Goal: Information Seeking & Learning: Learn about a topic

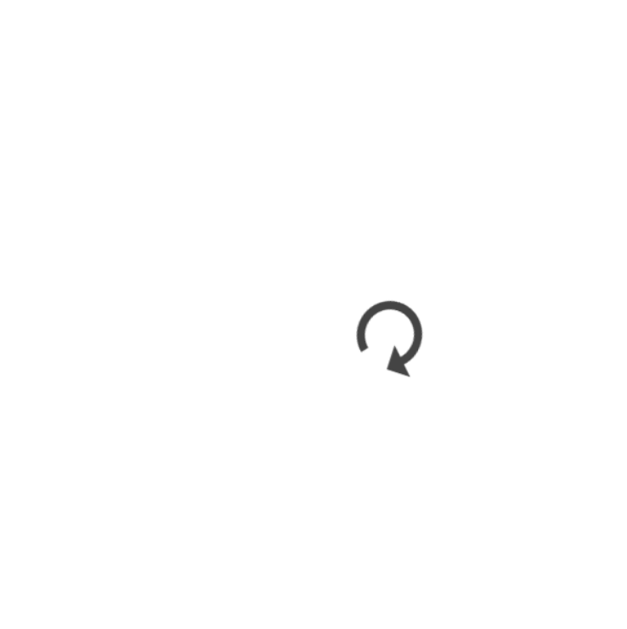
scroll to position [1675, 0]
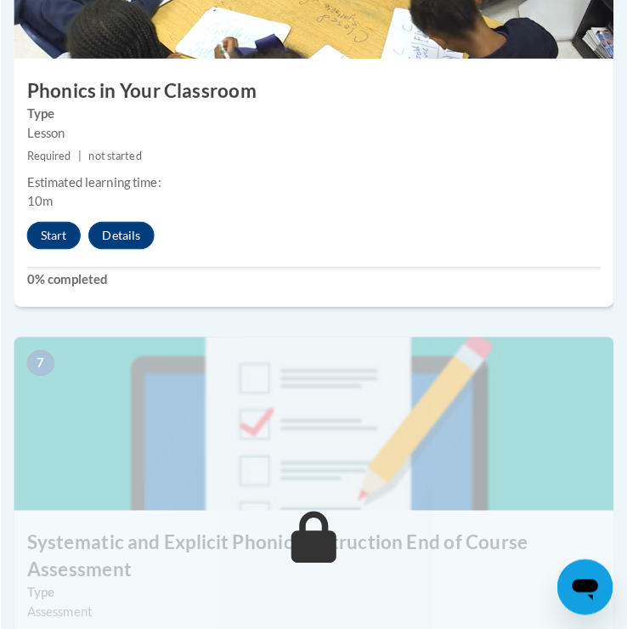
scroll to position [2892, 0]
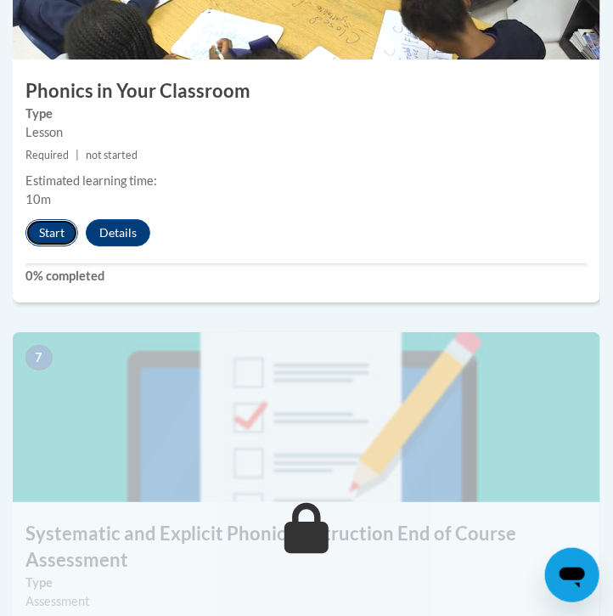
click at [52, 234] on button "Start" at bounding box center [51, 232] width 53 height 27
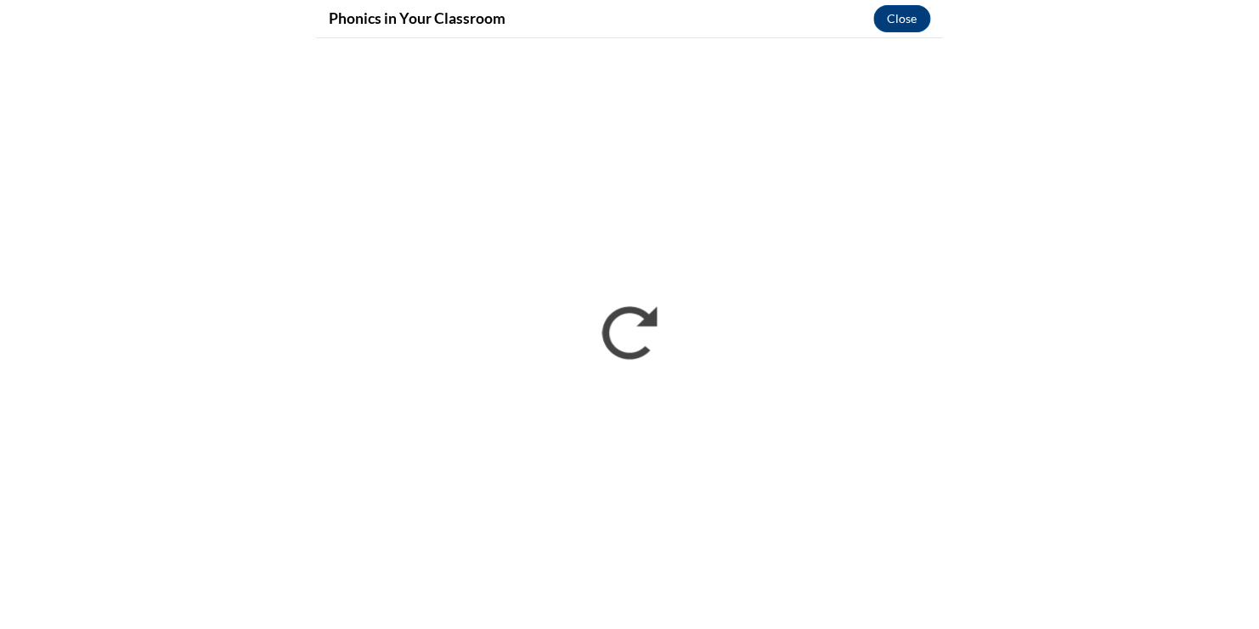
scroll to position [1675, 0]
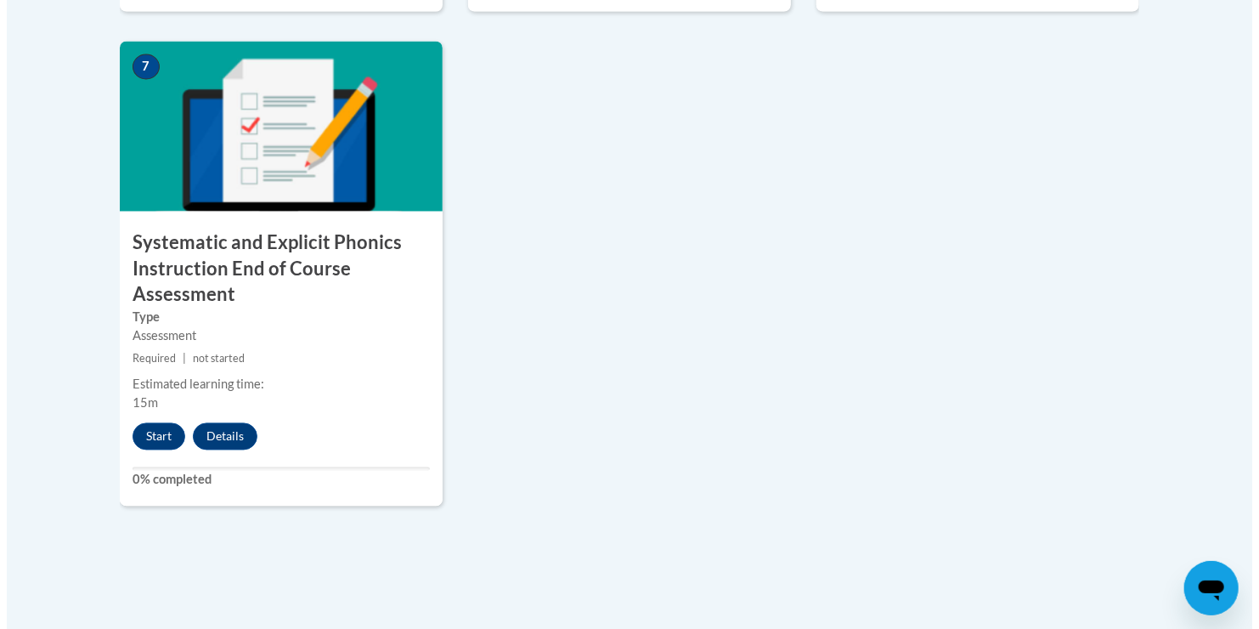
scroll to position [1458, 0]
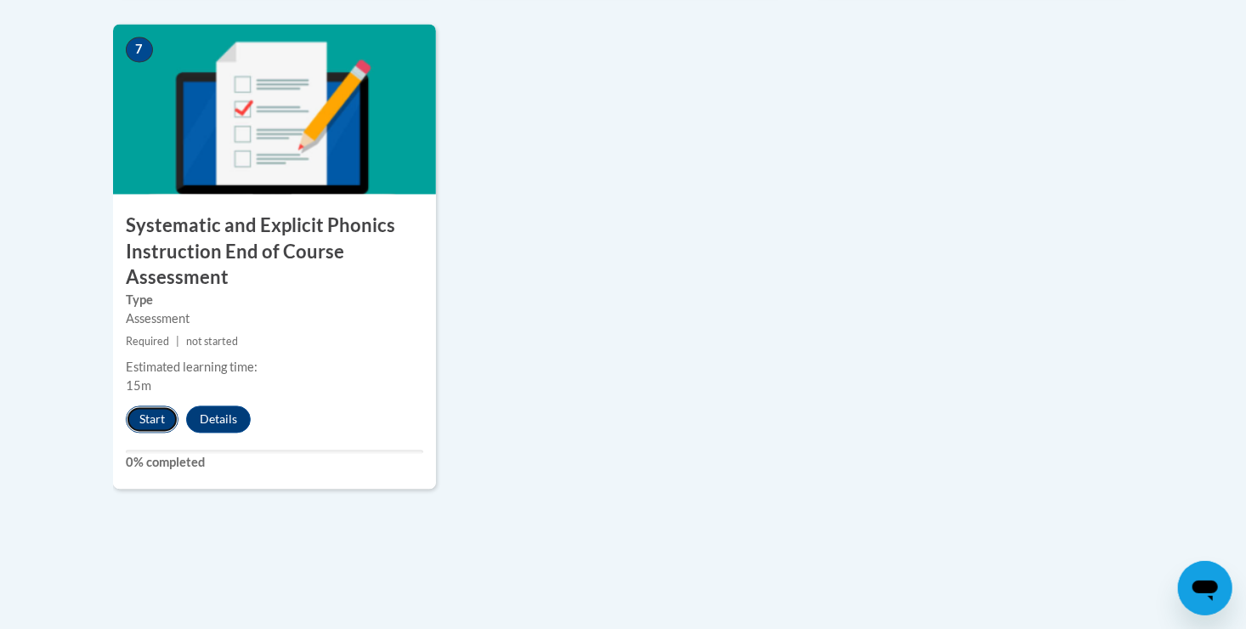
click at [157, 420] on button "Start" at bounding box center [152, 419] width 53 height 27
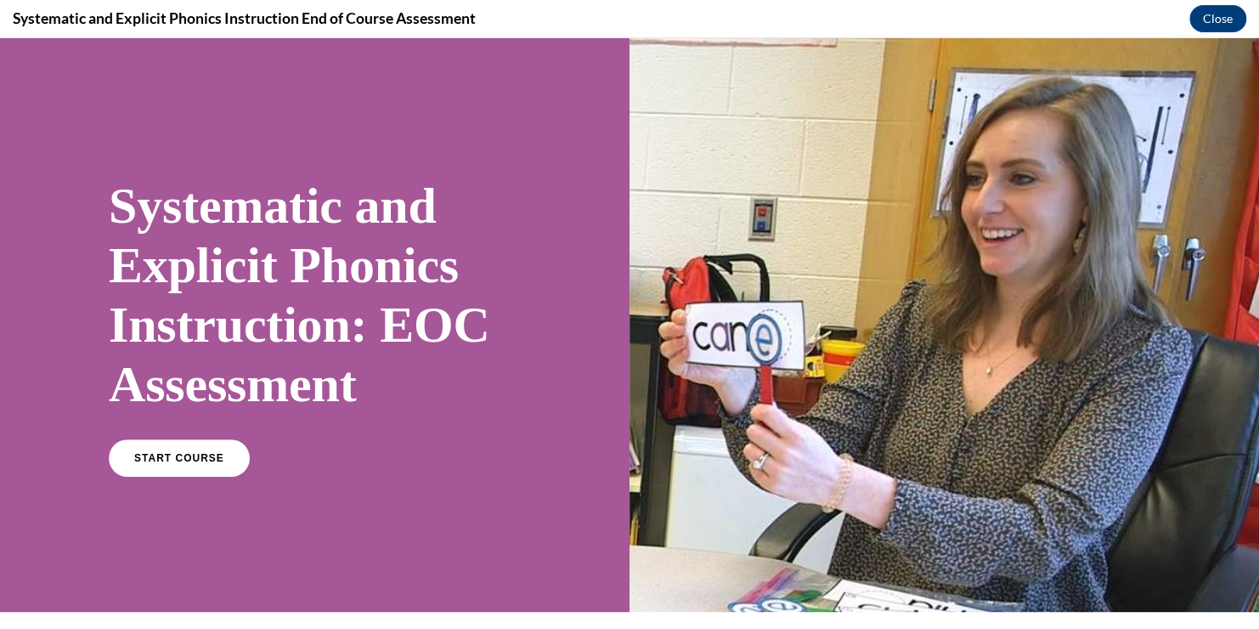
scroll to position [285, 0]
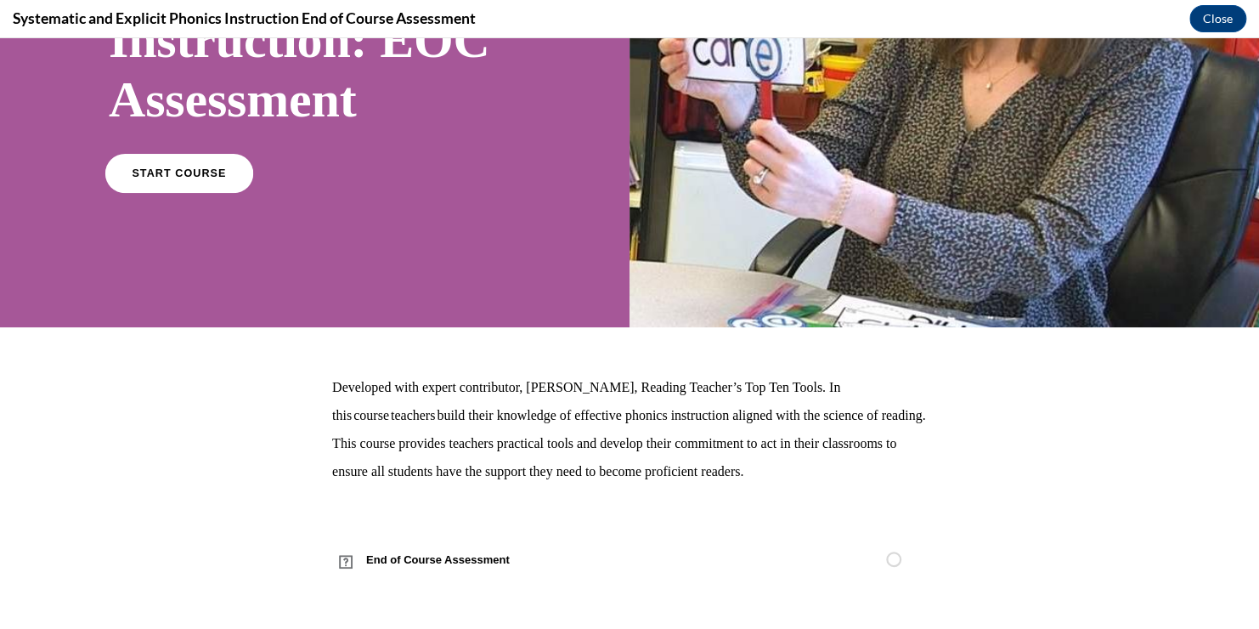
click at [171, 173] on span "START COURSE" at bounding box center [179, 173] width 94 height 13
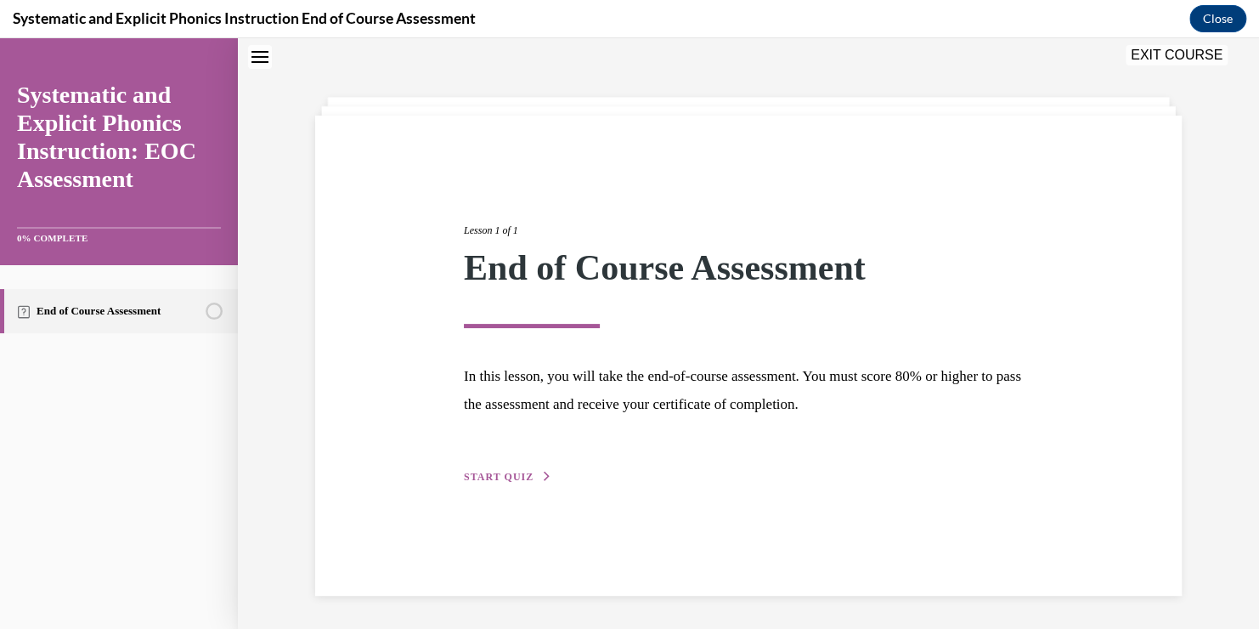
scroll to position [54, 0]
click at [477, 473] on span "START QUIZ" at bounding box center [499, 476] width 70 height 12
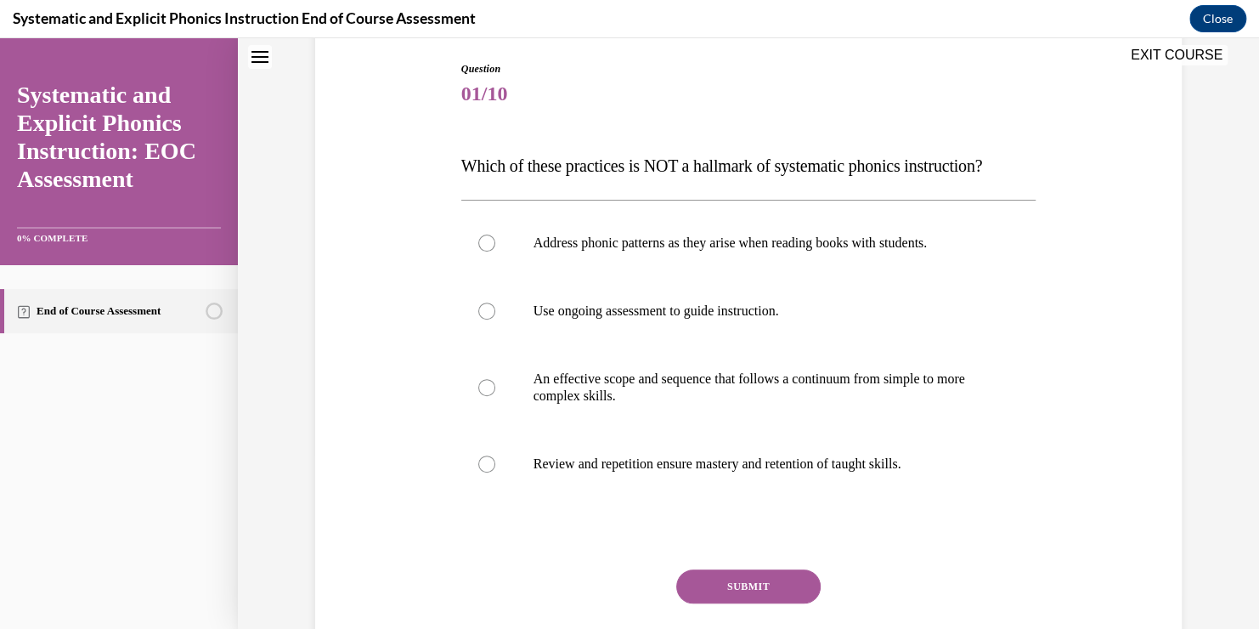
scroll to position [176, 0]
drag, startPoint x: 898, startPoint y: 57, endPoint x: 752, endPoint y: 63, distance: 146.3
click at [752, 63] on div "EXIT COURSE" at bounding box center [740, 56] width 1004 height 37
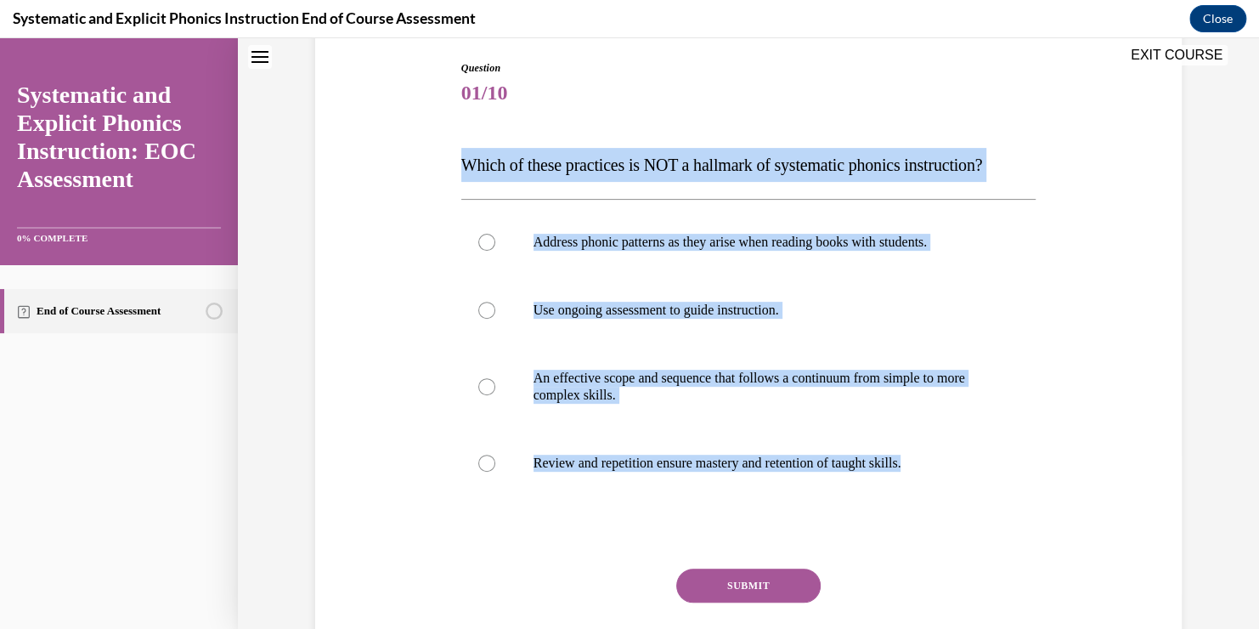
drag, startPoint x: 439, startPoint y: 160, endPoint x: 1042, endPoint y: 444, distance: 667.0
click at [1042, 444] on div "Question 01/10 Which of these practices is NOT a hallmark of systematic phonics…" at bounding box center [748, 358] width 875 height 698
copy div "Which of these practices is NOT a hallmark of systematic phonics instruction? A…"
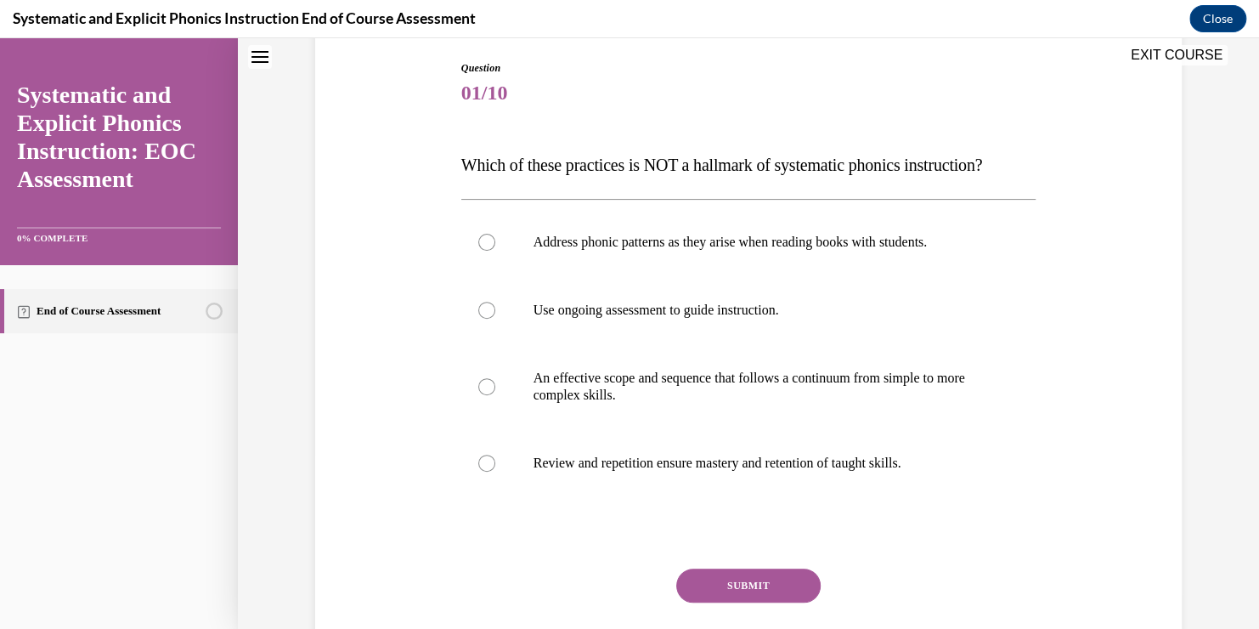
click at [983, 58] on div "EXIT COURSE" at bounding box center [740, 56] width 1004 height 37
click at [594, 247] on p "Address phonic patterns as they arise when reading books with students." at bounding box center [764, 242] width 460 height 17
click at [732, 588] on button "SUBMIT" at bounding box center [748, 585] width 144 height 34
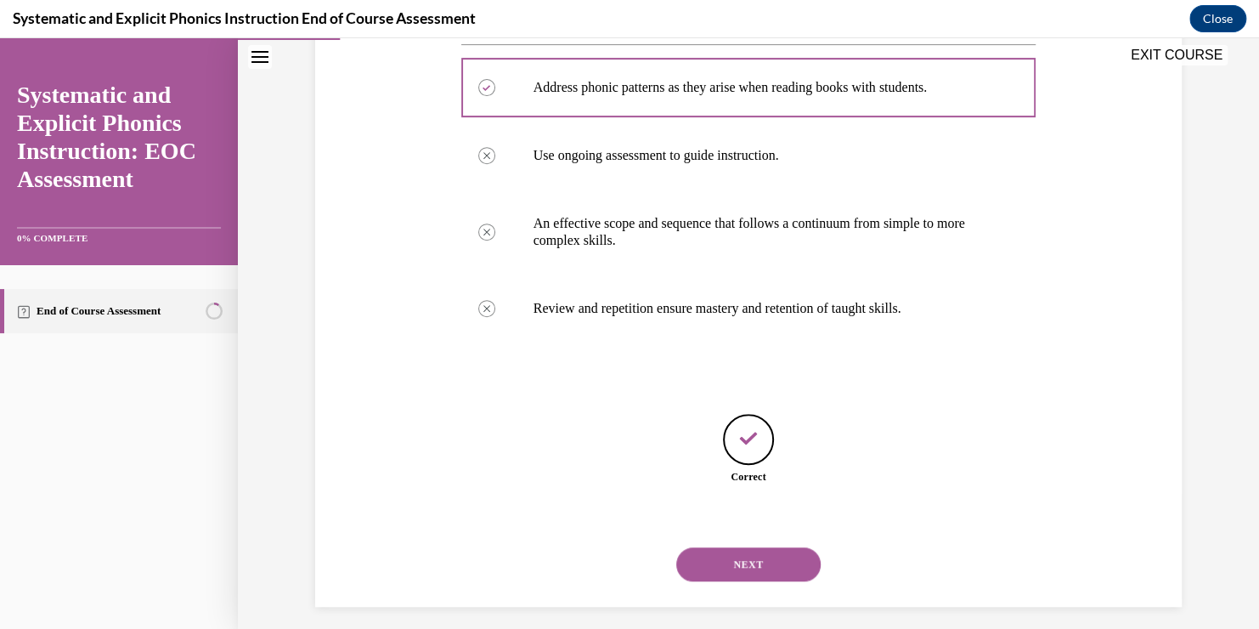
scroll to position [342, 0]
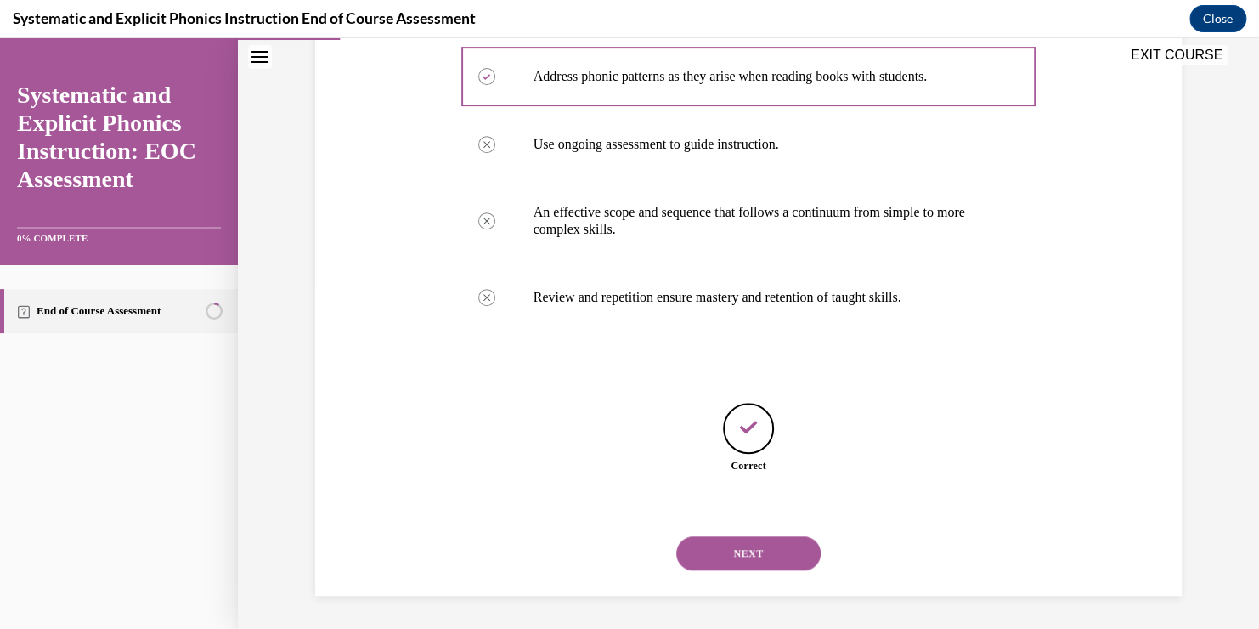
click at [744, 552] on button "NEXT" at bounding box center [748, 553] width 144 height 34
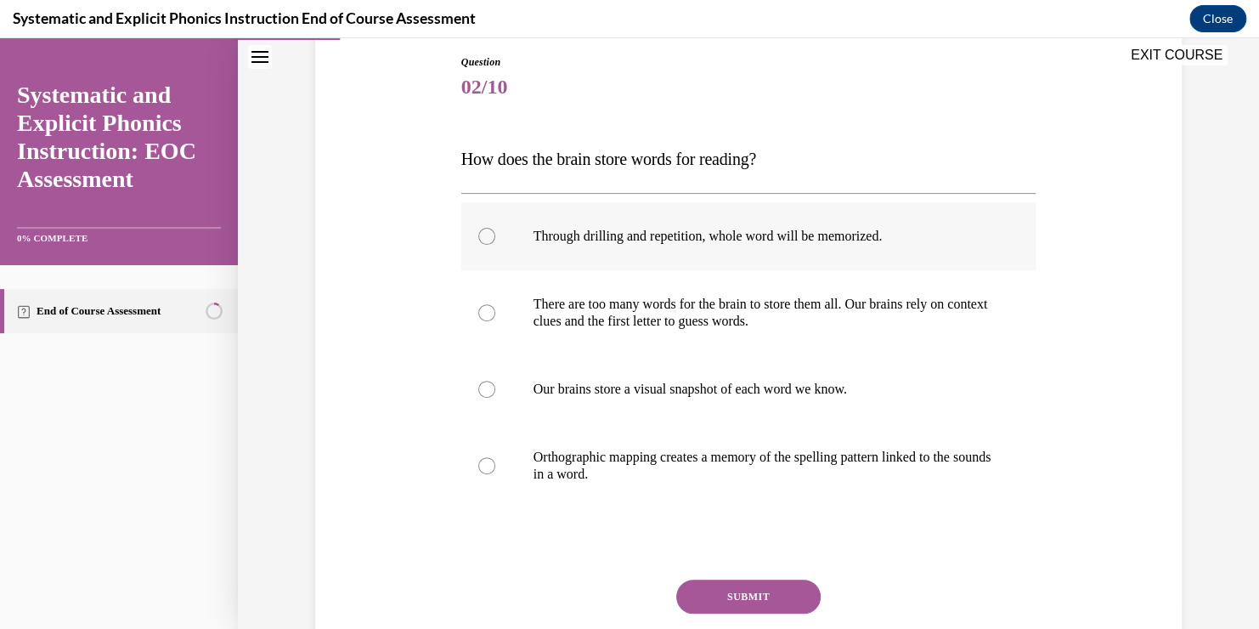
scroll to position [185, 0]
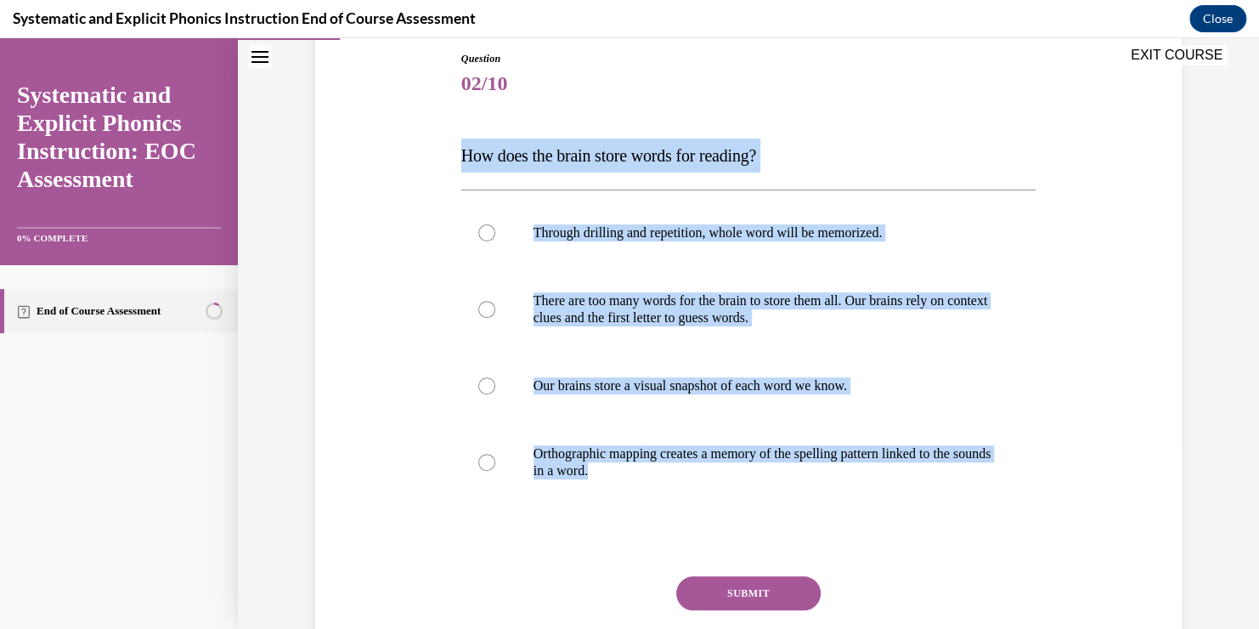
drag, startPoint x: 430, startPoint y: 135, endPoint x: 888, endPoint y: 521, distance: 598.7
click at [888, 521] on div "Question 02/10 How does the brain store words for reading? Through drilling and…" at bounding box center [748, 357] width 875 height 715
copy div "How does the brain store words for reading? Through drilling and repetition, wh…"
click at [387, 349] on div "Question 02/10 How does the brain store words for reading? Through drilling and…" at bounding box center [748, 357] width 875 height 715
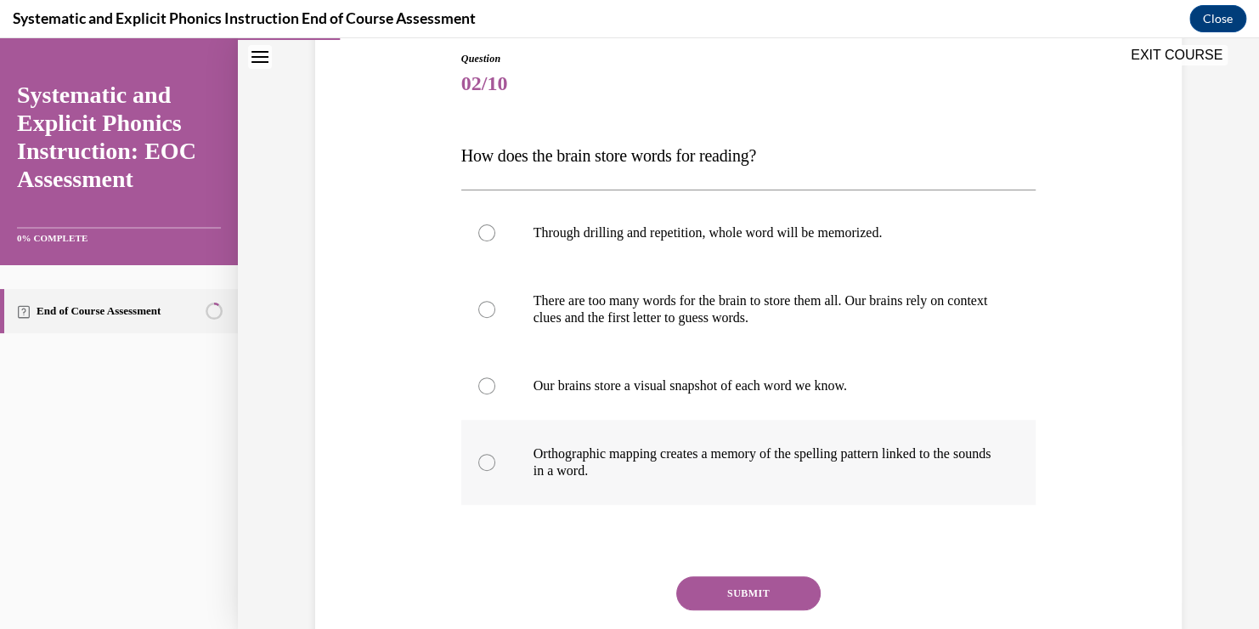
click at [715, 495] on div at bounding box center [748, 462] width 575 height 85
click at [714, 595] on button "SUBMIT" at bounding box center [748, 593] width 144 height 34
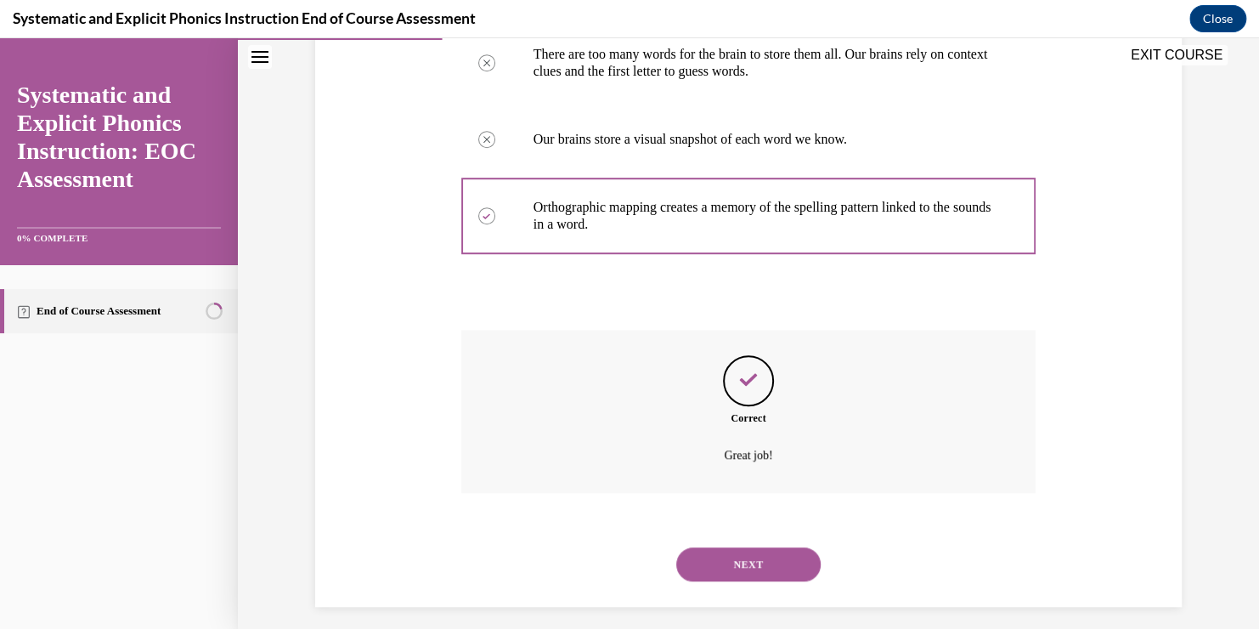
scroll to position [443, 0]
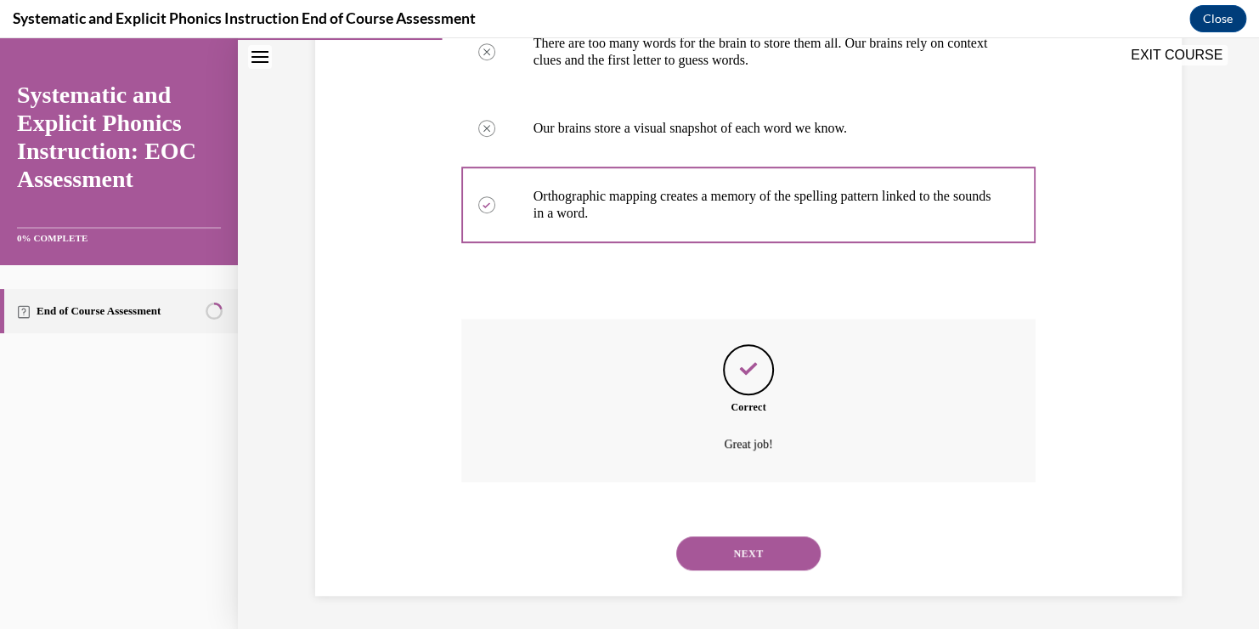
click at [731, 545] on button "NEXT" at bounding box center [748, 553] width 144 height 34
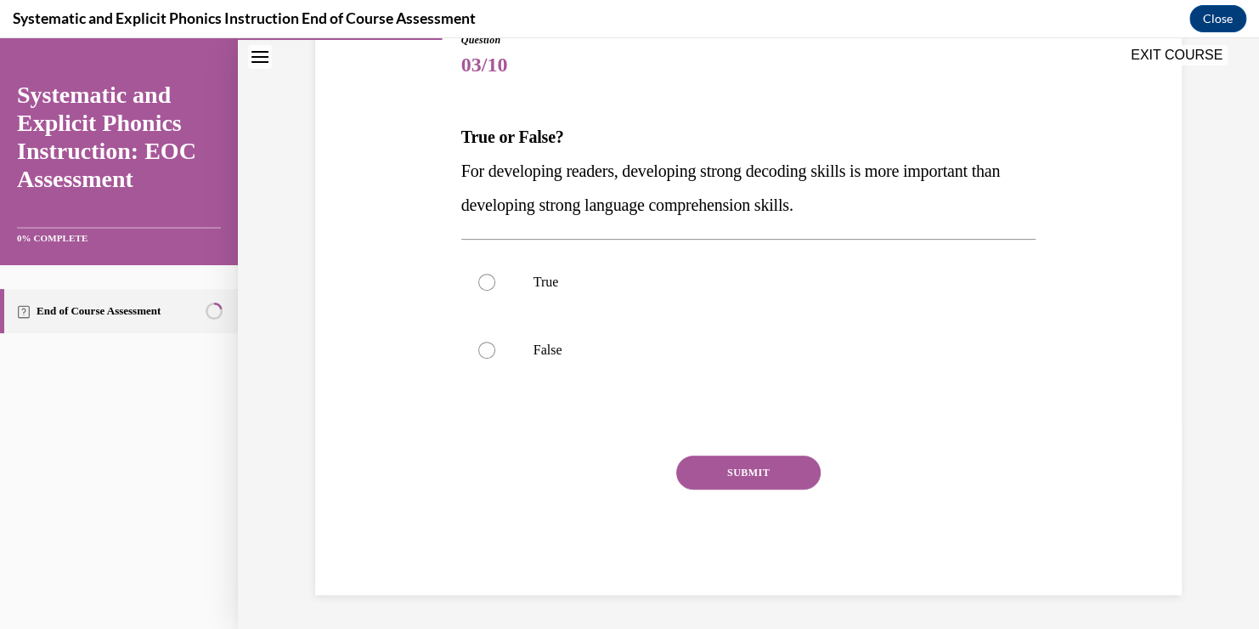
scroll to position [189, 0]
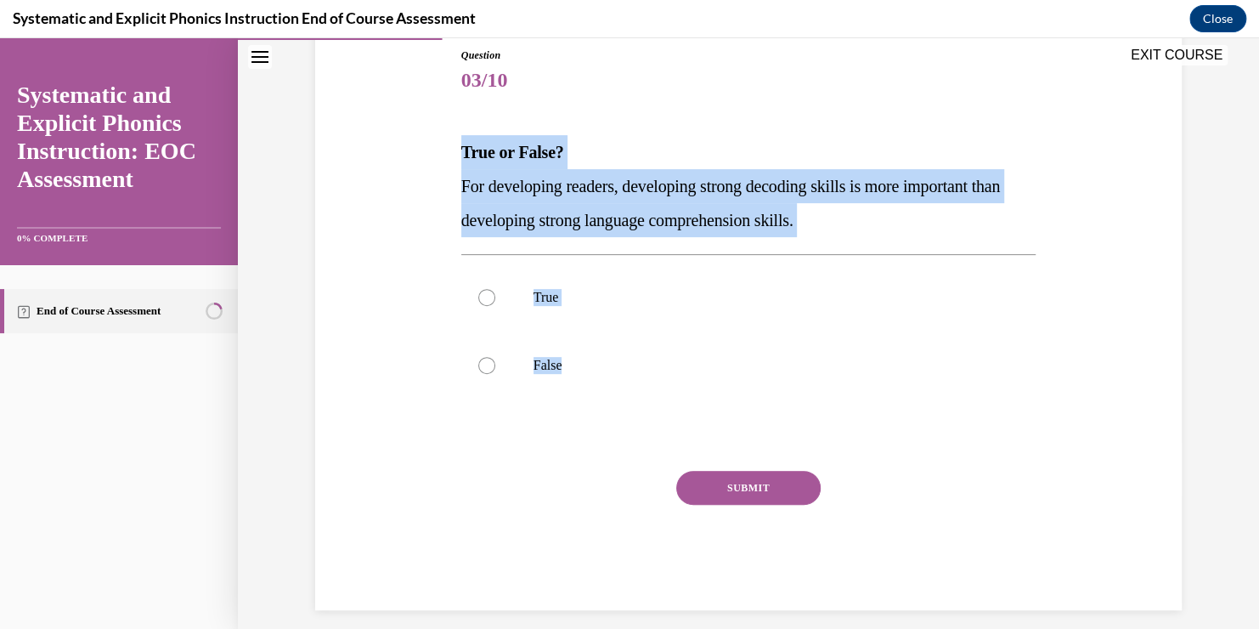
drag, startPoint x: 439, startPoint y: 161, endPoint x: 605, endPoint y: 462, distance: 344.1
click at [605, 462] on div "Question 03/10 True or False? For developing readers, developing strong decodin…" at bounding box center [748, 303] width 875 height 613
copy div "True or False? For developing readers, developing strong decoding skills is mor…"
click at [560, 318] on div at bounding box center [748, 297] width 575 height 68
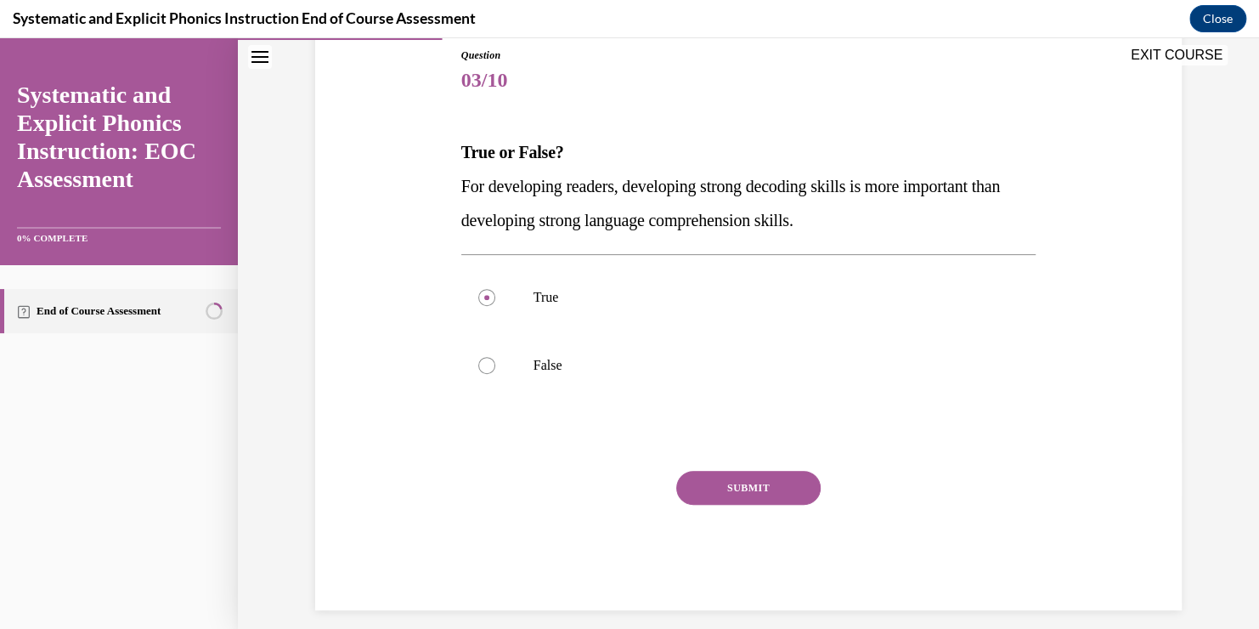
click at [768, 496] on button "SUBMIT" at bounding box center [748, 488] width 144 height 34
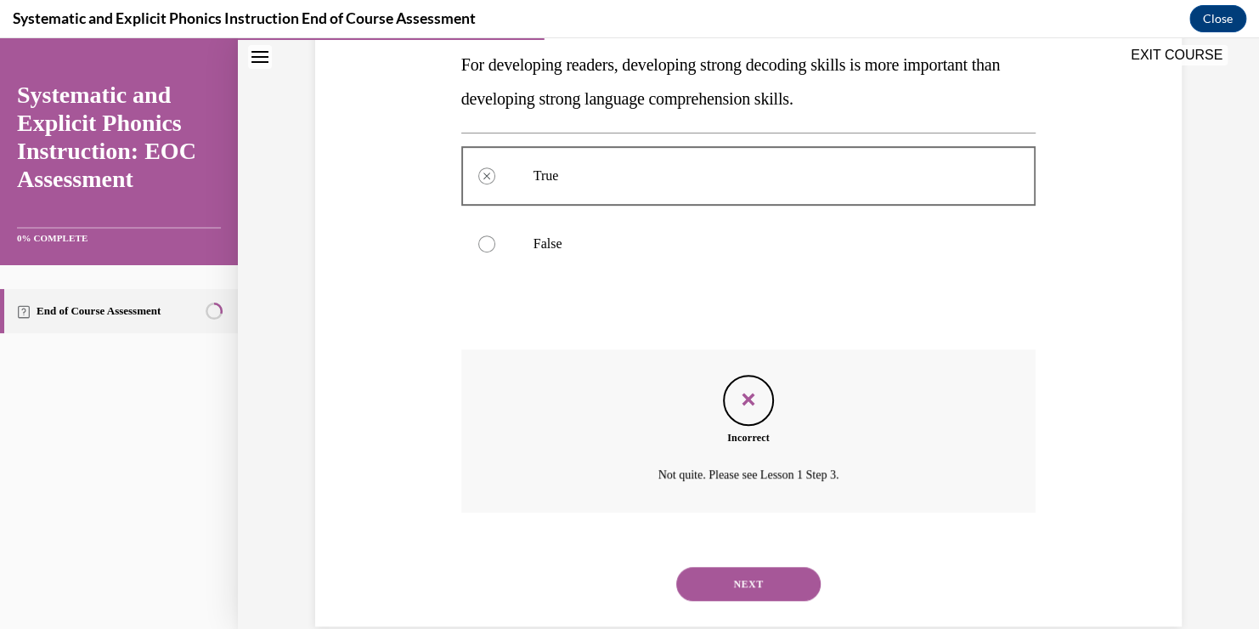
scroll to position [341, 0]
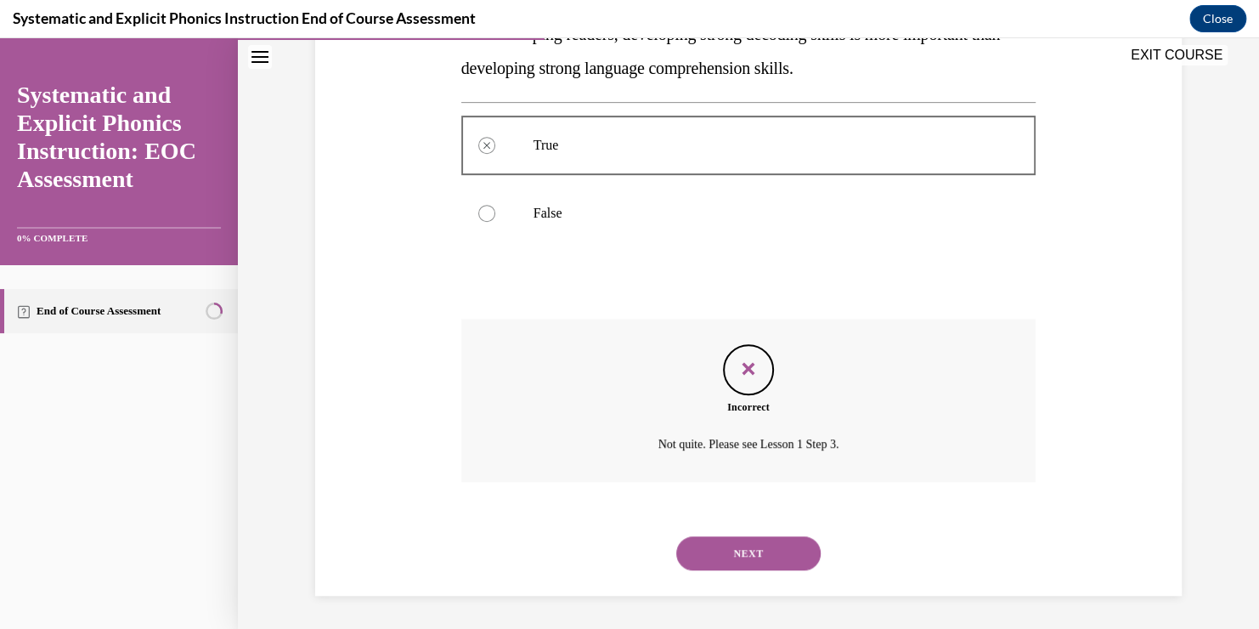
click at [756, 554] on button "NEXT" at bounding box center [748, 553] width 144 height 34
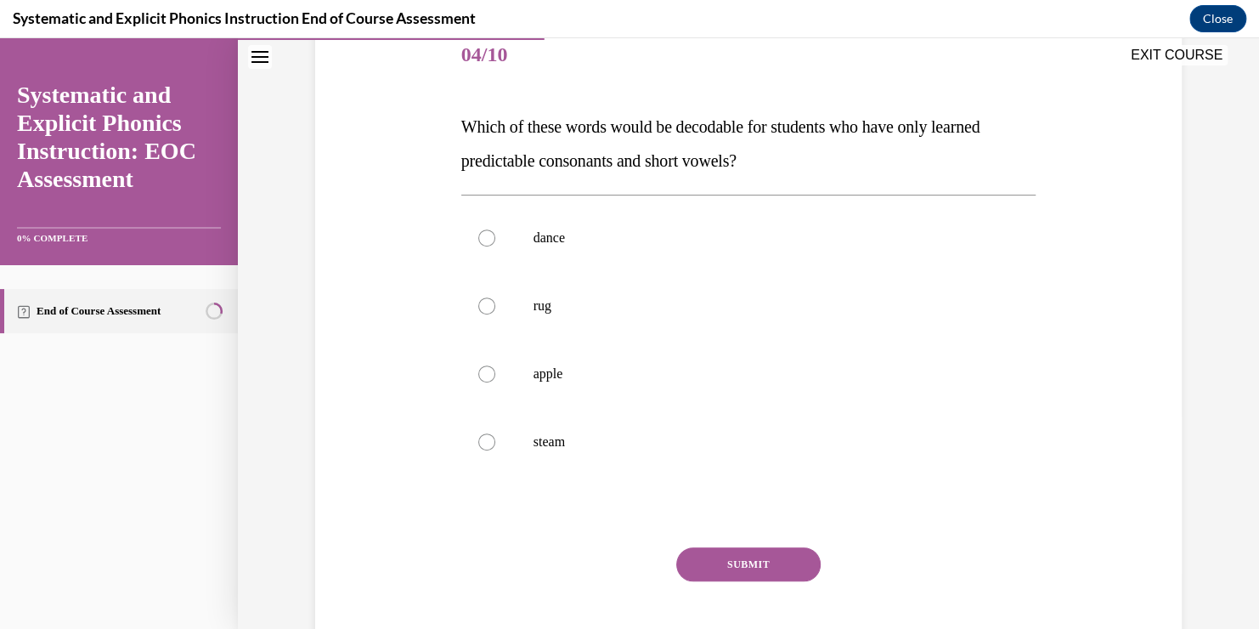
scroll to position [215, 0]
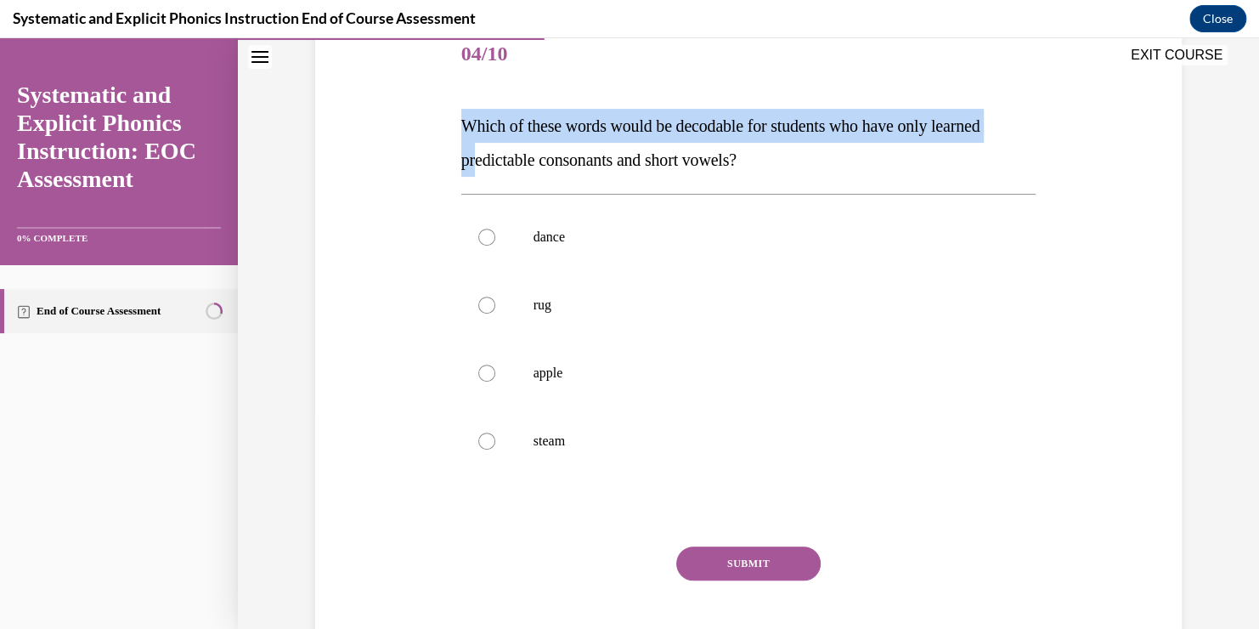
drag, startPoint x: 443, startPoint y: 122, endPoint x: 473, endPoint y: 156, distance: 45.7
click at [473, 156] on div "Question 04/10 Which of these words would be decodable for students who have on…" at bounding box center [748, 327] width 875 height 715
drag, startPoint x: 473, startPoint y: 156, endPoint x: 545, endPoint y: 282, distance: 145.0
click at [545, 282] on div at bounding box center [748, 305] width 575 height 68
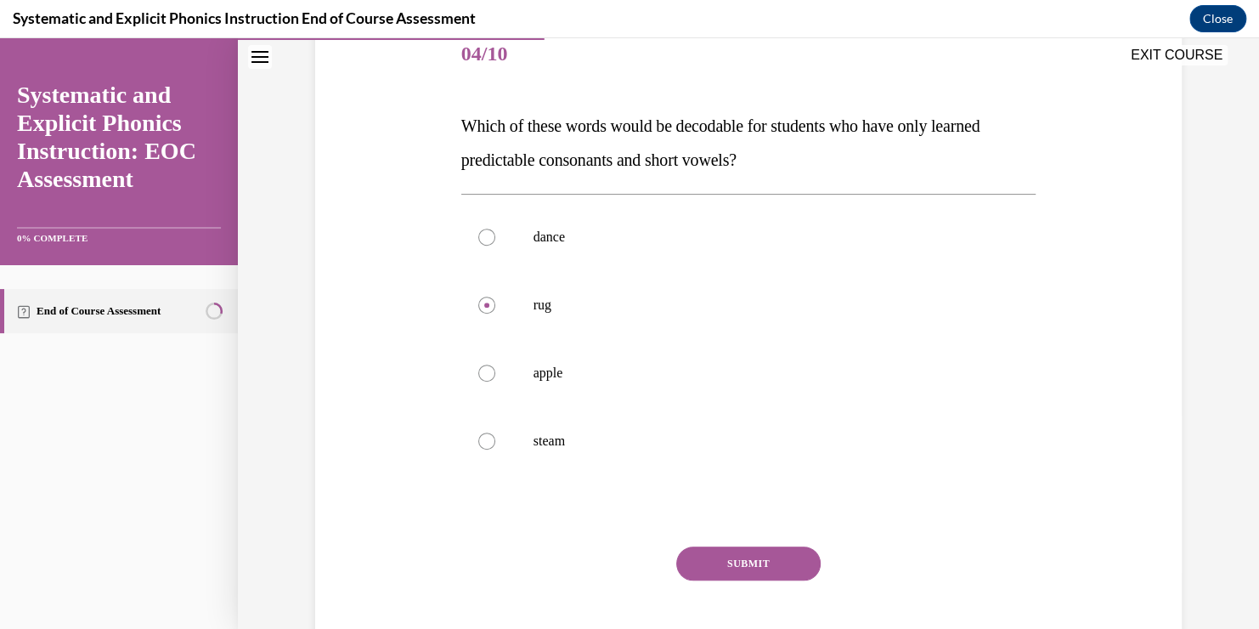
click at [743, 557] on button "SUBMIT" at bounding box center [748, 563] width 144 height 34
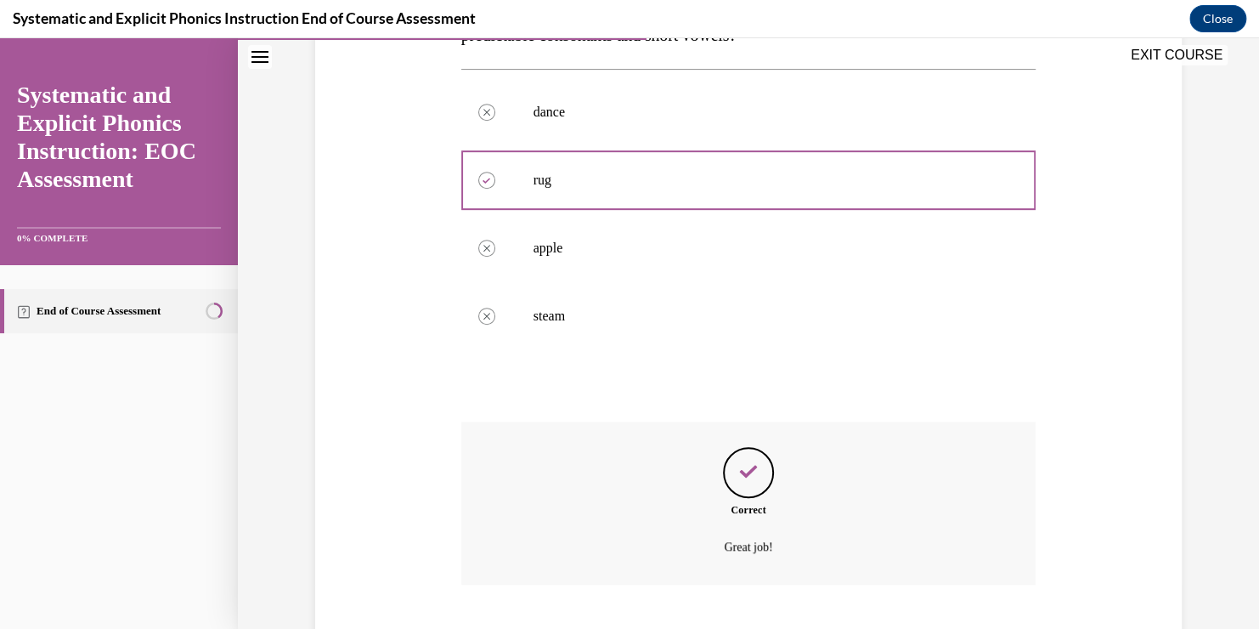
scroll to position [443, 0]
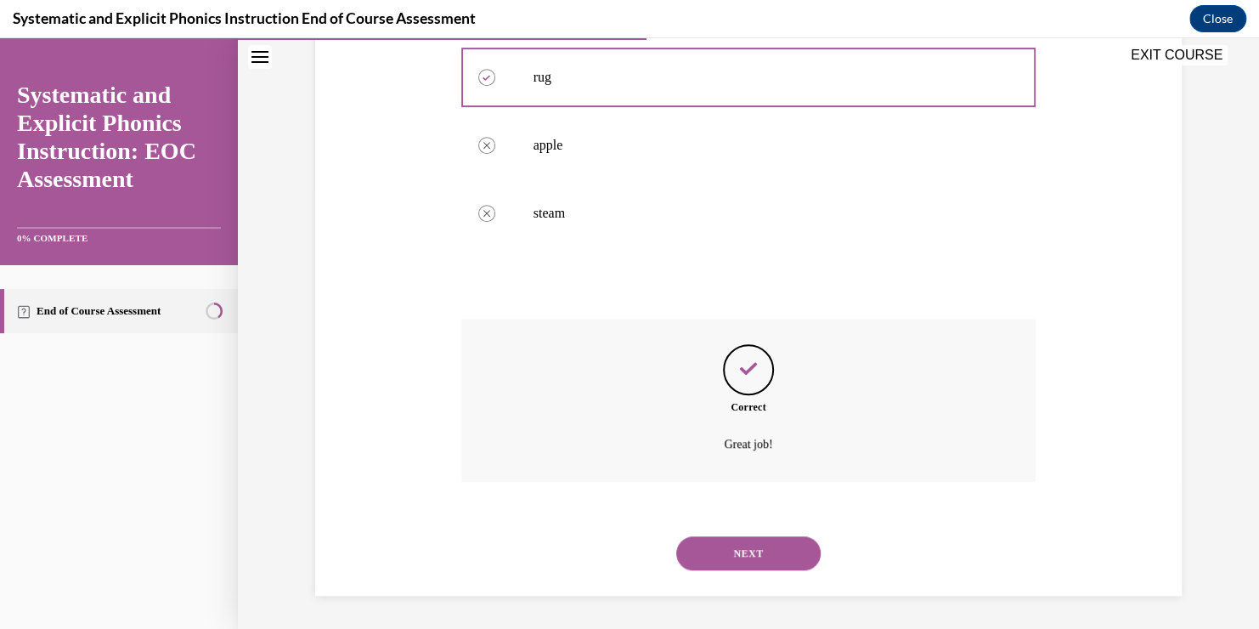
click at [725, 555] on button "NEXT" at bounding box center [748, 553] width 144 height 34
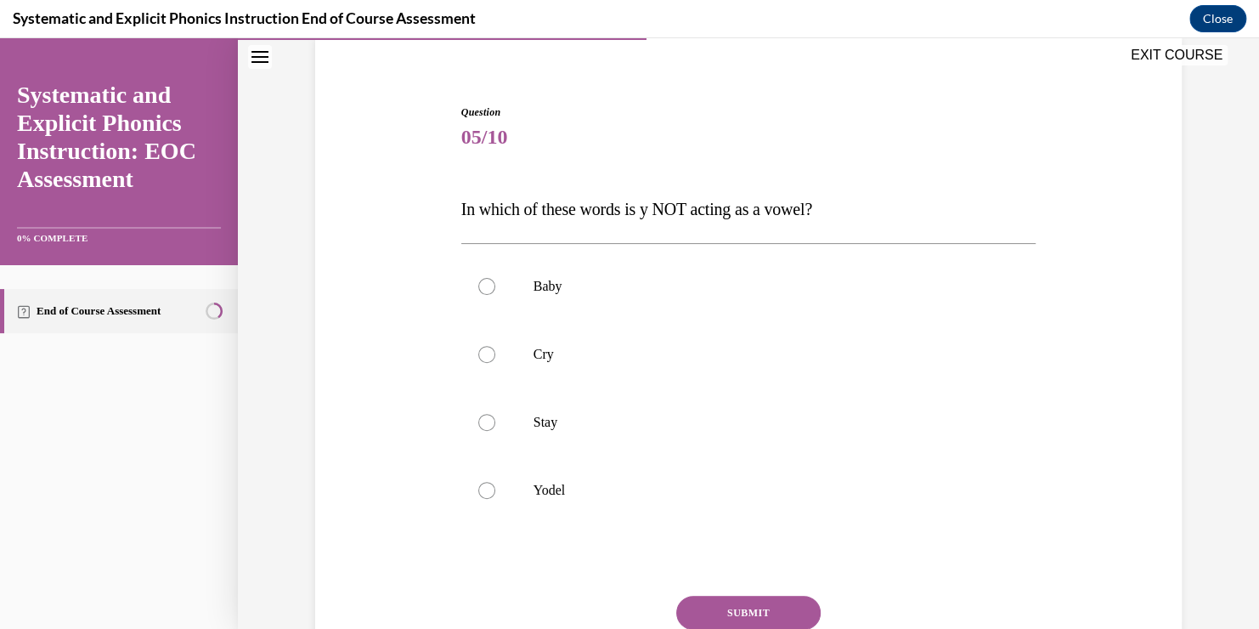
scroll to position [193, 0]
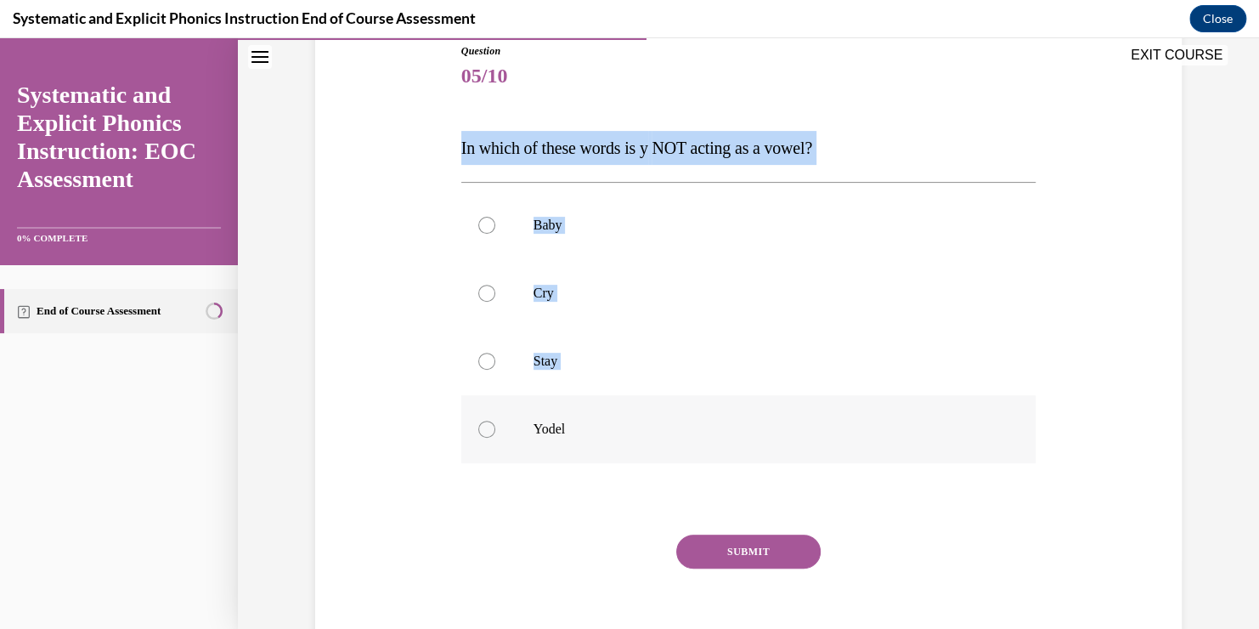
drag, startPoint x: 436, startPoint y: 127, endPoint x: 648, endPoint y: 445, distance: 382.9
click at [648, 445] on div "Question 05/10 In which of these words is y NOT acting as a vowel? Baby Cry Sta…" at bounding box center [748, 332] width 875 height 681
click at [461, 195] on div at bounding box center [748, 225] width 575 height 68
drag, startPoint x: 441, startPoint y: 124, endPoint x: 616, endPoint y: 448, distance: 368.0
click at [616, 448] on div "Question 05/10 In which of these words is y NOT acting as a vowel? Baby Cry Sta…" at bounding box center [748, 332] width 875 height 681
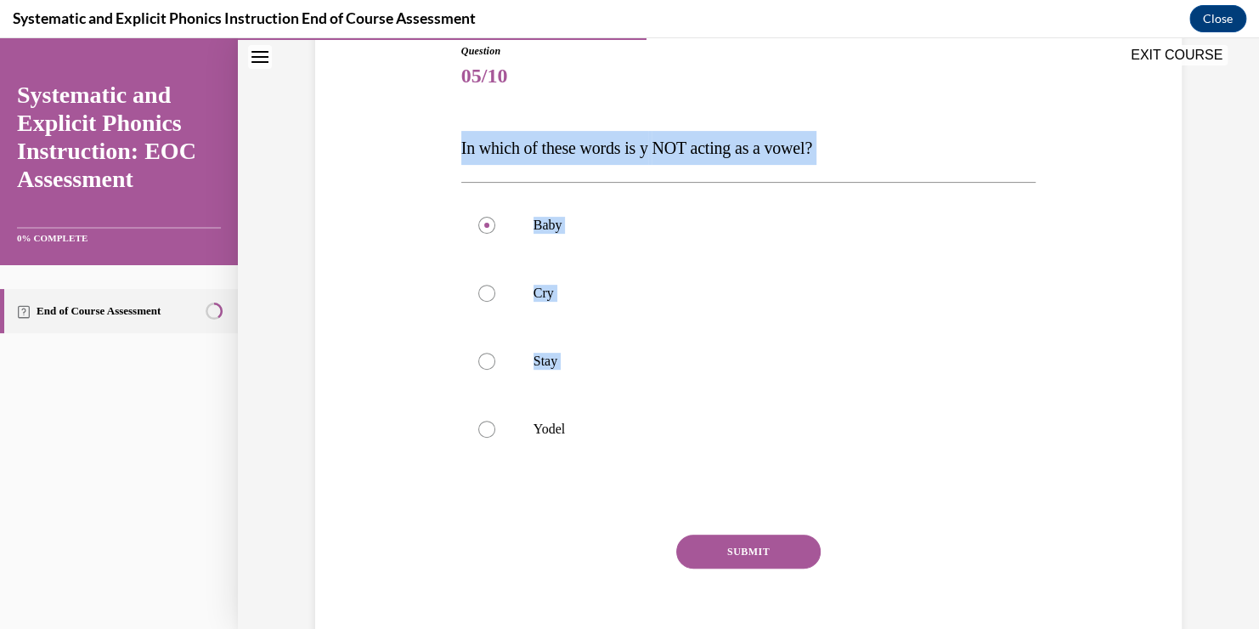
drag, startPoint x: 616, startPoint y: 448, endPoint x: 362, endPoint y: 127, distance: 409.5
click at [362, 127] on div "Question 05/10 In which of these words is y NOT acting as a vowel? Baby Cry Sta…" at bounding box center [748, 332] width 875 height 681
click at [369, 127] on div "Question 05/10 In which of these words is y NOT acting as a vowel? Baby Cry Sta…" at bounding box center [748, 332] width 875 height 681
drag, startPoint x: 405, startPoint y: 126, endPoint x: 589, endPoint y: 483, distance: 402.0
click at [589, 483] on div "Question 05/10 In which of these words is y NOT acting as a vowel? Baby Cry Sta…" at bounding box center [748, 332] width 875 height 681
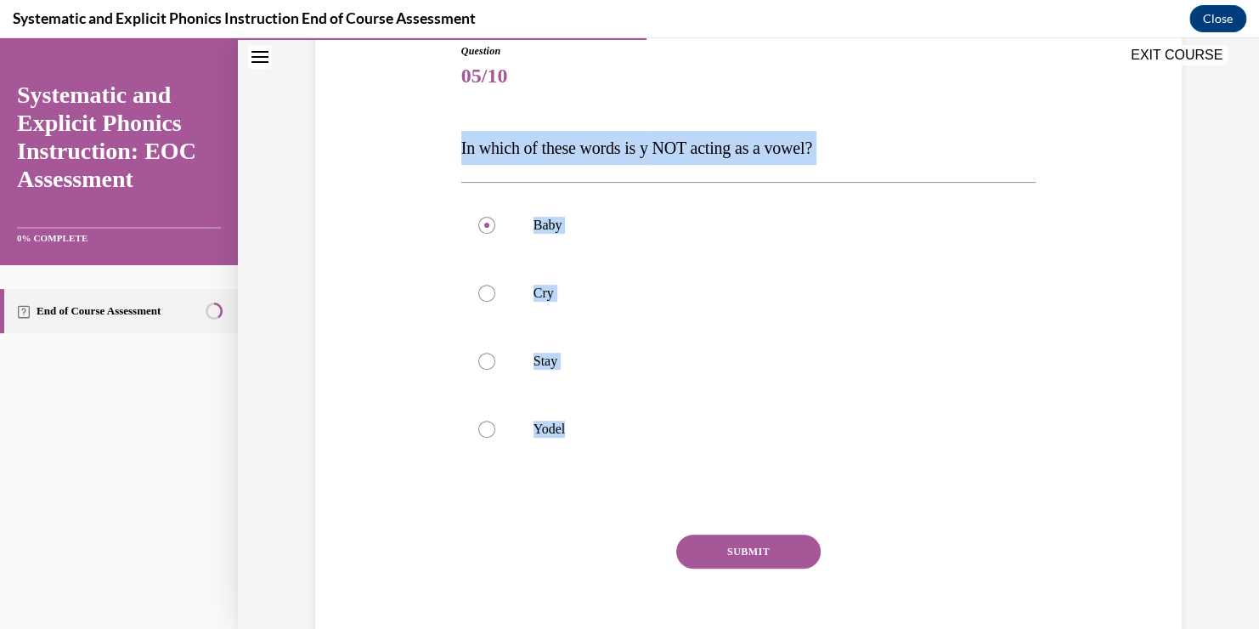
copy div "In which of these words is y NOT acting as a vowel? Baby Cry Stay Yodel"
click at [596, 410] on div at bounding box center [748, 429] width 575 height 68
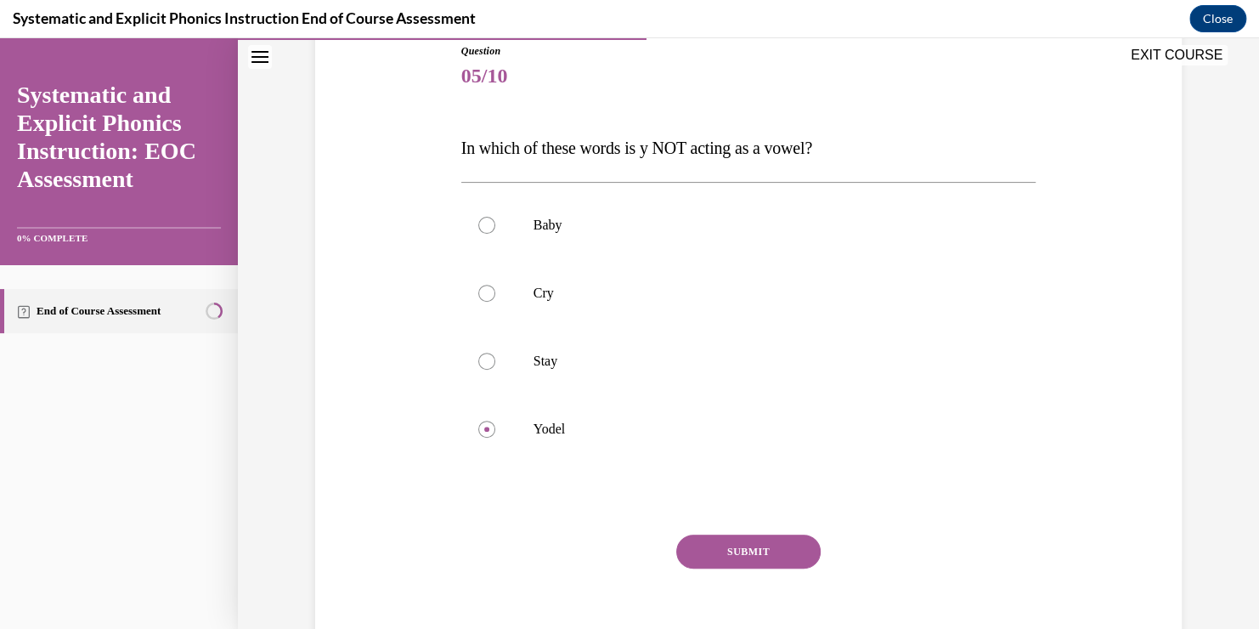
click at [765, 546] on button "SUBMIT" at bounding box center [748, 551] width 144 height 34
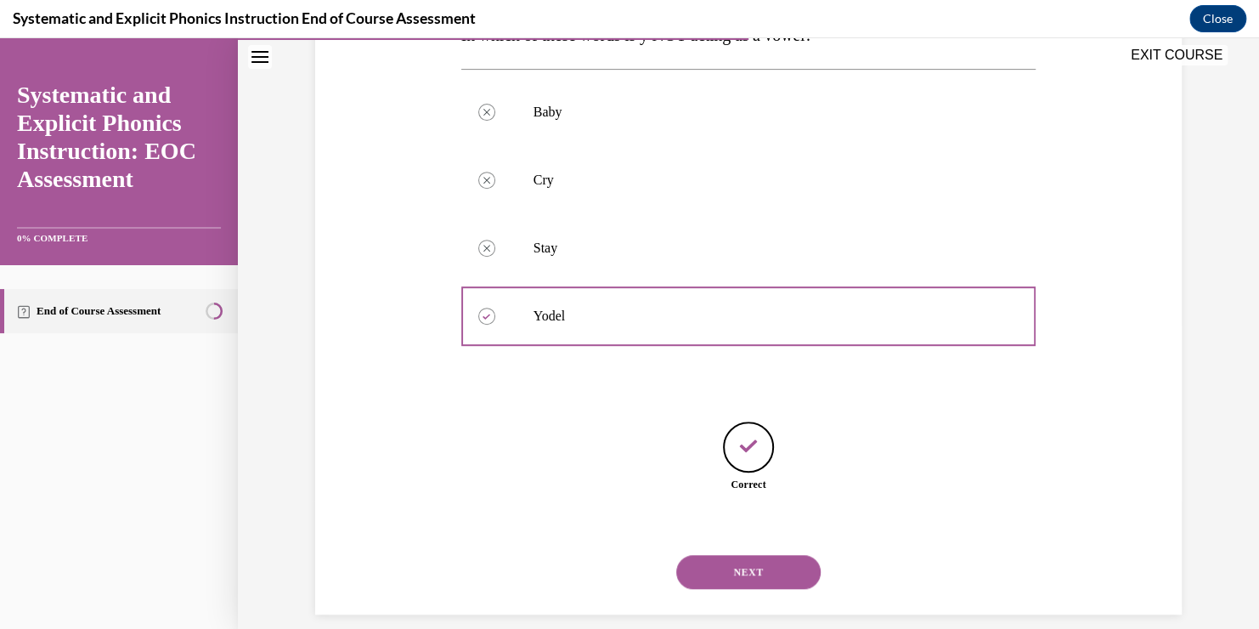
scroll to position [325, 0]
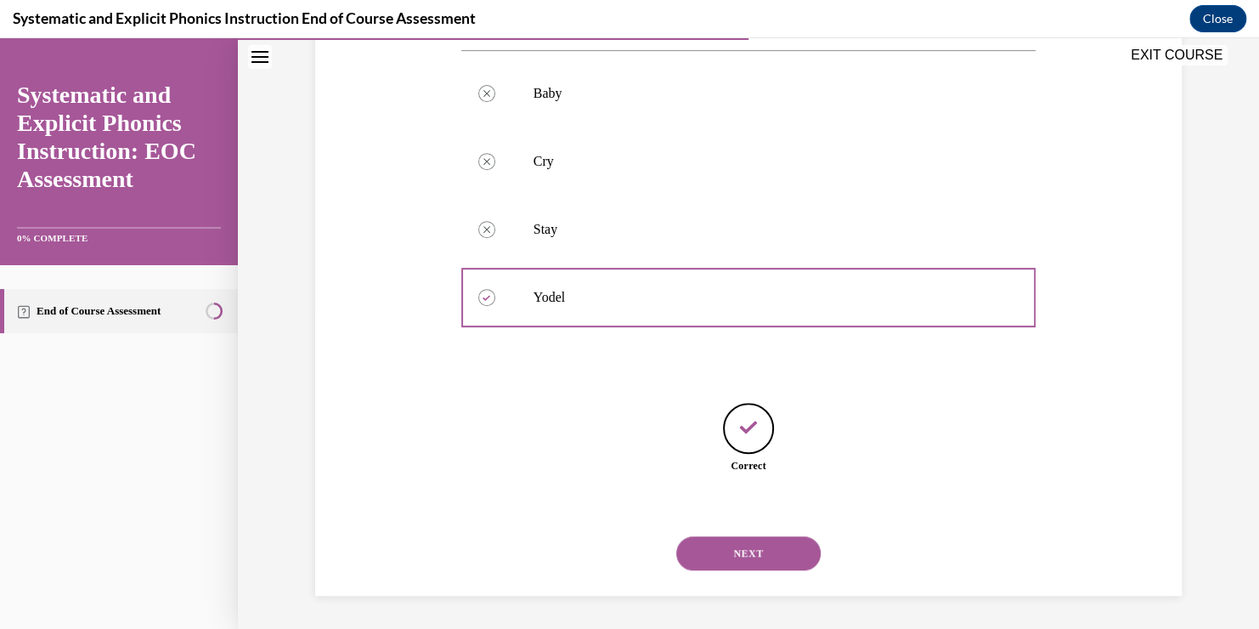
click at [762, 563] on button "NEXT" at bounding box center [748, 553] width 144 height 34
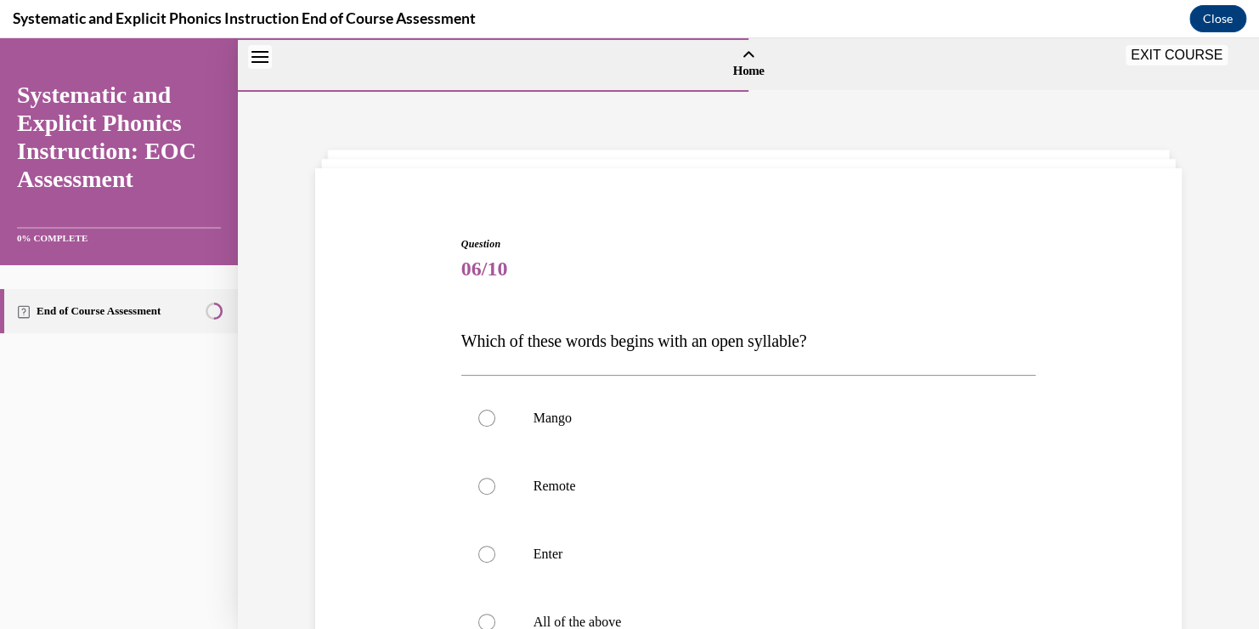
scroll to position [173, 0]
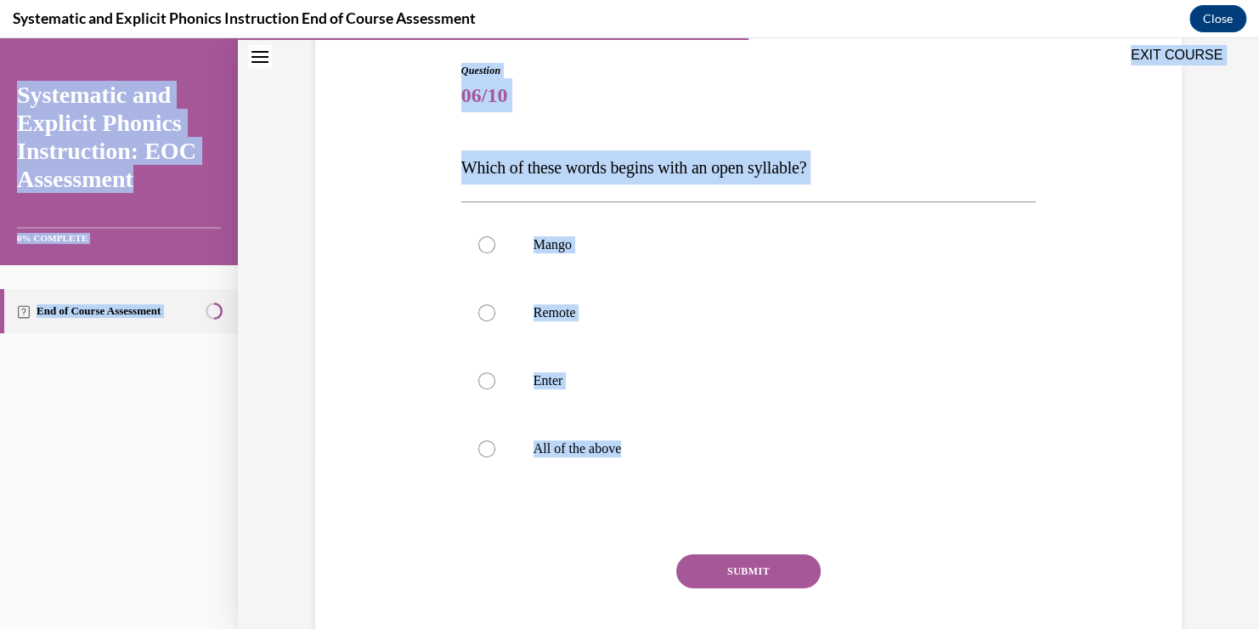
drag, startPoint x: 439, startPoint y: 70, endPoint x: 670, endPoint y: 553, distance: 535.8
click at [670, 553] on div "EXIT COURSE Systematic and Explicit Phonics Instruction: EOC Assessment 0% COMP…" at bounding box center [629, 333] width 1259 height 590
copy div "EXIT COURSE Systematic and Explicit Phonics Instruction: EOC Assessment 0% COMP…"
click at [520, 301] on div at bounding box center [748, 313] width 575 height 68
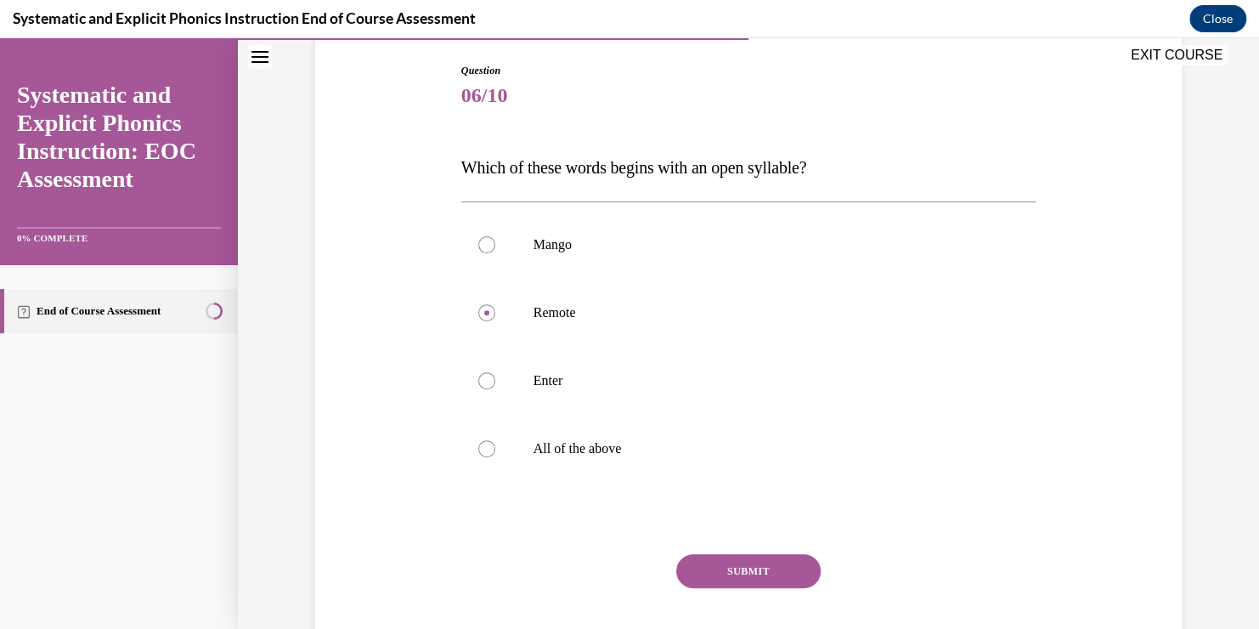
click at [715, 574] on button "SUBMIT" at bounding box center [748, 571] width 144 height 34
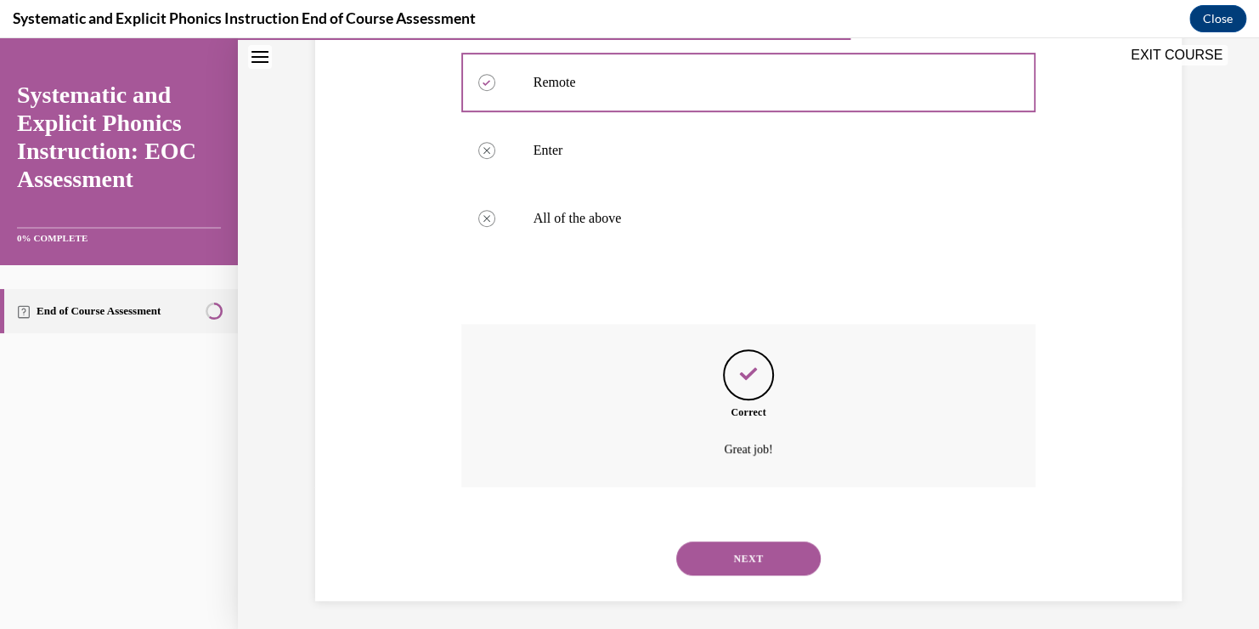
scroll to position [409, 0]
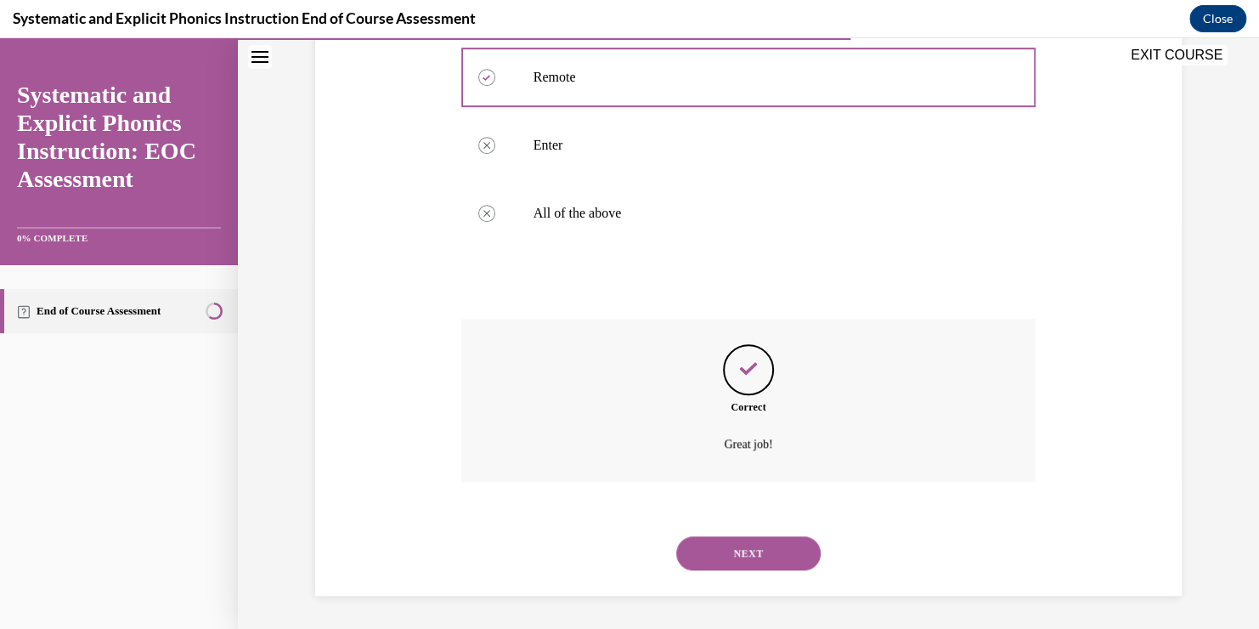
drag, startPoint x: 720, startPoint y: 561, endPoint x: 694, endPoint y: 557, distance: 25.7
click at [694, 557] on button "NEXT" at bounding box center [748, 553] width 144 height 34
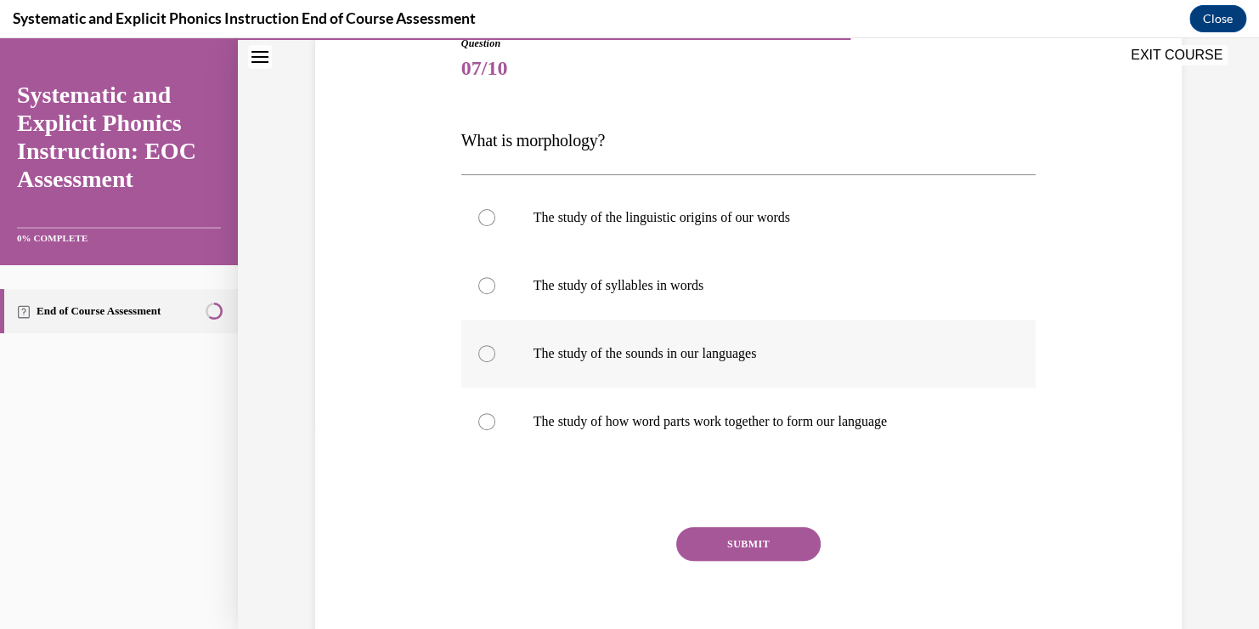
scroll to position [202, 0]
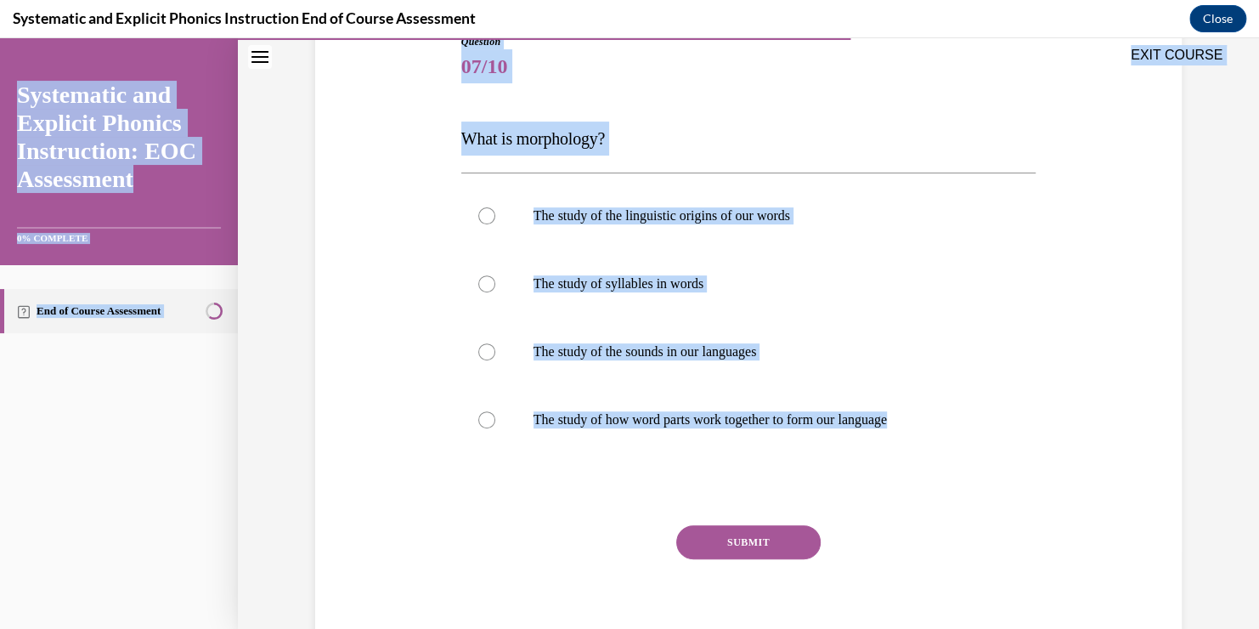
drag, startPoint x: 461, startPoint y: 42, endPoint x: 928, endPoint y: 487, distance: 644.2
click at [928, 487] on div "EXIT COURSE Systematic and Explicit Phonics Instruction: EOC Assessment 0% COMP…" at bounding box center [629, 333] width 1259 height 590
copy div "EXIT COURSE Systematic and Explicit Phonics Instruction: EOC Assessment 0% COMP…"
click at [627, 408] on div at bounding box center [748, 420] width 575 height 68
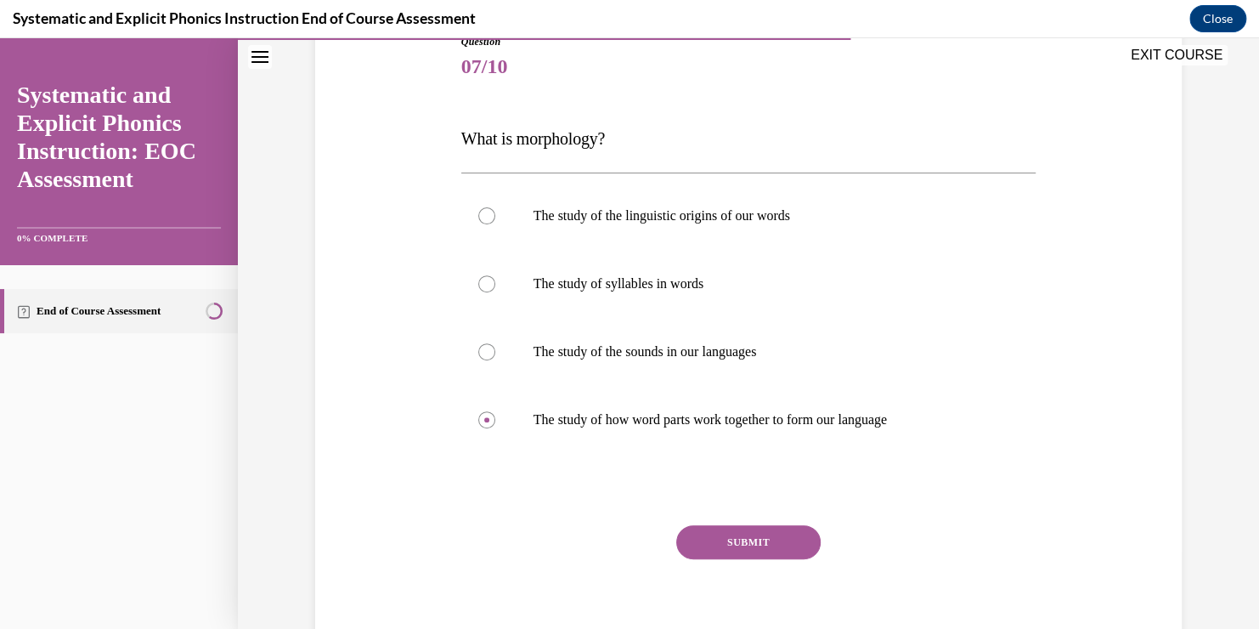
click at [732, 544] on button "SUBMIT" at bounding box center [748, 542] width 144 height 34
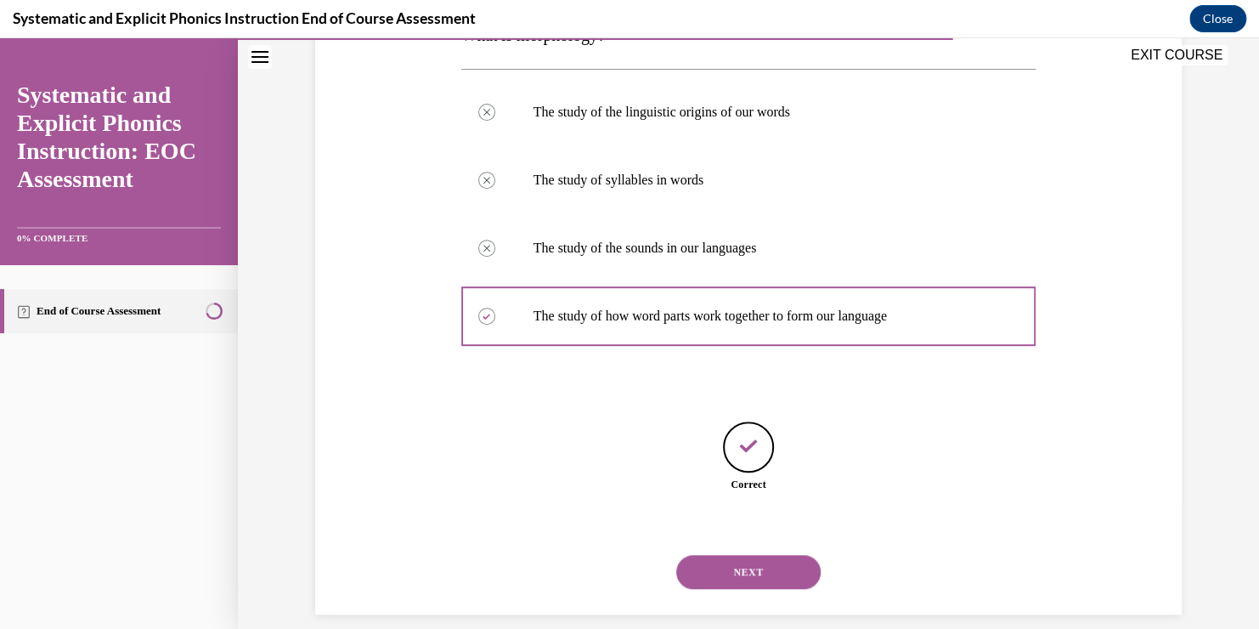
scroll to position [325, 0]
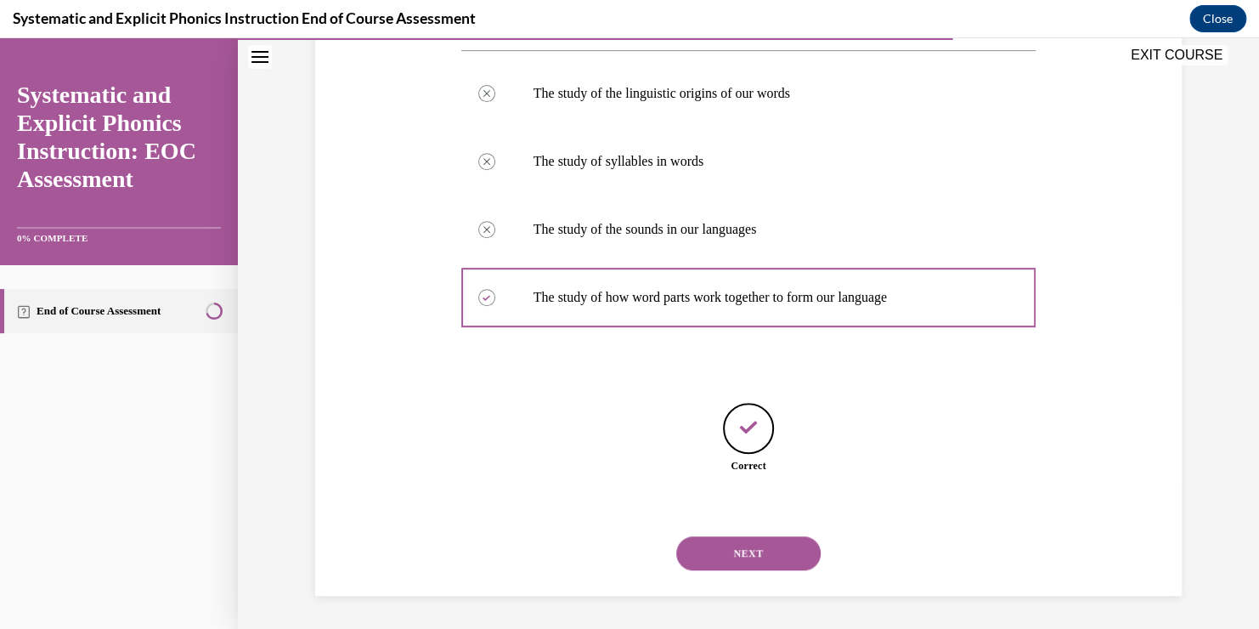
click at [741, 551] on button "NEXT" at bounding box center [748, 553] width 144 height 34
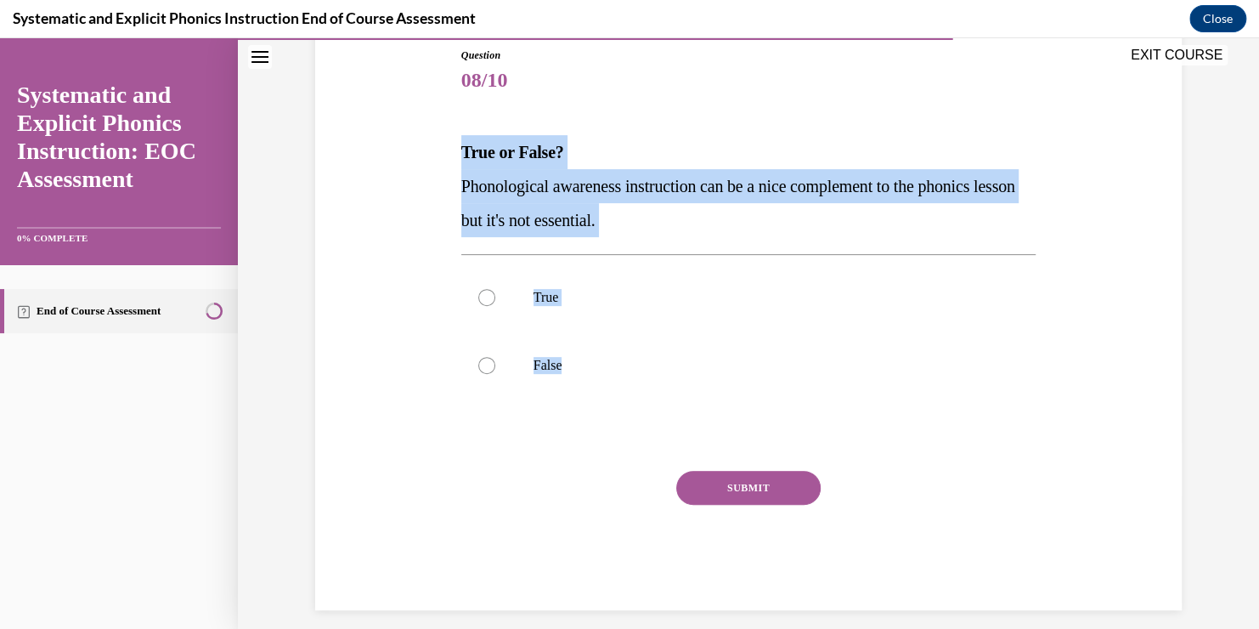
drag, startPoint x: 418, startPoint y: 127, endPoint x: 590, endPoint y: 418, distance: 337.9
click at [590, 418] on div "Question 08/10 True or False? Phonological awareness instruction can be a nice …" at bounding box center [748, 303] width 875 height 613
copy div "True or False? Phonological awareness instruction can be a nice complement to t…"
click at [602, 364] on p "False" at bounding box center [764, 365] width 460 height 17
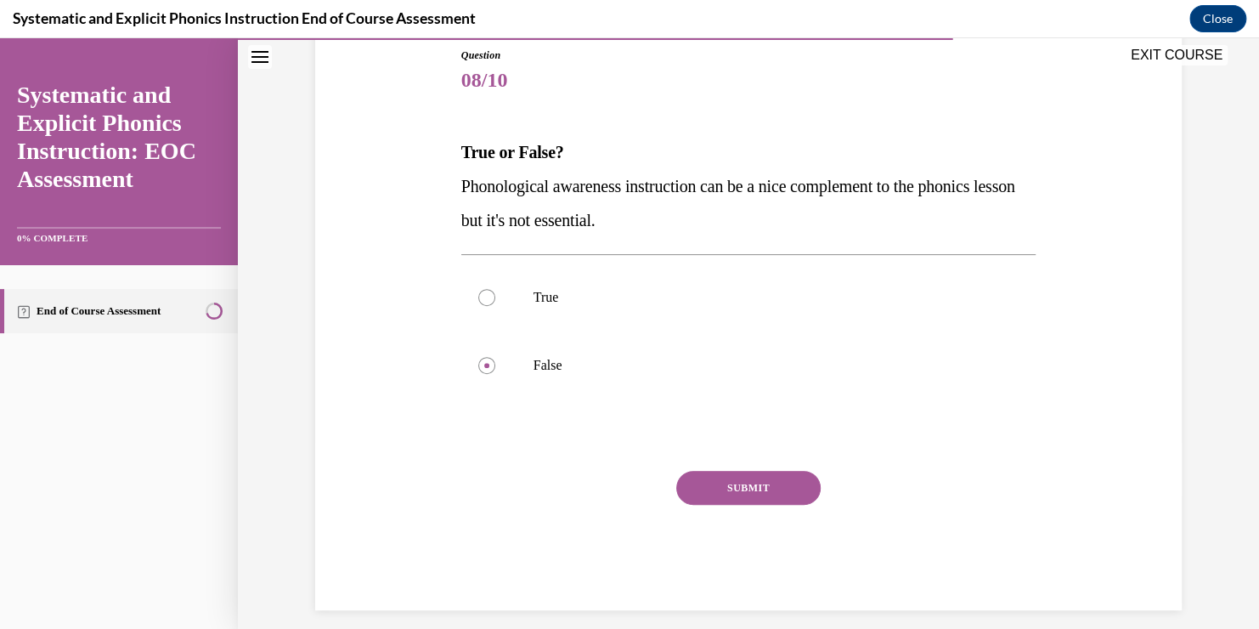
click at [746, 477] on button "SUBMIT" at bounding box center [748, 488] width 144 height 34
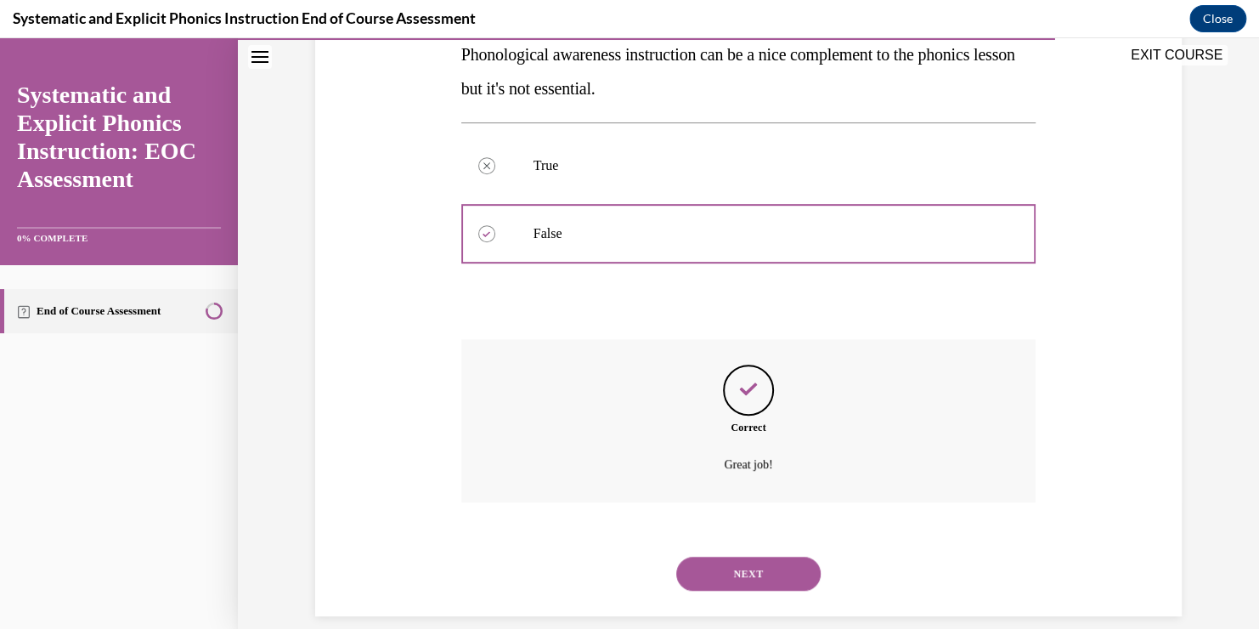
scroll to position [341, 0]
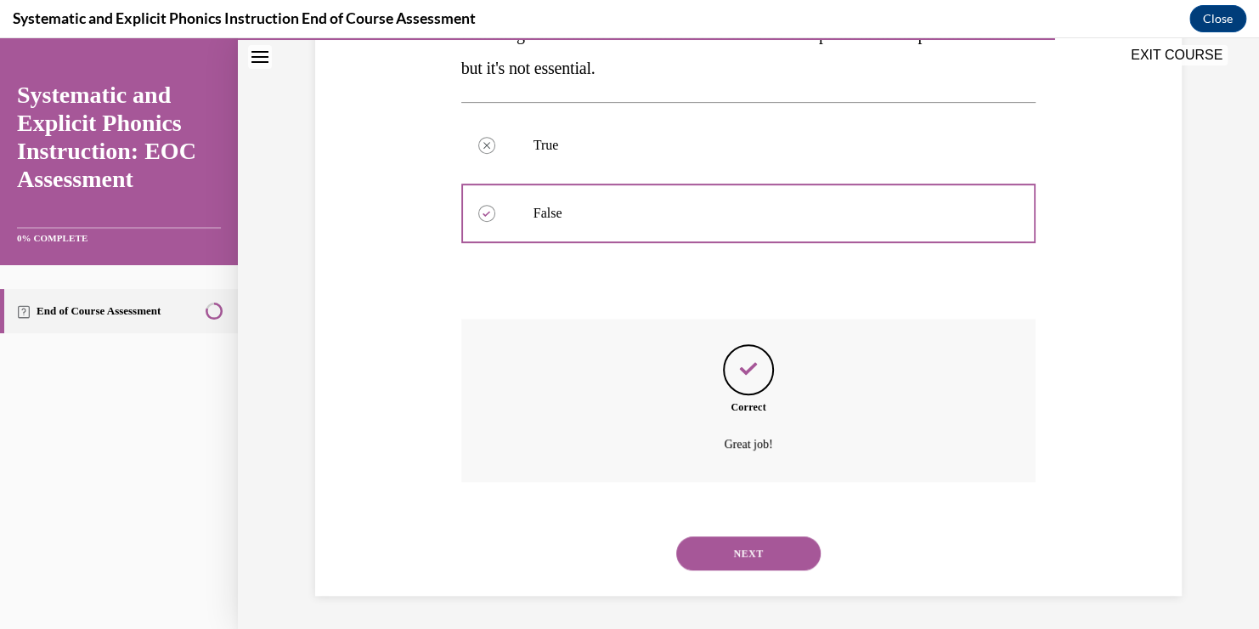
click at [733, 540] on button "NEXT" at bounding box center [748, 553] width 144 height 34
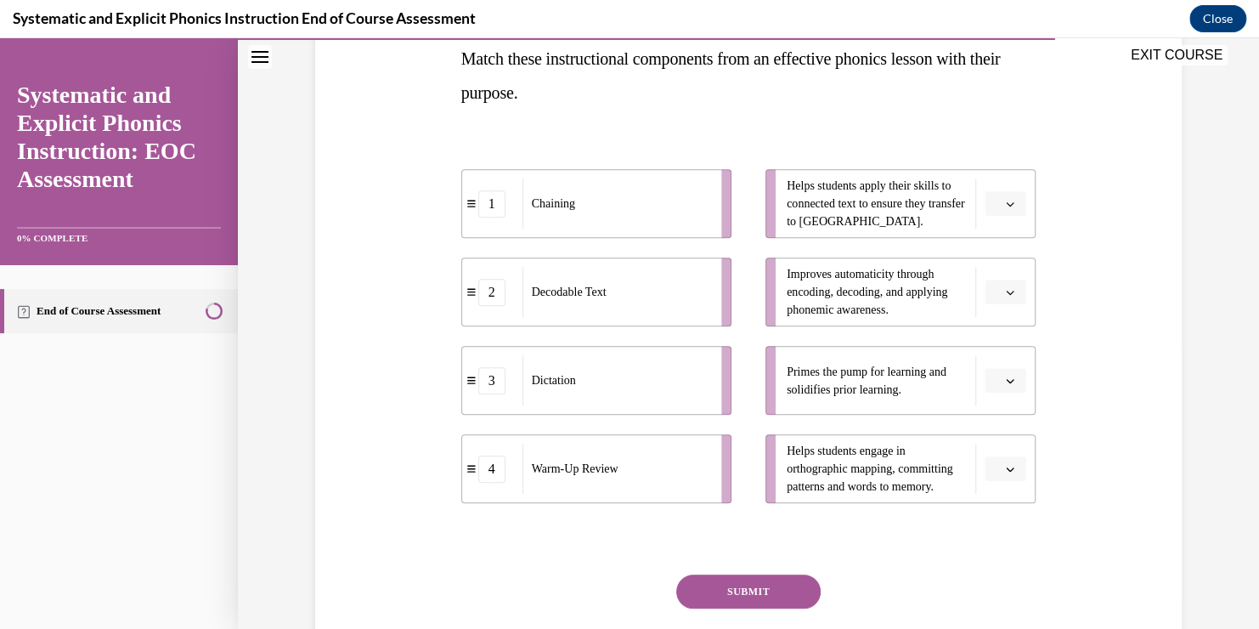
scroll to position [285, 0]
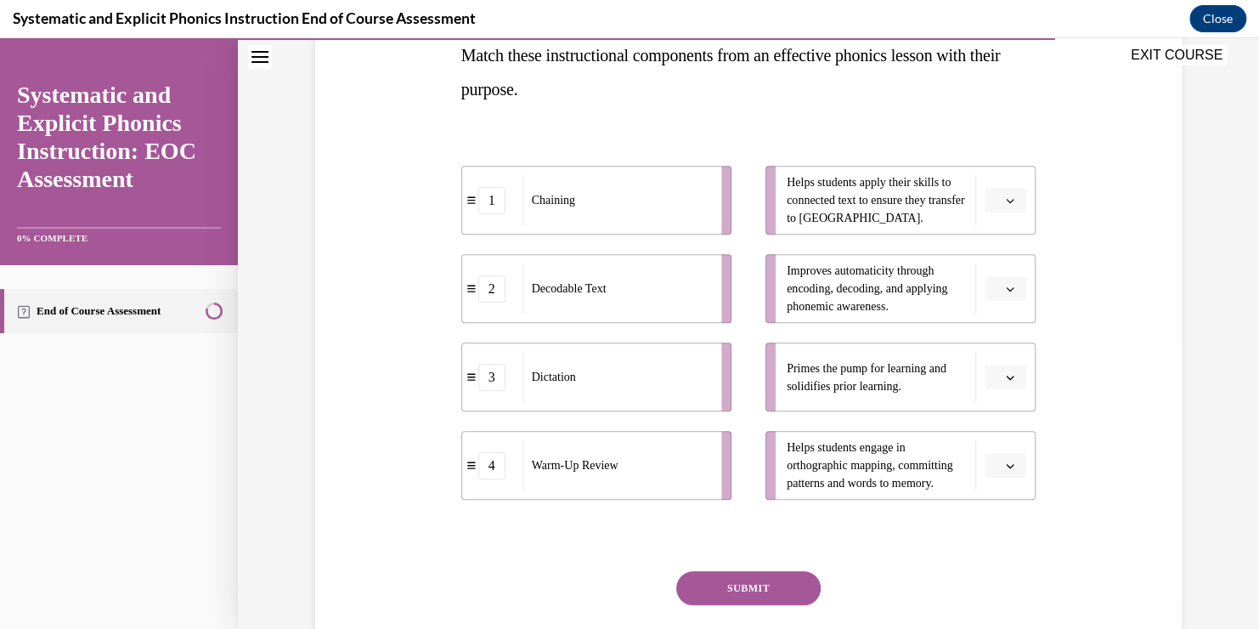
click at [985, 212] on button "button" at bounding box center [1006, 200] width 42 height 25
click at [907, 279] on span "Improves automaticity through encoding, decoding, and applying phonemic awarene…" at bounding box center [877, 289] width 180 height 54
click at [1004, 292] on span "button" at bounding box center [1010, 289] width 12 height 12
click at [1010, 348] on div "1" at bounding box center [997, 360] width 42 height 34
click at [997, 213] on li "Helps students apply their skills to connected text to ensure they transfer to …" at bounding box center [900, 200] width 270 height 69
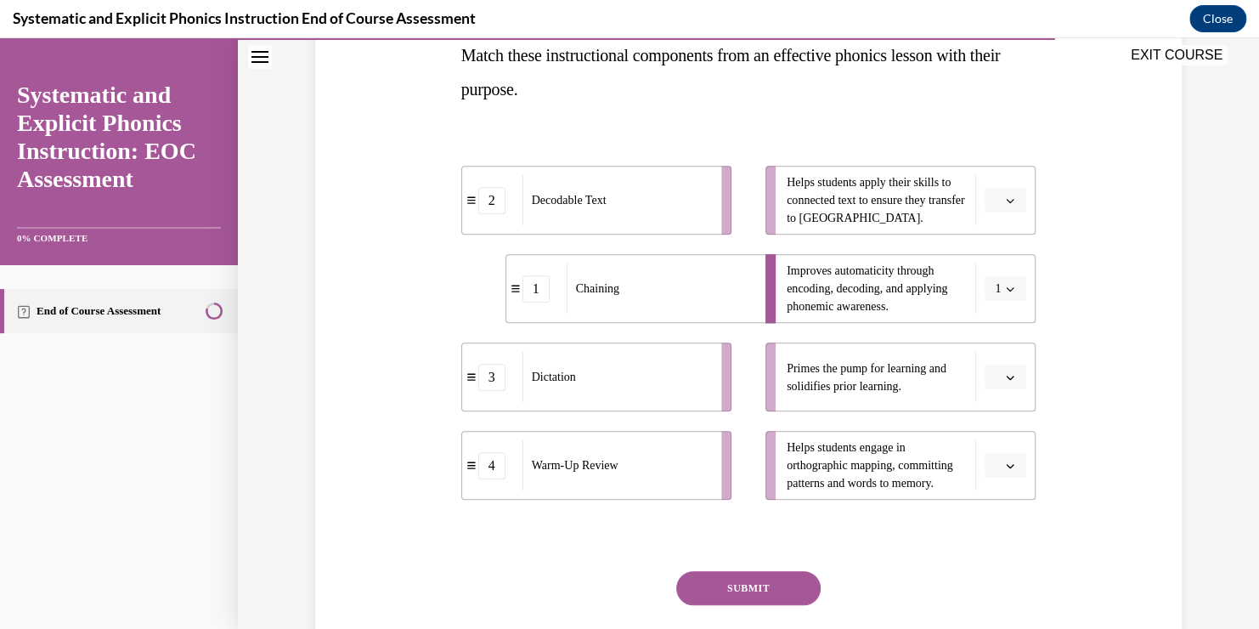
click at [997, 211] on button "button" at bounding box center [1006, 200] width 42 height 25
click at [997, 297] on div "2" at bounding box center [997, 306] width 42 height 34
click at [997, 393] on li "Primes the pump for learning and solidifies prior learning." at bounding box center [900, 376] width 270 height 69
click at [1006, 466] on icon "button" at bounding box center [1010, 465] width 8 height 8
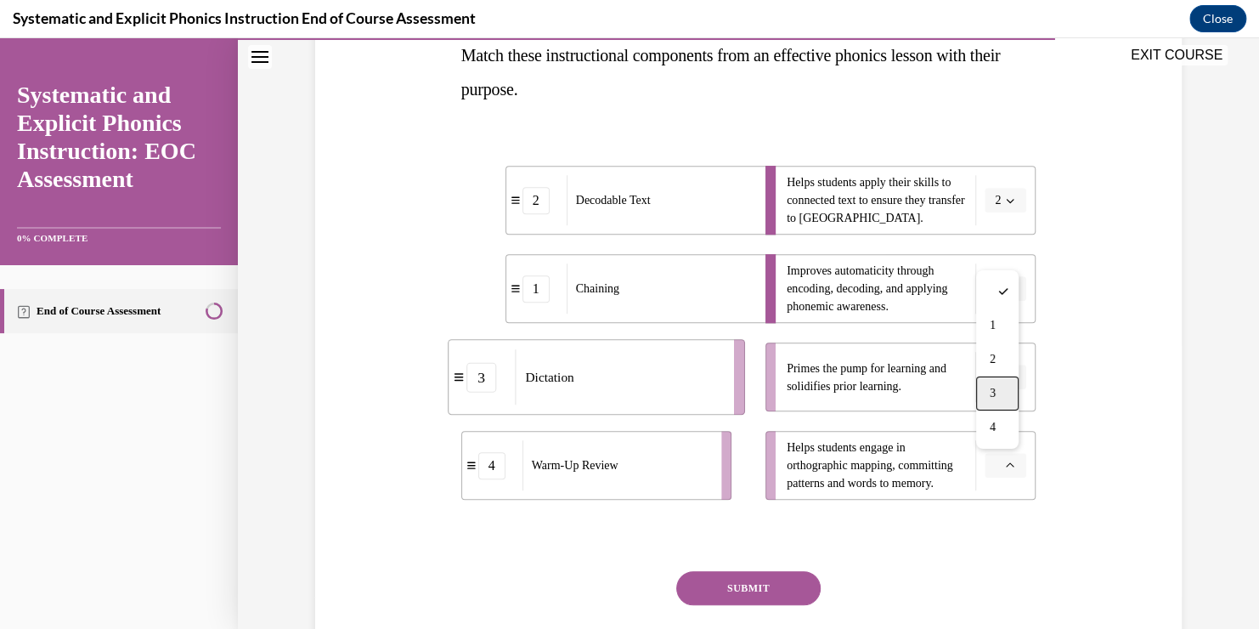
click at [991, 398] on span "3" at bounding box center [993, 394] width 6 height 14
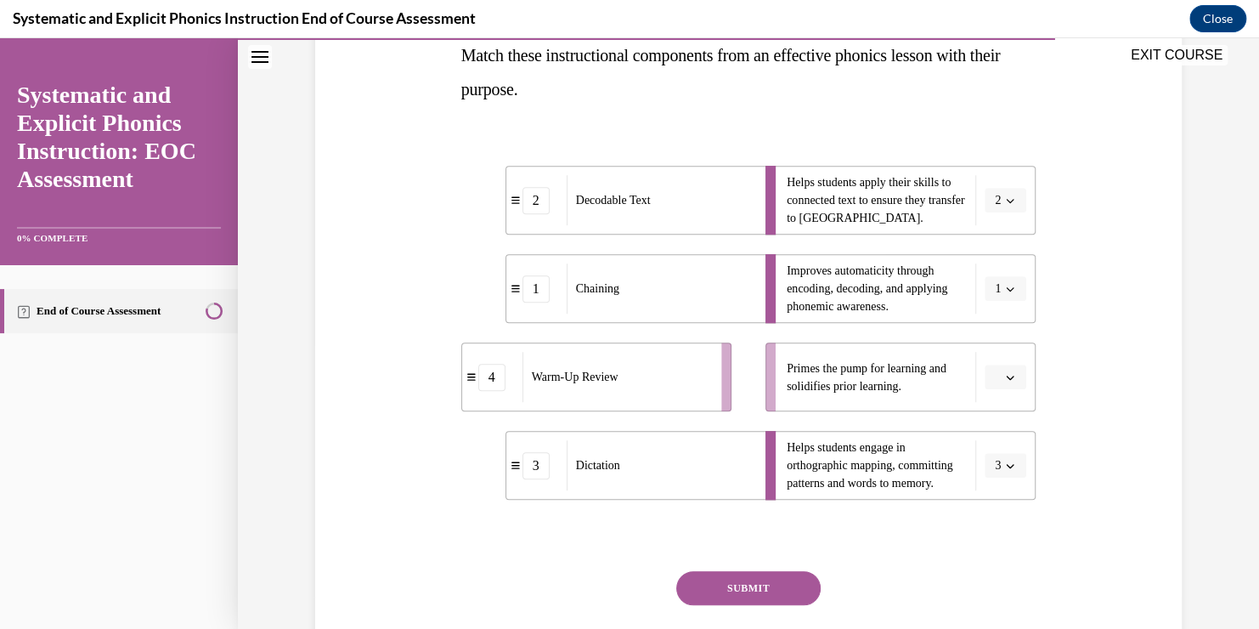
click at [995, 381] on span "Please select an option" at bounding box center [998, 377] width 6 height 17
click at [1003, 564] on div "4" at bounding box center [997, 551] width 42 height 34
click at [737, 588] on button "SUBMIT" at bounding box center [748, 588] width 144 height 34
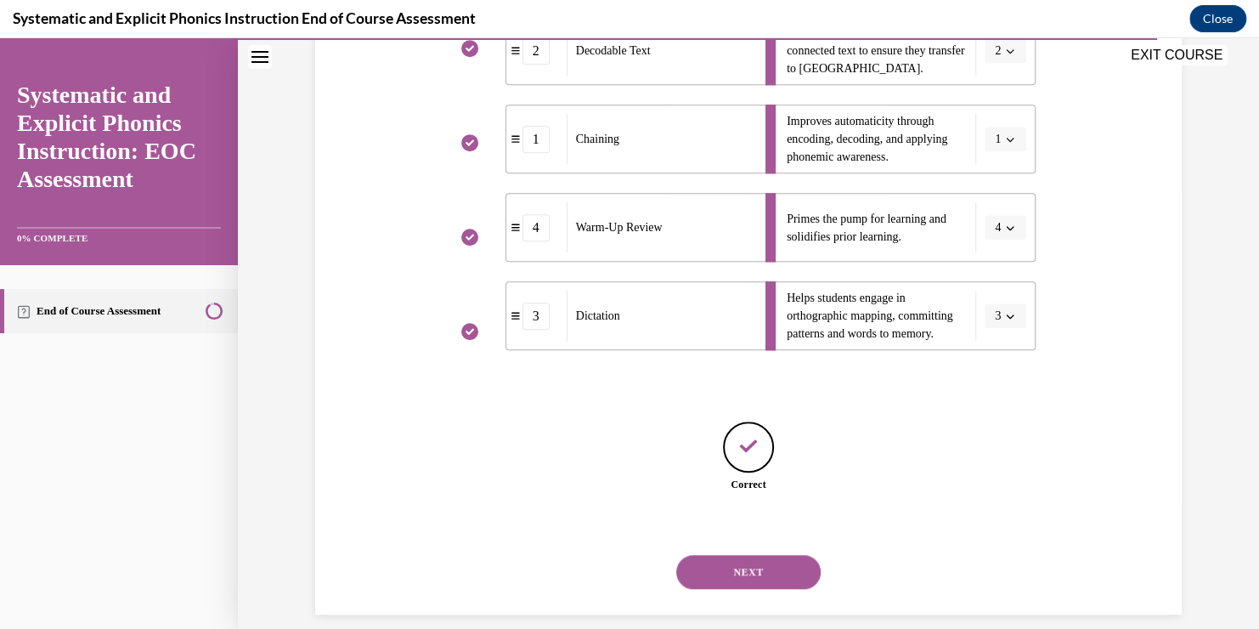
scroll to position [455, 0]
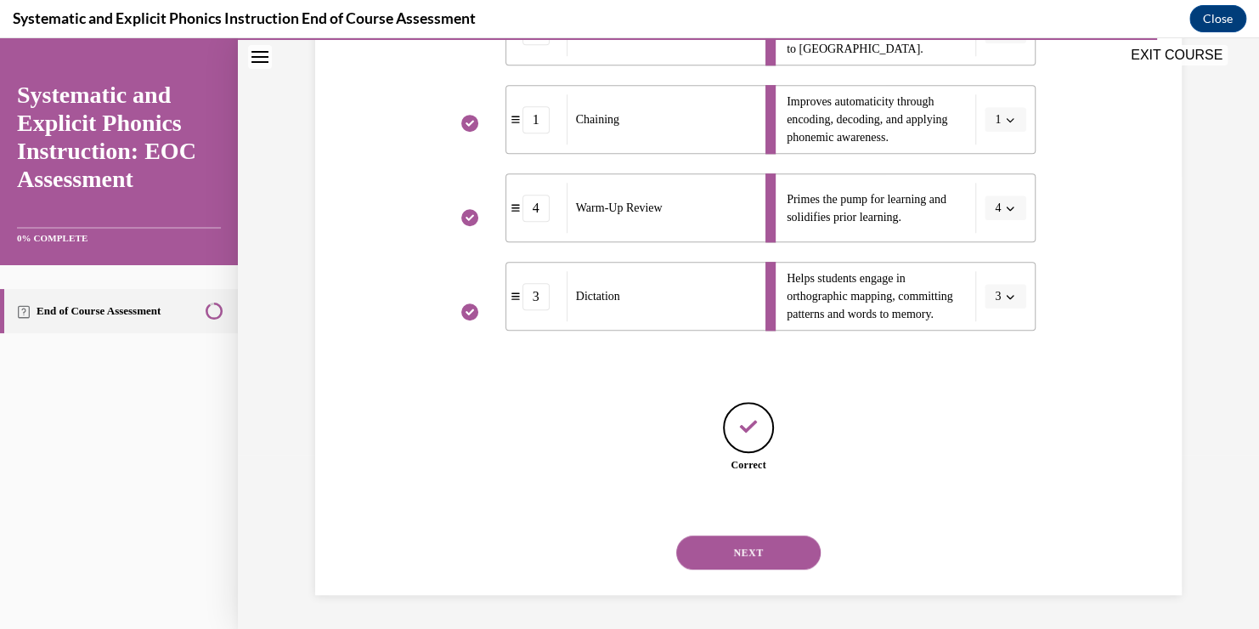
click at [737, 542] on button "NEXT" at bounding box center [748, 552] width 144 height 34
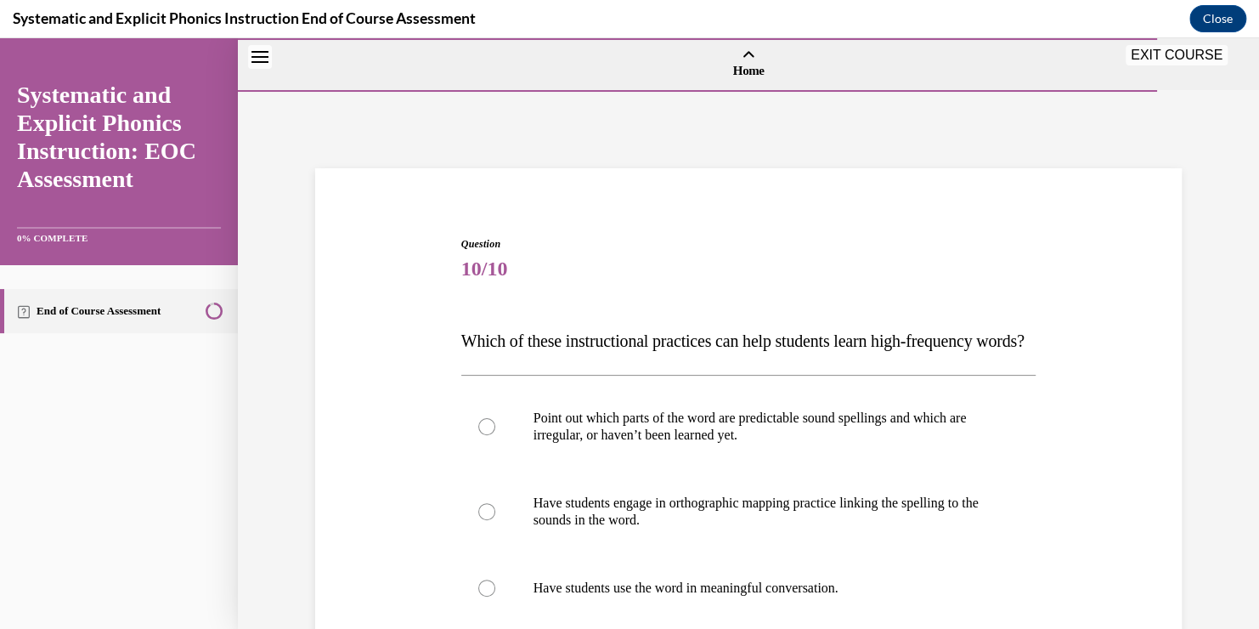
scroll to position [217, 0]
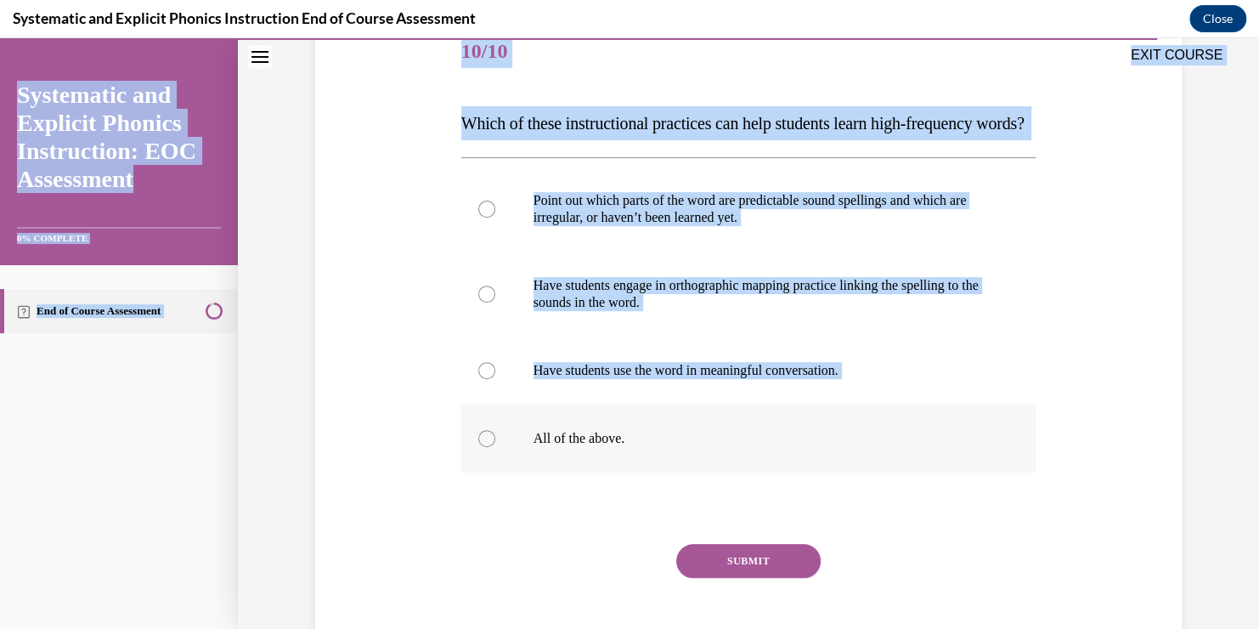
drag, startPoint x: 451, startPoint y: 61, endPoint x: 679, endPoint y: 455, distance: 455.2
click at [679, 455] on div "EXIT COURSE Systematic and Explicit Phonics Instruction: EOC Assessment 0% COMP…" at bounding box center [629, 333] width 1259 height 590
drag, startPoint x: 679, startPoint y: 455, endPoint x: 647, endPoint y: 486, distance: 44.5
click at [647, 472] on div at bounding box center [748, 438] width 575 height 68
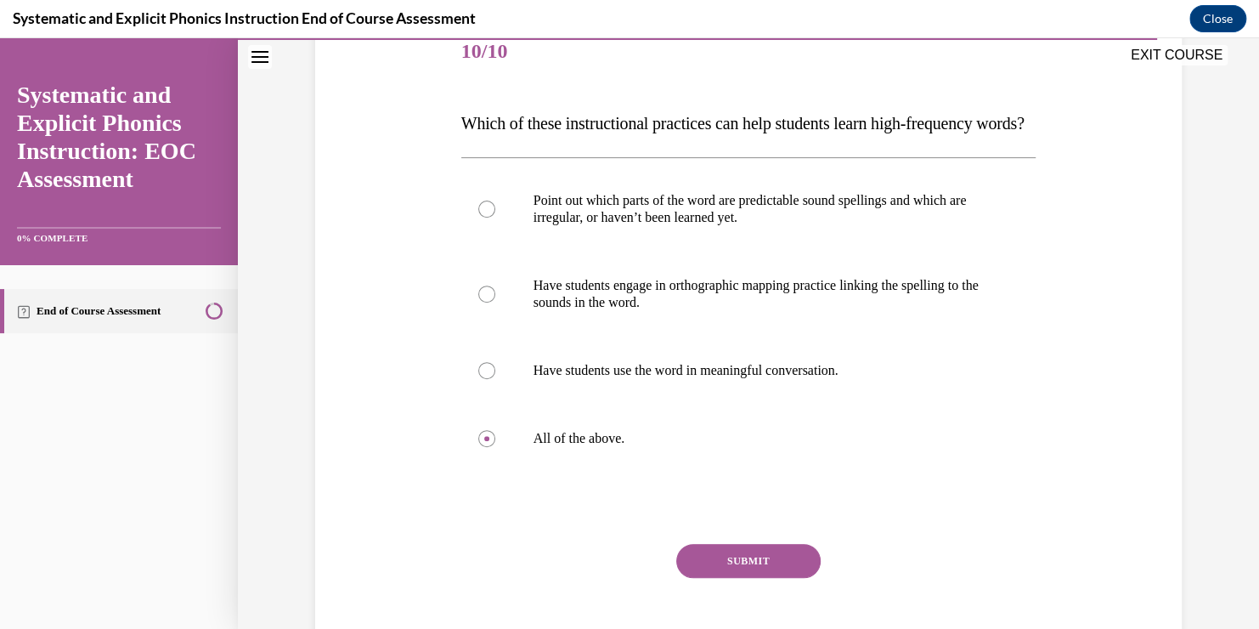
click at [747, 578] on button "SUBMIT" at bounding box center [748, 561] width 144 height 34
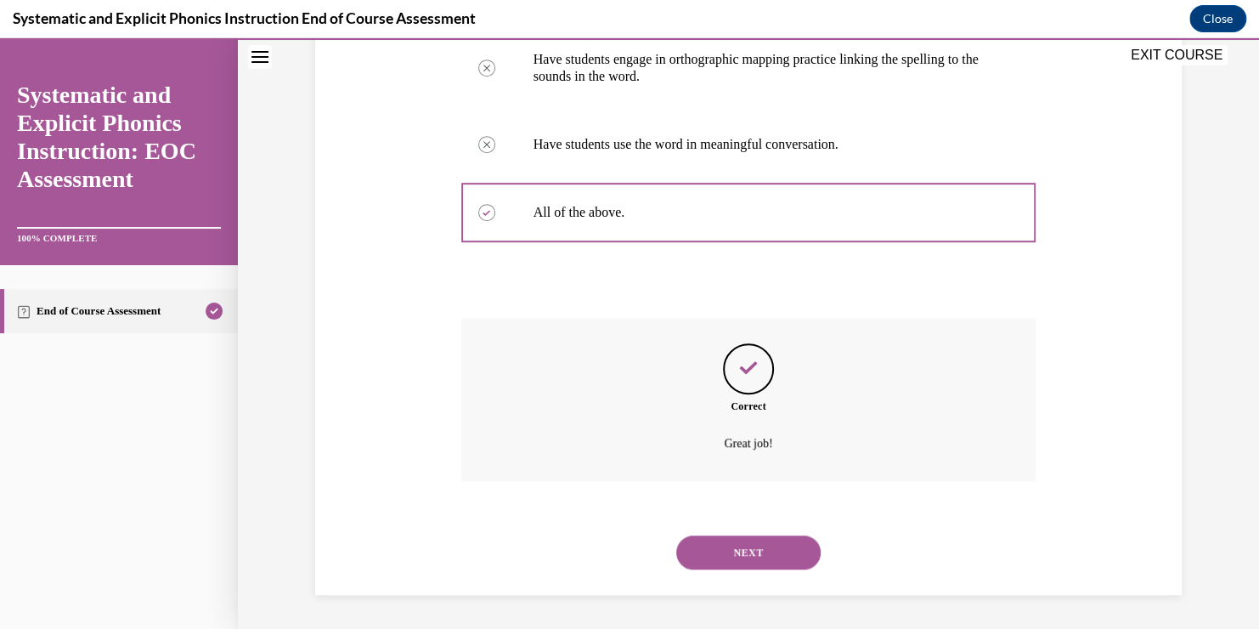
scroll to position [477, 0]
click at [742, 567] on button "NEXT" at bounding box center [748, 552] width 144 height 34
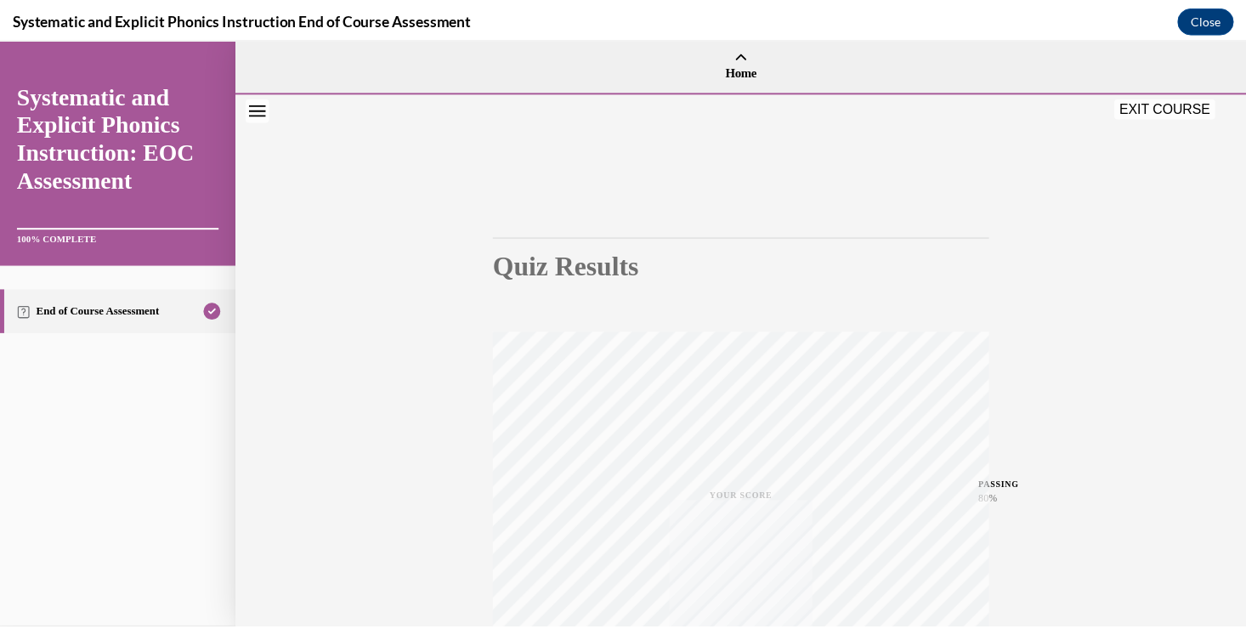
scroll to position [280, 0]
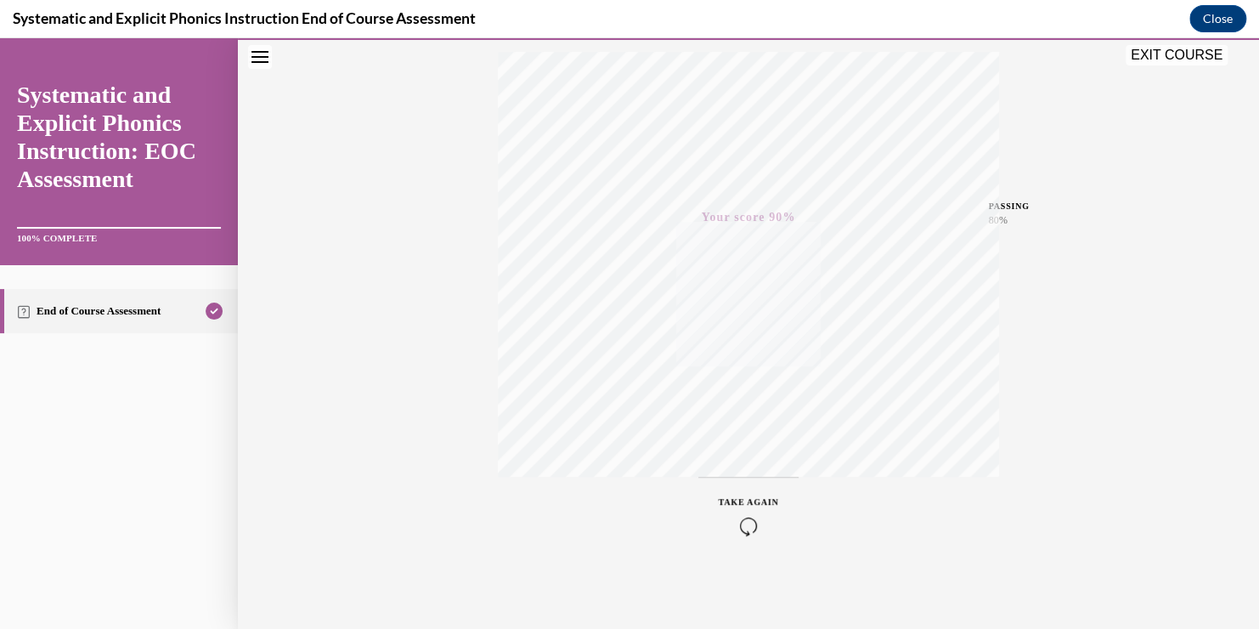
click at [1175, 55] on button "EXIT COURSE" at bounding box center [1177, 55] width 102 height 20
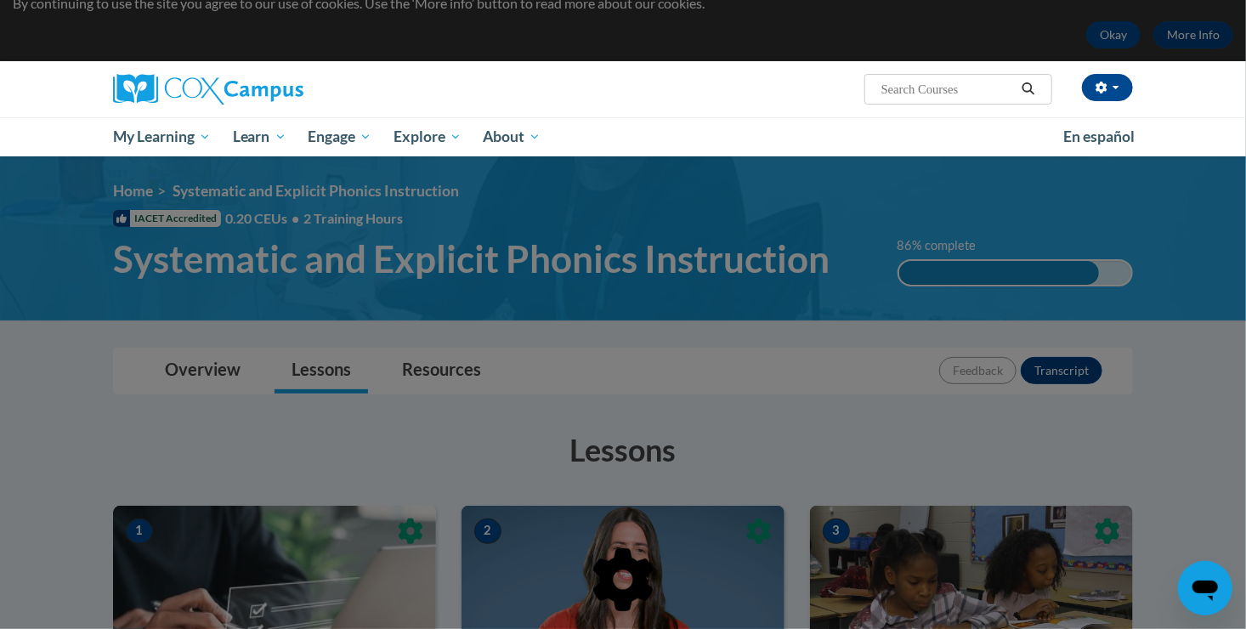
scroll to position [0, 0]
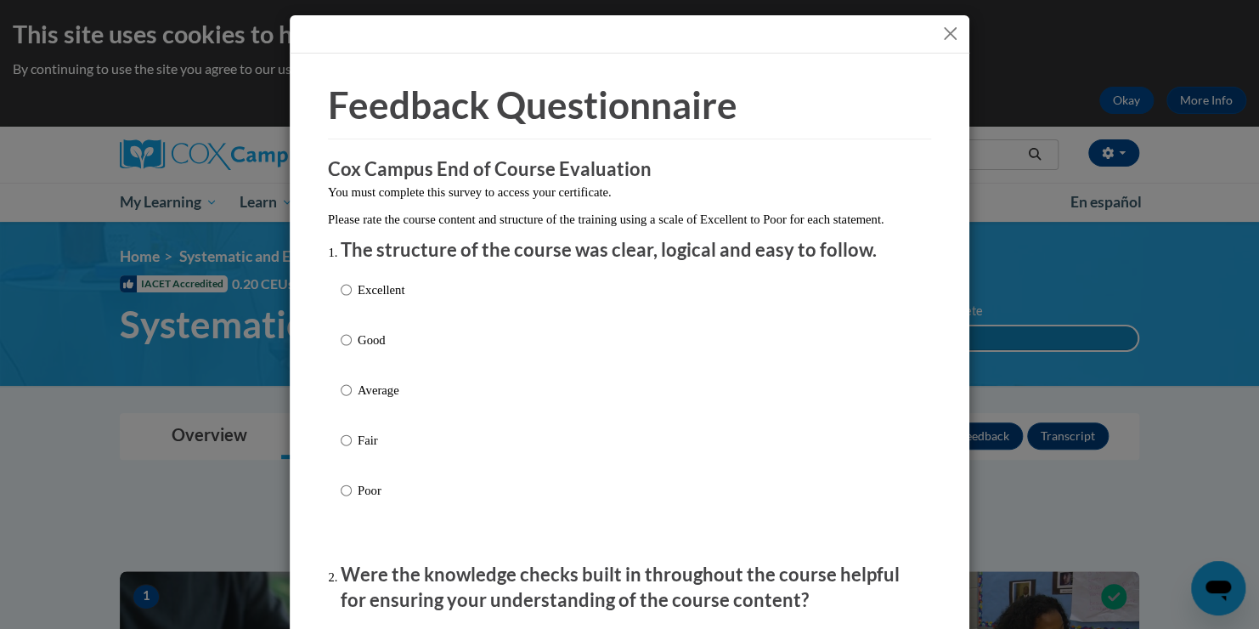
click at [940, 31] on button "Close" at bounding box center [950, 33] width 21 height 21
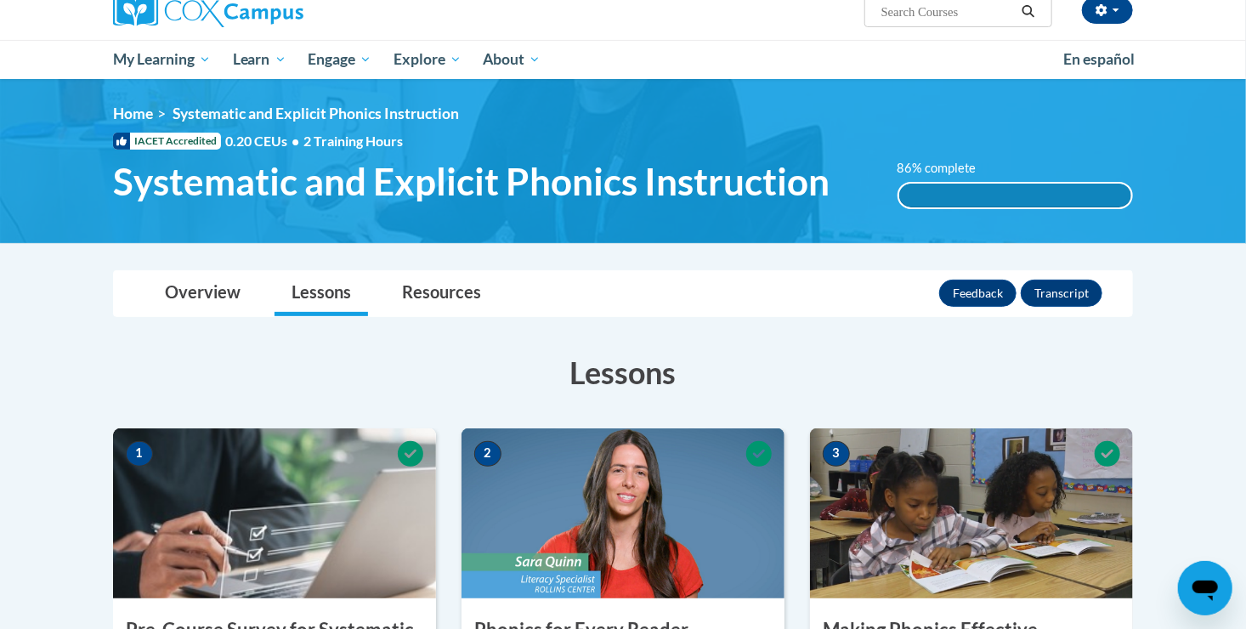
scroll to position [142, 0]
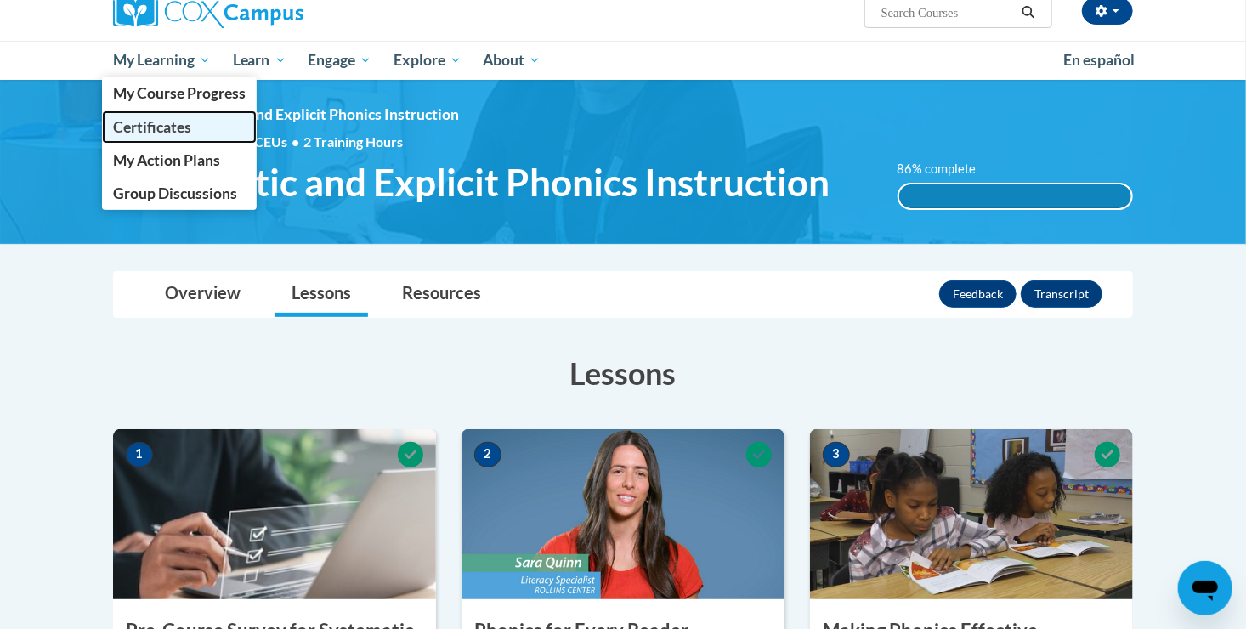
click at [150, 136] on link "Certificates" at bounding box center [179, 126] width 155 height 33
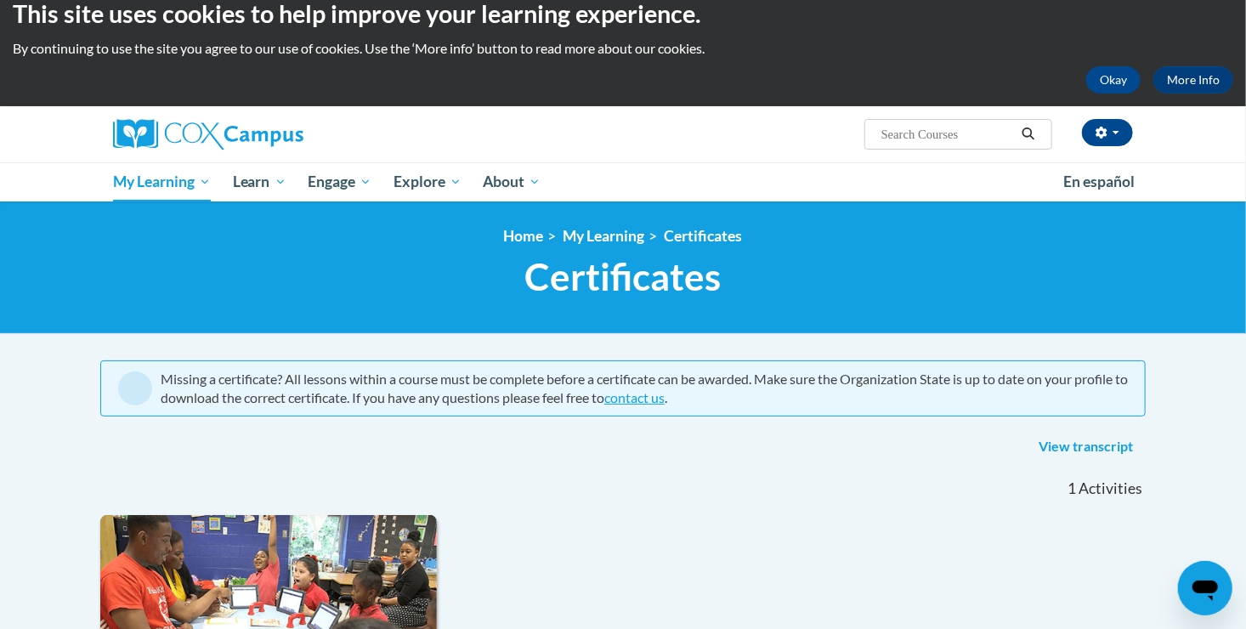
scroll to position [14, 0]
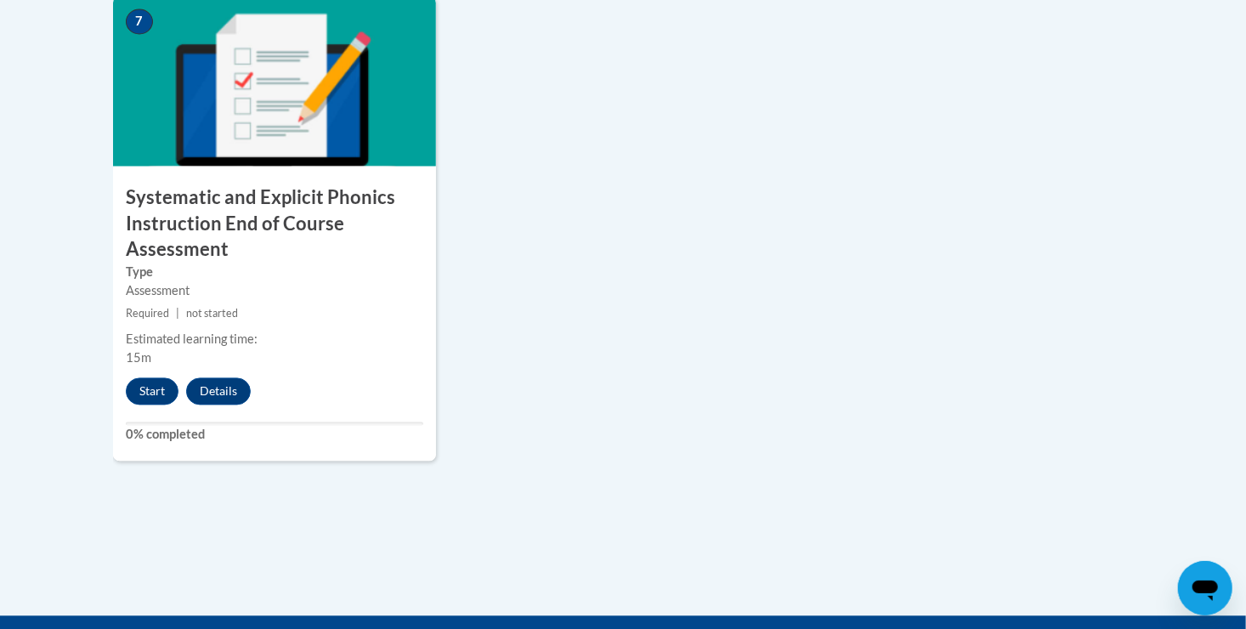
scroll to position [1488, 0]
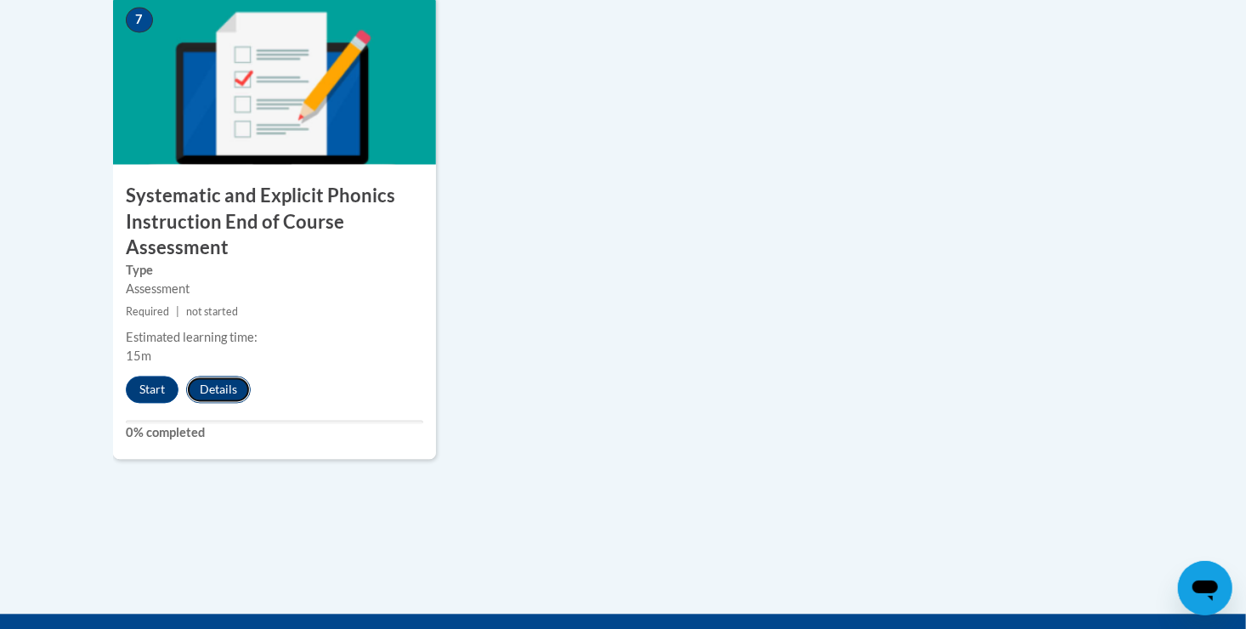
click at [225, 390] on button "Details" at bounding box center [218, 389] width 65 height 27
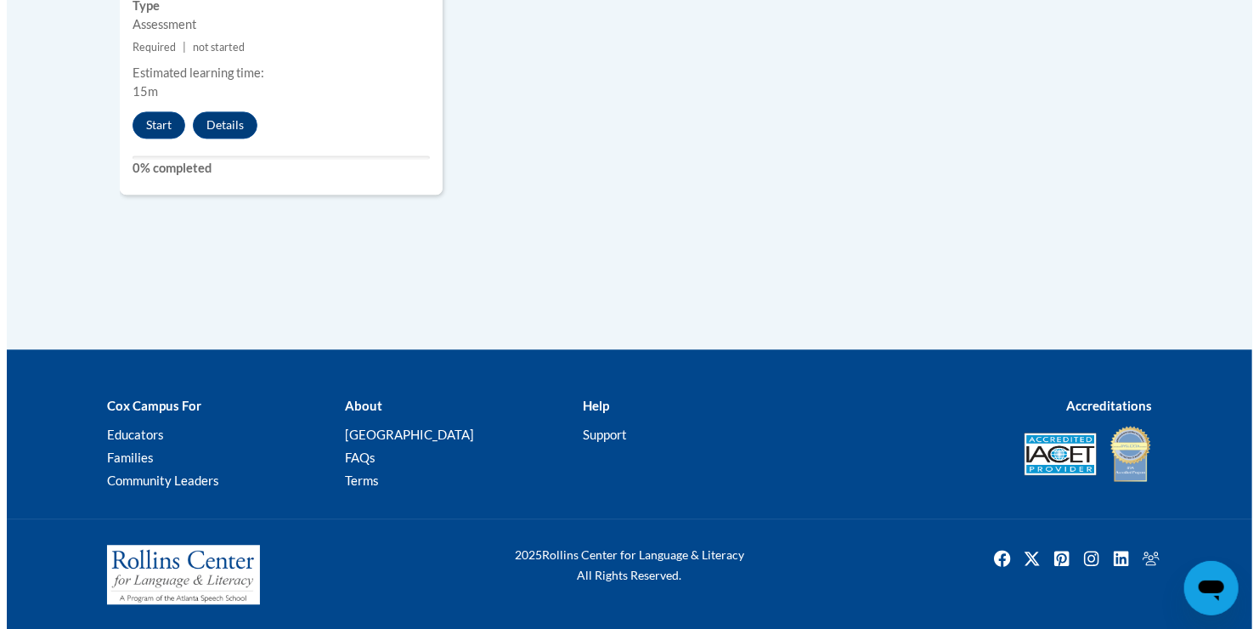
scroll to position [1430, 0]
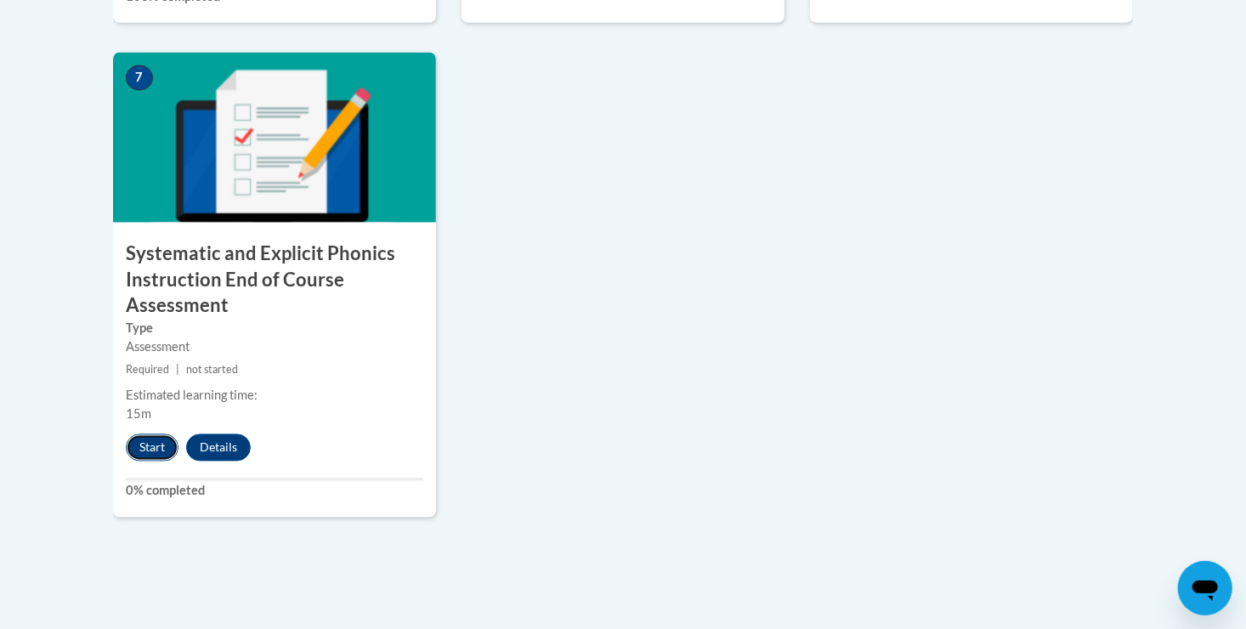
click at [144, 448] on button "Start" at bounding box center [152, 447] width 53 height 27
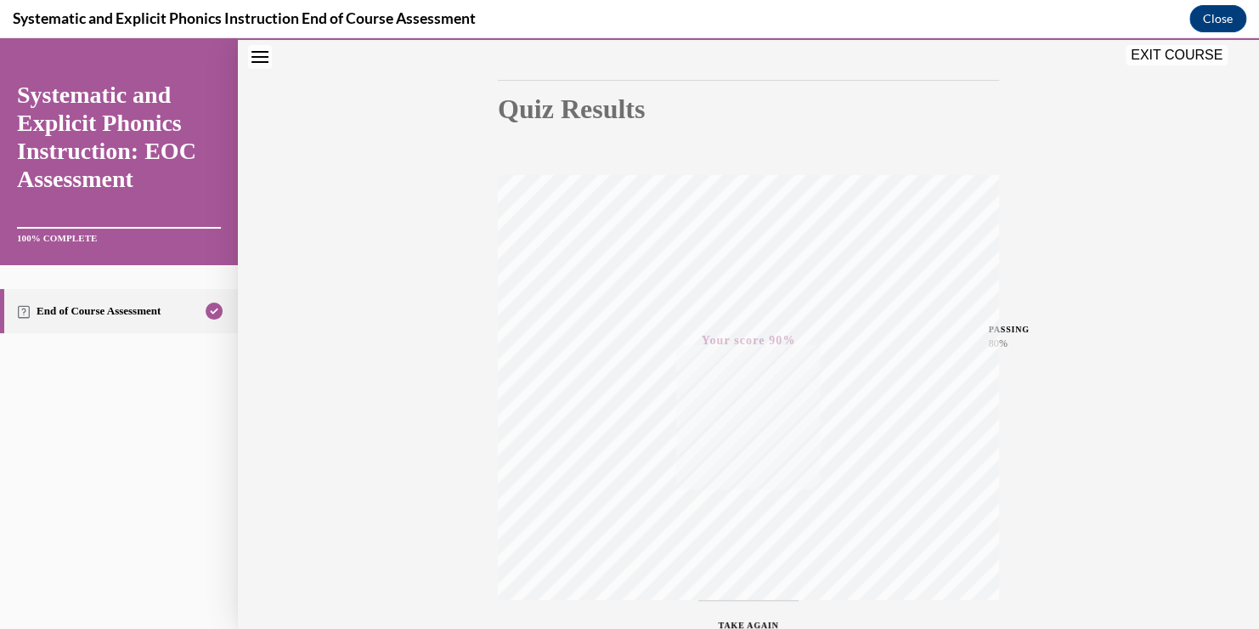
scroll to position [280, 0]
click at [1183, 54] on button "EXIT COURSE" at bounding box center [1177, 55] width 102 height 20
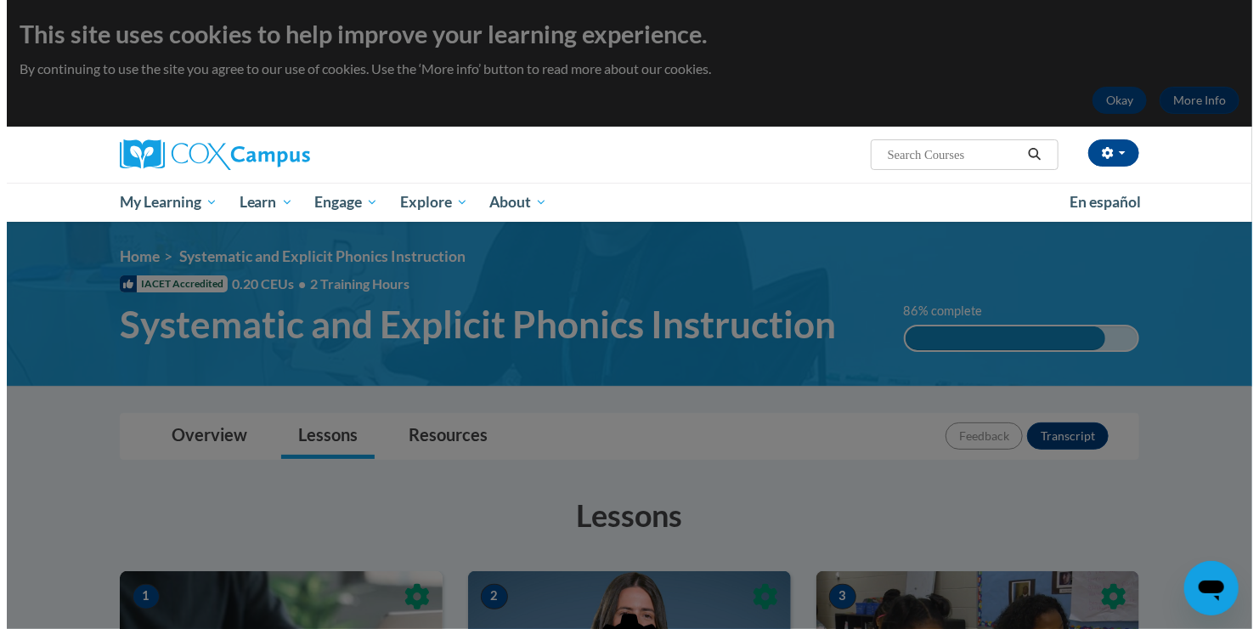
scroll to position [406, 0]
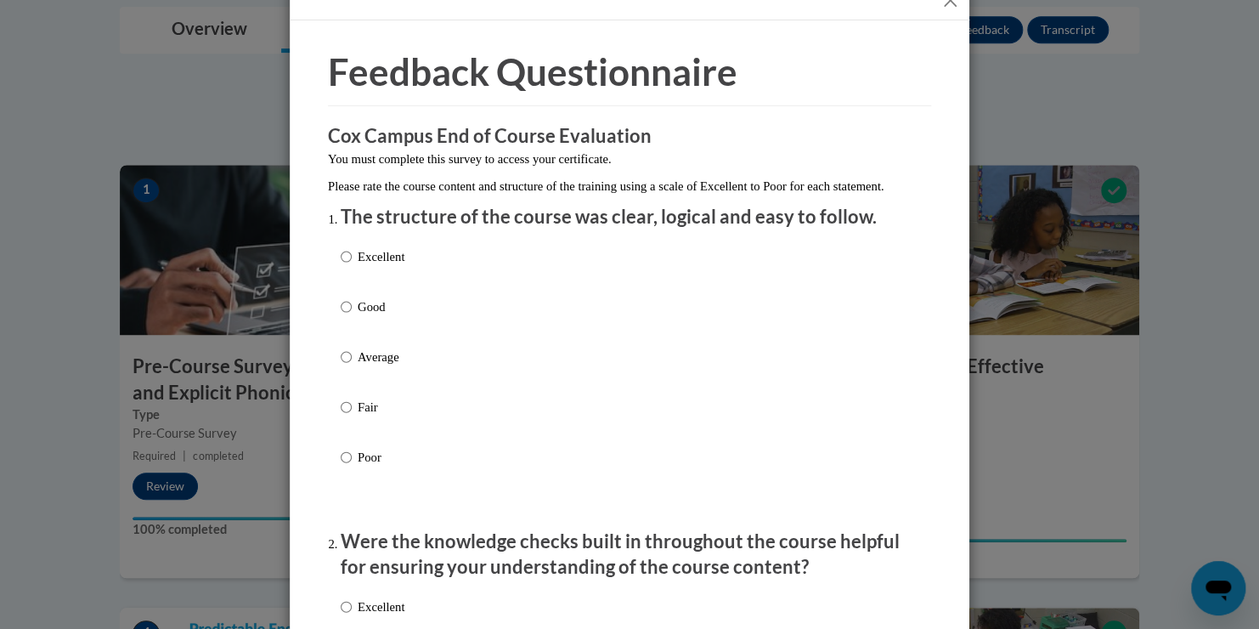
click at [383, 285] on label "Excellent" at bounding box center [373, 270] width 64 height 46
click at [352, 266] on input "Excellent" at bounding box center [346, 256] width 11 height 19
radio input "true"
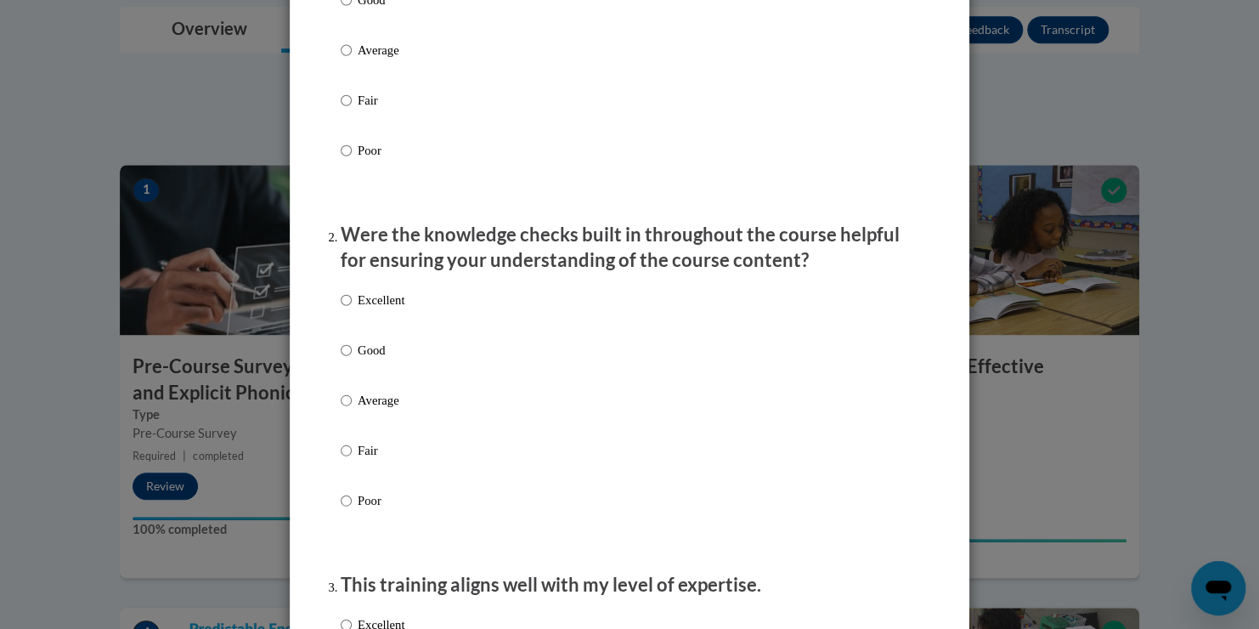
click at [396, 309] on p "Excellent" at bounding box center [381, 300] width 47 height 19
click at [352, 309] on input "Excellent" at bounding box center [346, 300] width 11 height 19
radio input "true"
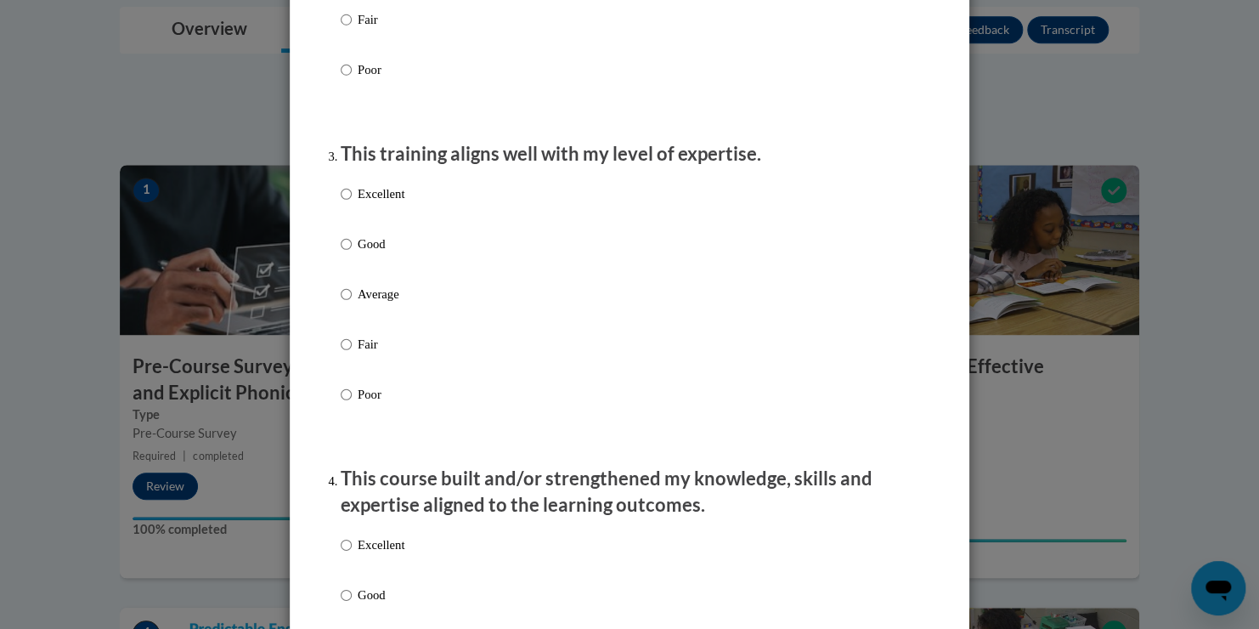
scroll to position [775, 0]
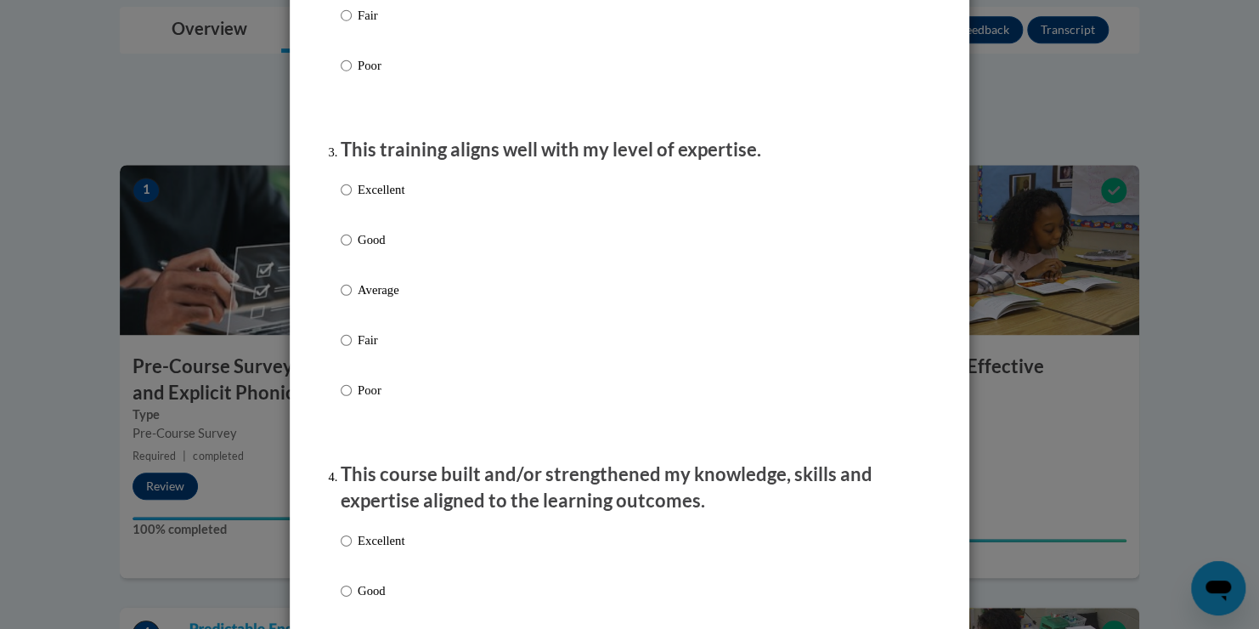
click at [405, 230] on div "Excellent Good Average Fair Poor" at bounding box center [630, 310] width 578 height 277
click at [381, 199] on p "Excellent" at bounding box center [381, 189] width 47 height 19
click at [352, 199] on input "Excellent" at bounding box center [346, 189] width 11 height 19
radio input "true"
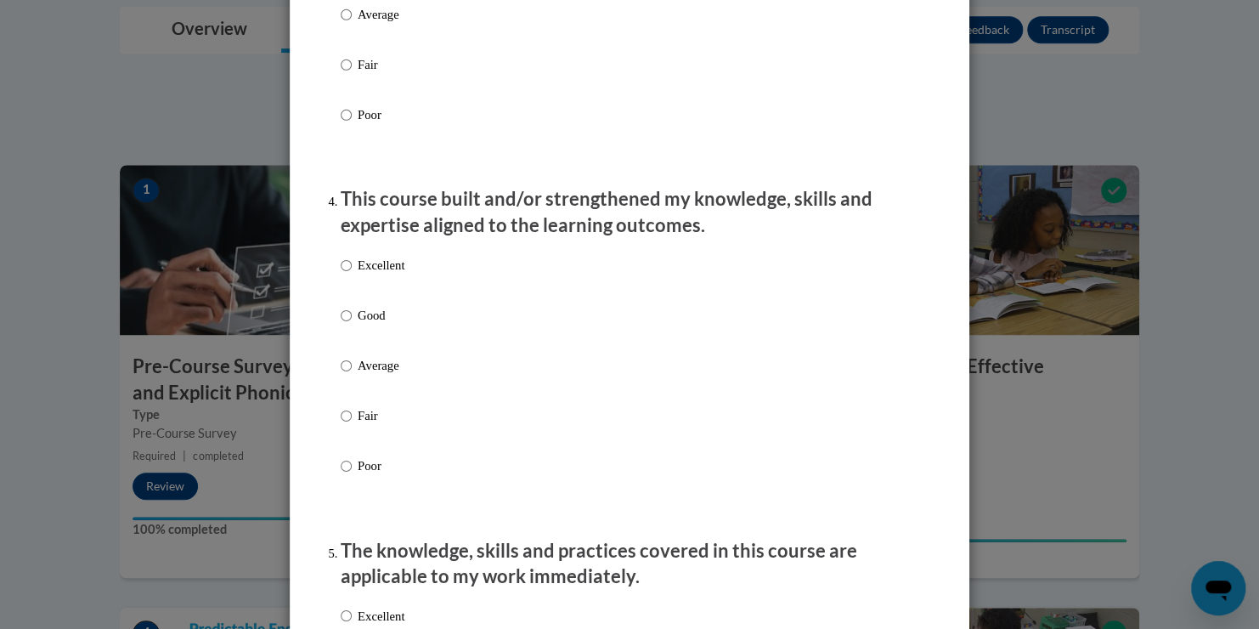
click at [393, 274] on p "Excellent" at bounding box center [381, 265] width 47 height 19
click at [352, 274] on input "Excellent" at bounding box center [346, 265] width 11 height 19
radio input "true"
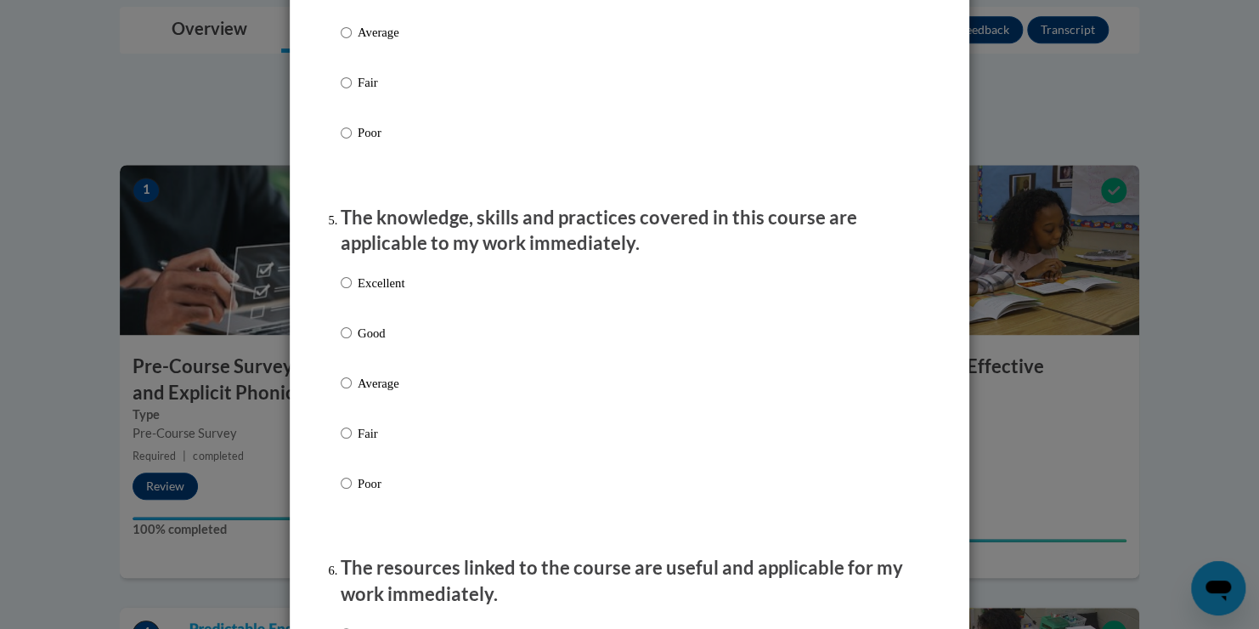
click at [378, 291] on p "Excellent" at bounding box center [381, 282] width 47 height 19
click at [352, 291] on input "Excellent" at bounding box center [346, 282] width 11 height 19
radio input "true"
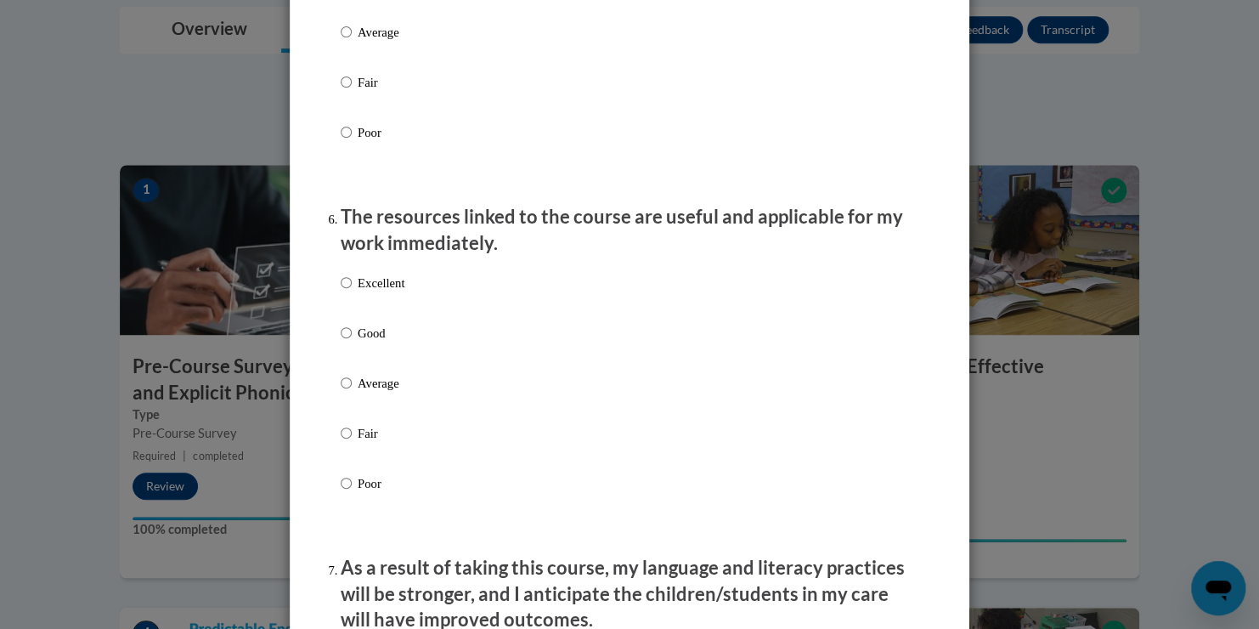
scroll to position [1733, 0]
click at [378, 292] on p "Excellent" at bounding box center [381, 283] width 47 height 19
click at [352, 292] on input "Excellent" at bounding box center [346, 283] width 11 height 19
radio input "true"
click at [377, 292] on p "Excellent" at bounding box center [381, 283] width 47 height 19
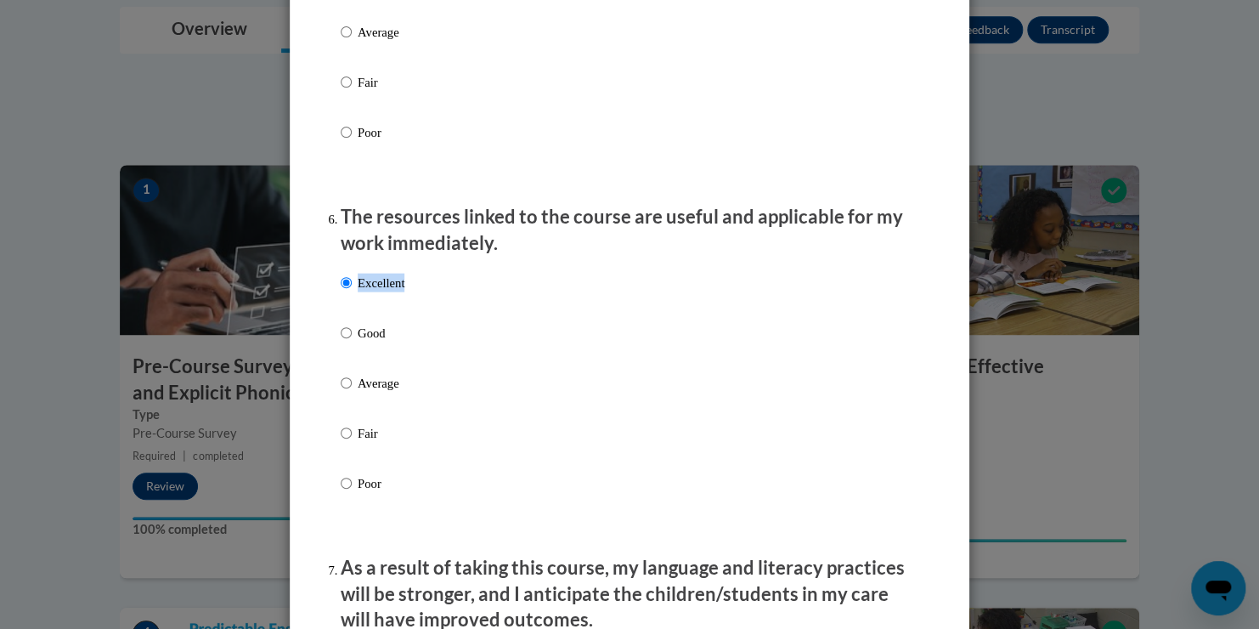
click at [352, 292] on input "Excellent" at bounding box center [346, 283] width 11 height 19
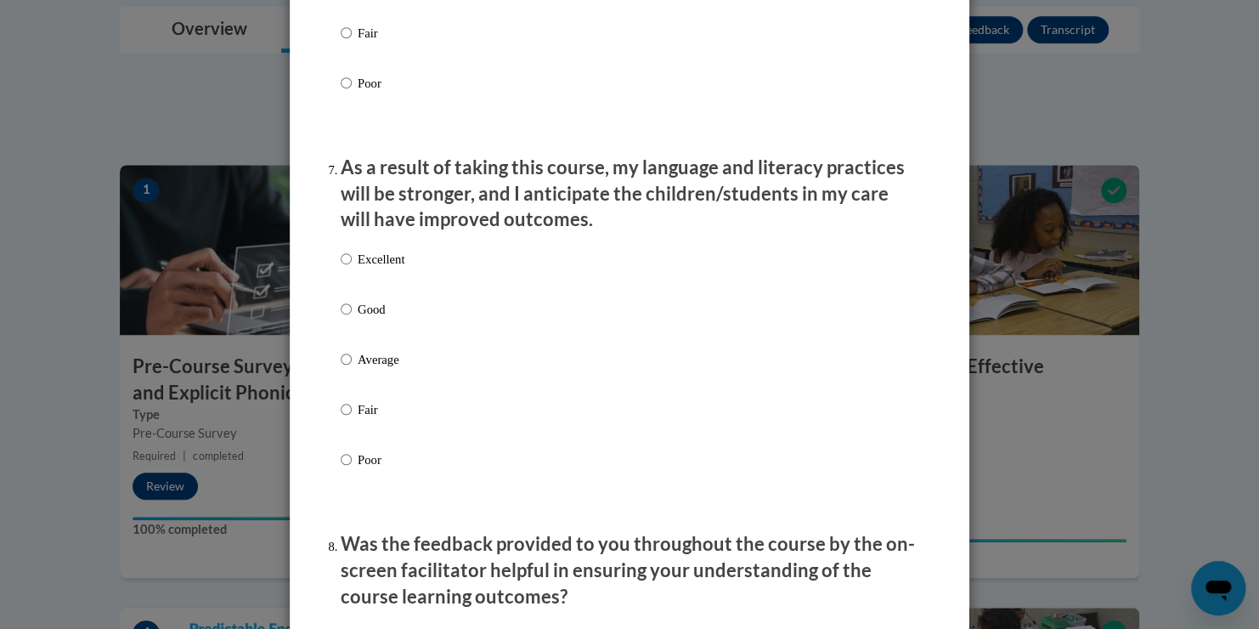
click at [373, 268] on p "Excellent" at bounding box center [381, 259] width 47 height 19
click at [352, 268] on input "Excellent" at bounding box center [346, 259] width 11 height 19
radio input "true"
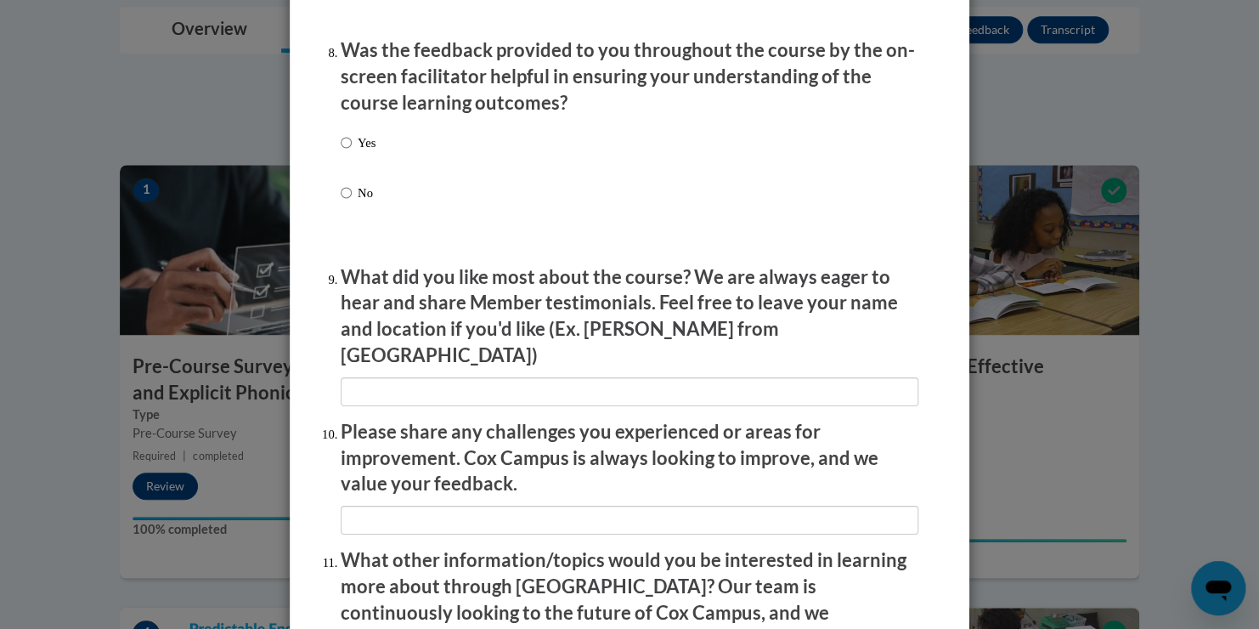
scroll to position [2626, 0]
click at [392, 160] on div "Yes No" at bounding box center [630, 189] width 578 height 127
click at [368, 153] on p "Yes" at bounding box center [367, 143] width 18 height 19
click at [352, 153] on input "Yes" at bounding box center [346, 143] width 11 height 19
radio input "true"
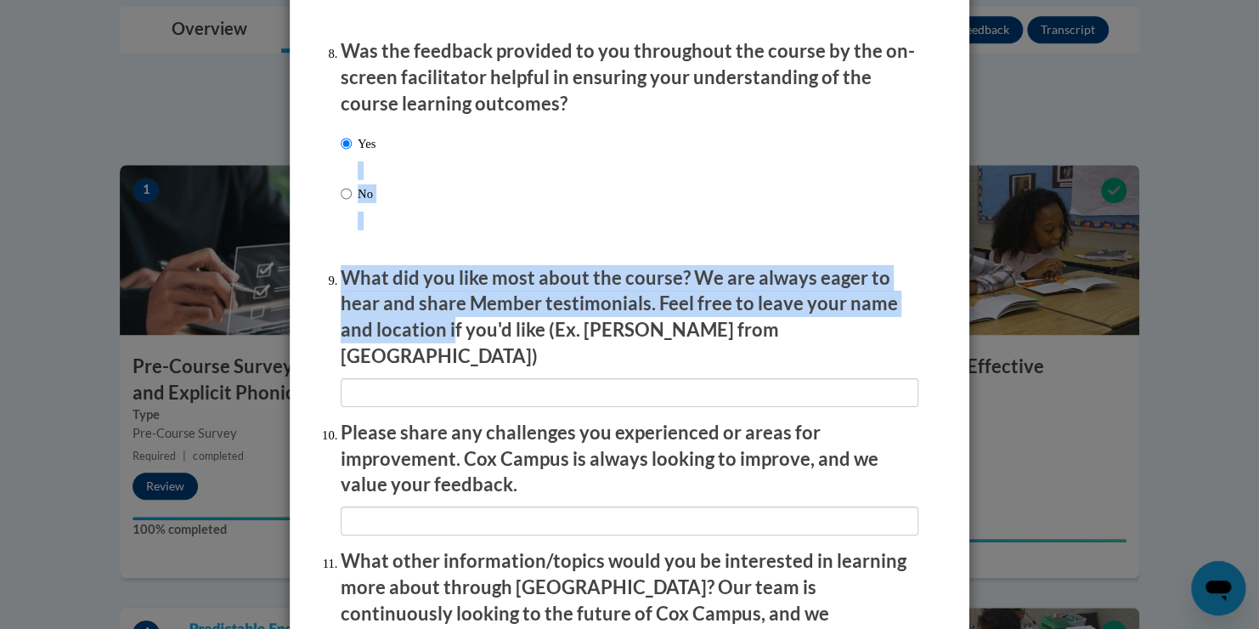
drag, startPoint x: 368, startPoint y: 160, endPoint x: 447, endPoint y: 350, distance: 206.1
drag, startPoint x: 447, startPoint y: 350, endPoint x: 377, endPoint y: 310, distance: 80.3
click at [377, 310] on p "What did you like most about the course? We are always eager to hear and share …" at bounding box center [630, 317] width 578 height 105
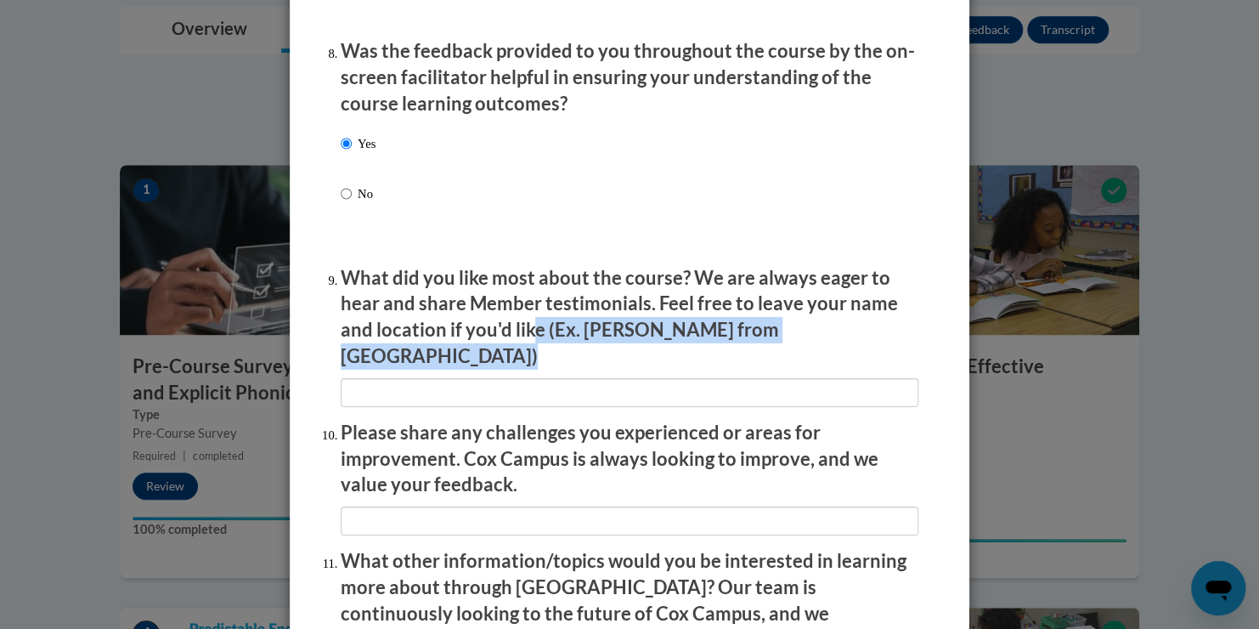
drag, startPoint x: 603, startPoint y: 449, endPoint x: 529, endPoint y: 363, distance: 113.3
click at [529, 363] on li "What did you like most about the course? We are always eager to hear and share …" at bounding box center [630, 336] width 578 height 142
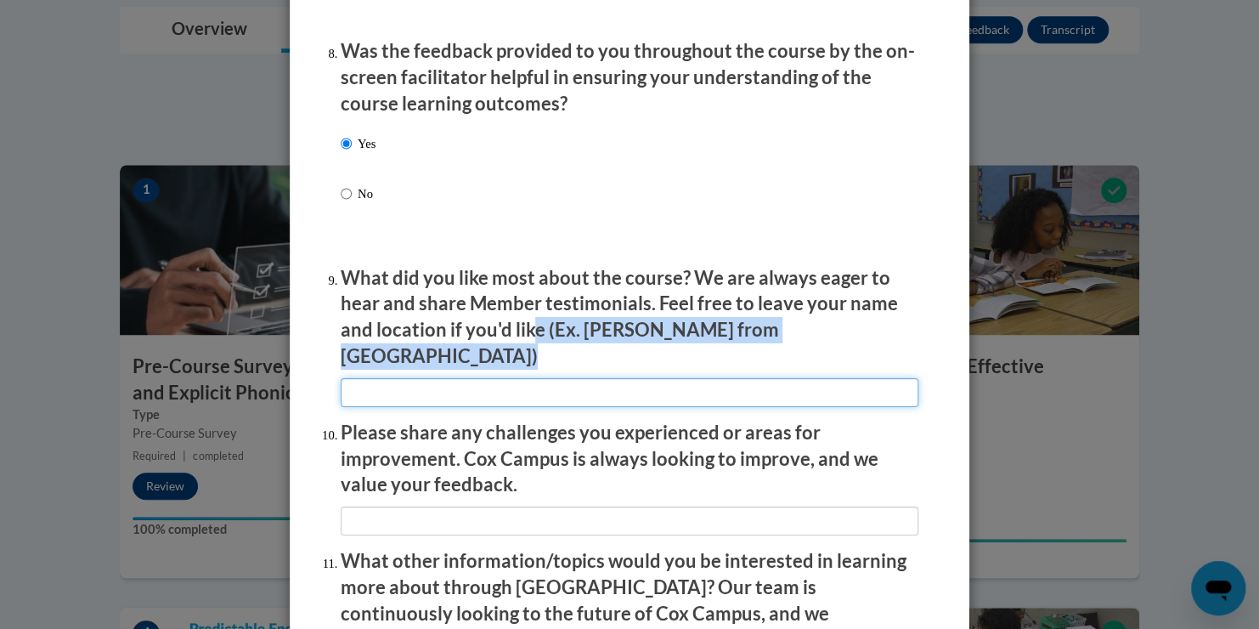
drag, startPoint x: 529, startPoint y: 363, endPoint x: 541, endPoint y: 374, distance: 16.2
click at [541, 378] on input "textbox" at bounding box center [630, 392] width 578 height 29
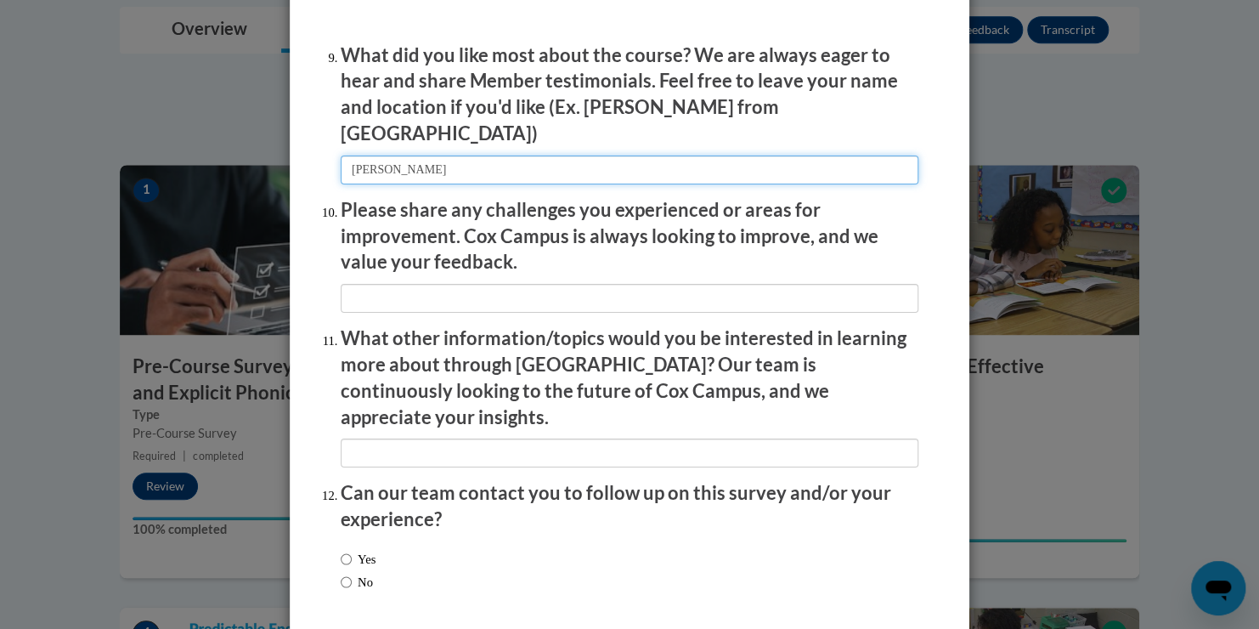
scroll to position [2852, 0]
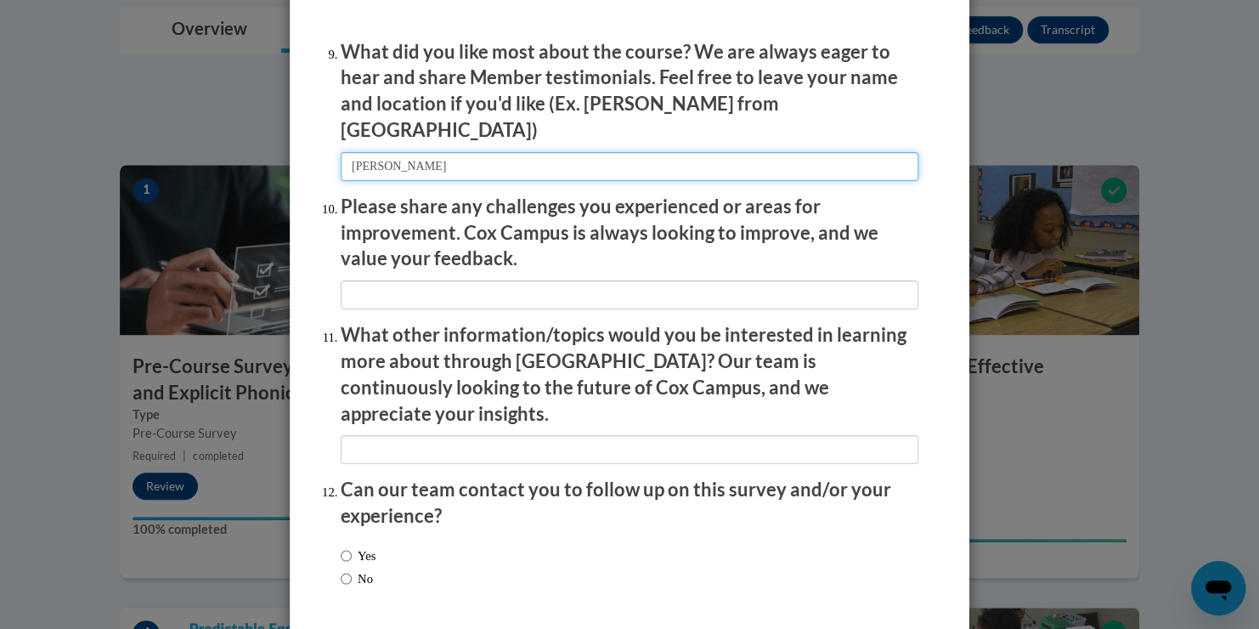
type input "laura"
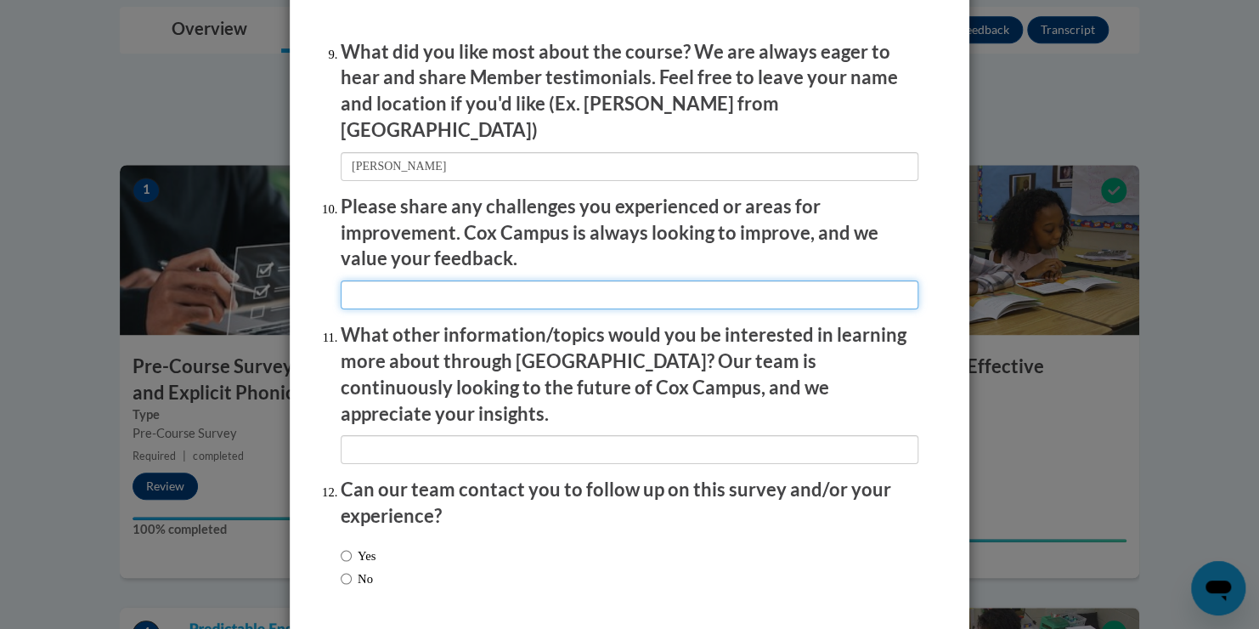
click at [503, 280] on input "textbox" at bounding box center [630, 294] width 578 height 29
type input "none"
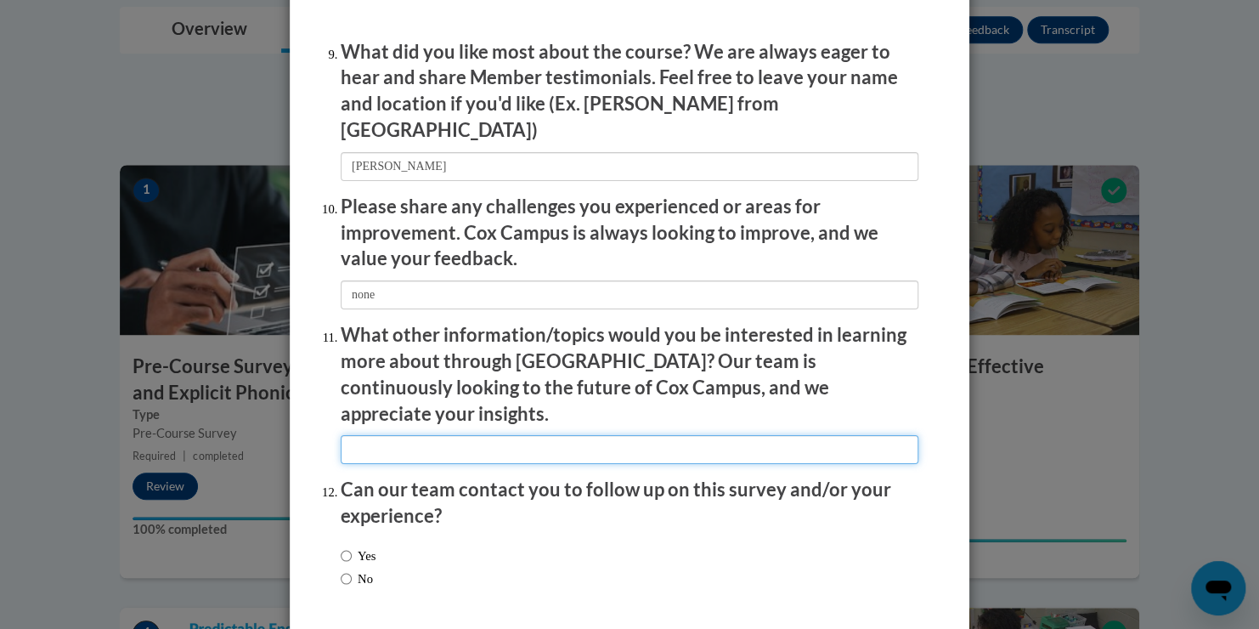
click at [438, 435] on input "textbox" at bounding box center [630, 449] width 578 height 29
type input "none"
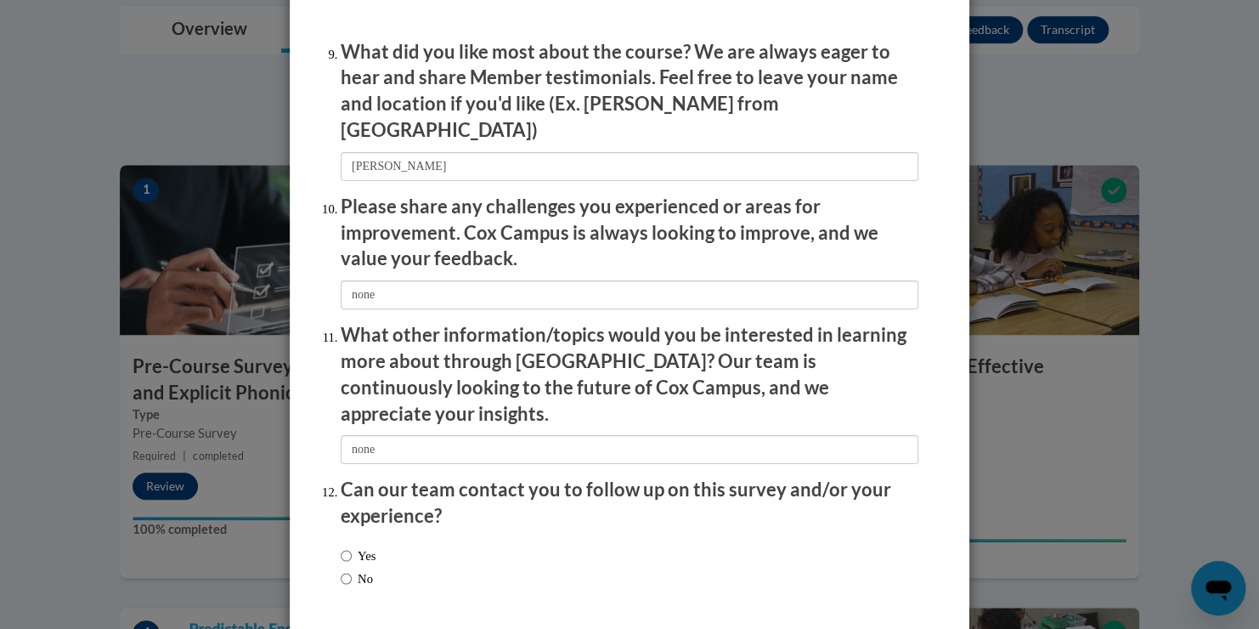
click at [377, 538] on div "Yes No" at bounding box center [630, 570] width 578 height 64
click at [361, 569] on label "No" at bounding box center [357, 578] width 32 height 19
click at [352, 569] on input "No" at bounding box center [346, 578] width 11 height 19
radio input "true"
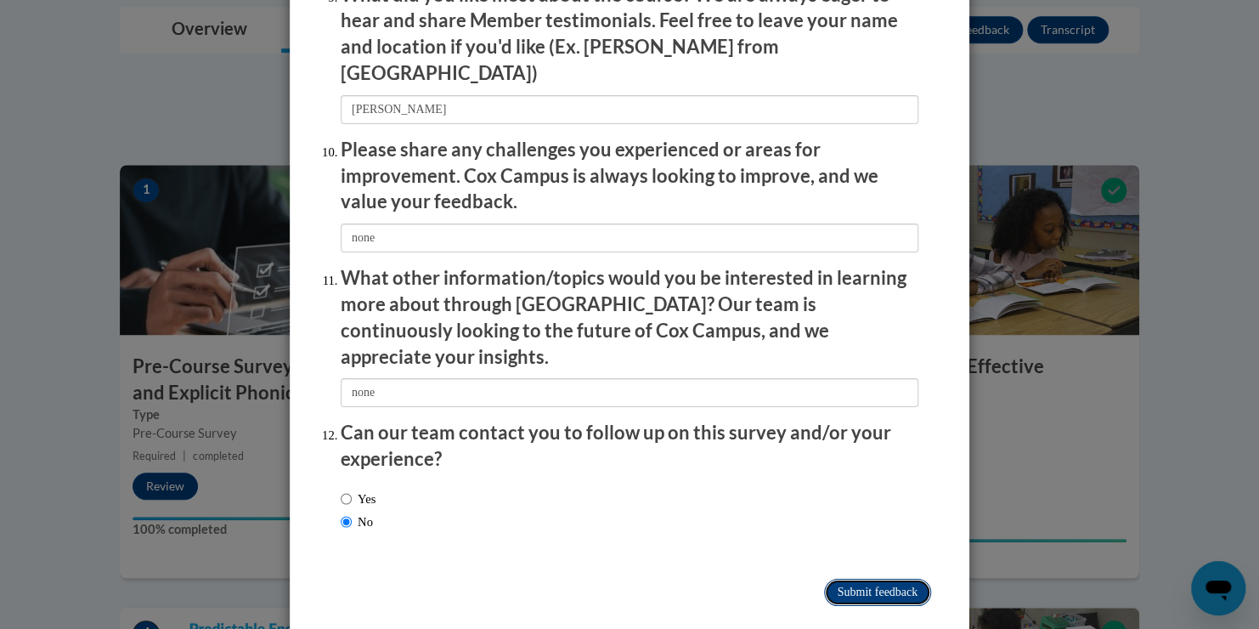
click at [847, 579] on input "Submit feedback" at bounding box center [877, 592] width 107 height 27
